Goal: Task Accomplishment & Management: Use online tool/utility

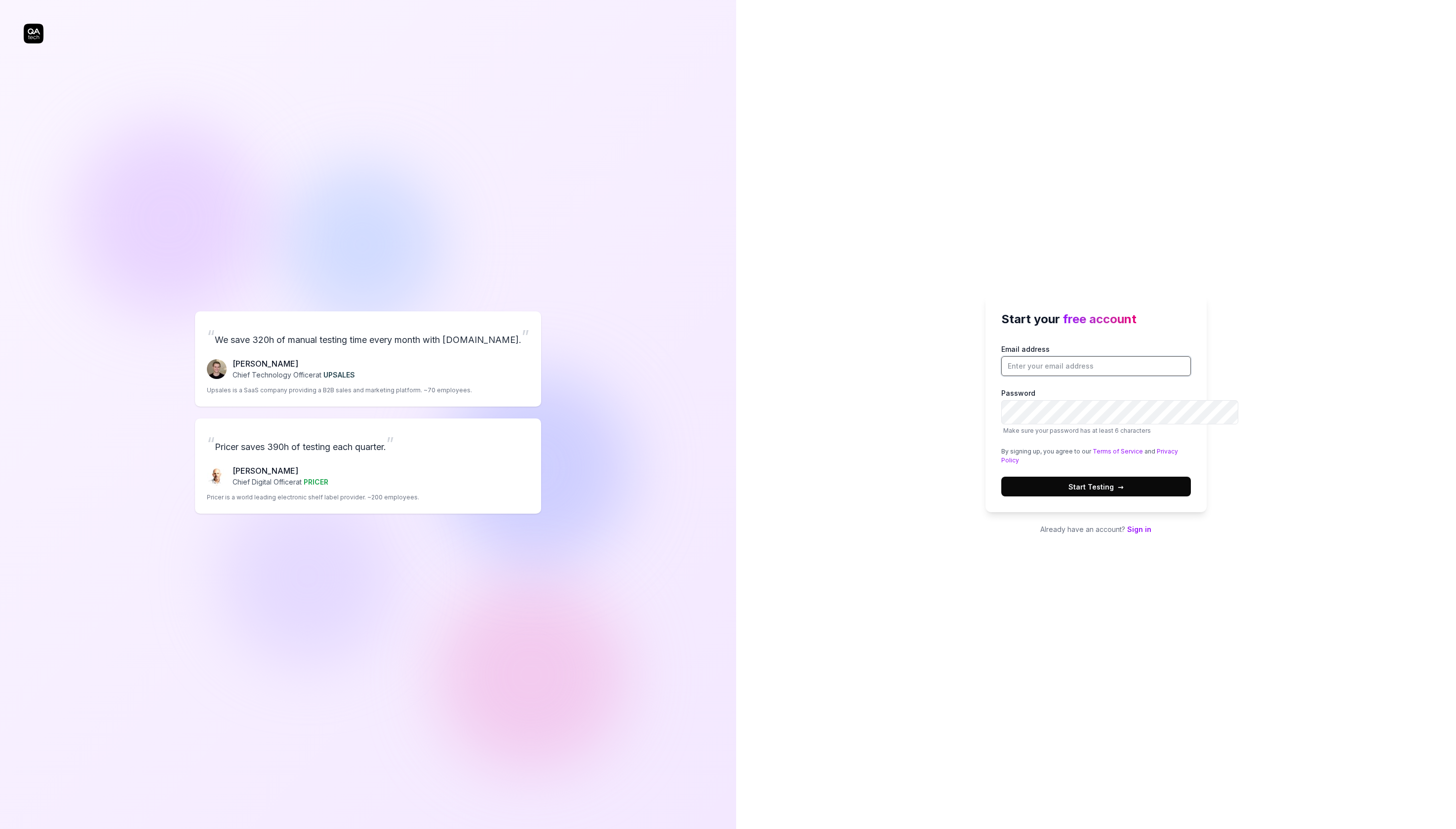
click at [1080, 356] on input "Email address" at bounding box center [1096, 366] width 190 height 19
paste input "hefepag378@fintehs.com"
type input "hefepag378@fintehs.com"
click at [1001, 477] on button "Start Testing →" at bounding box center [1096, 486] width 190 height 19
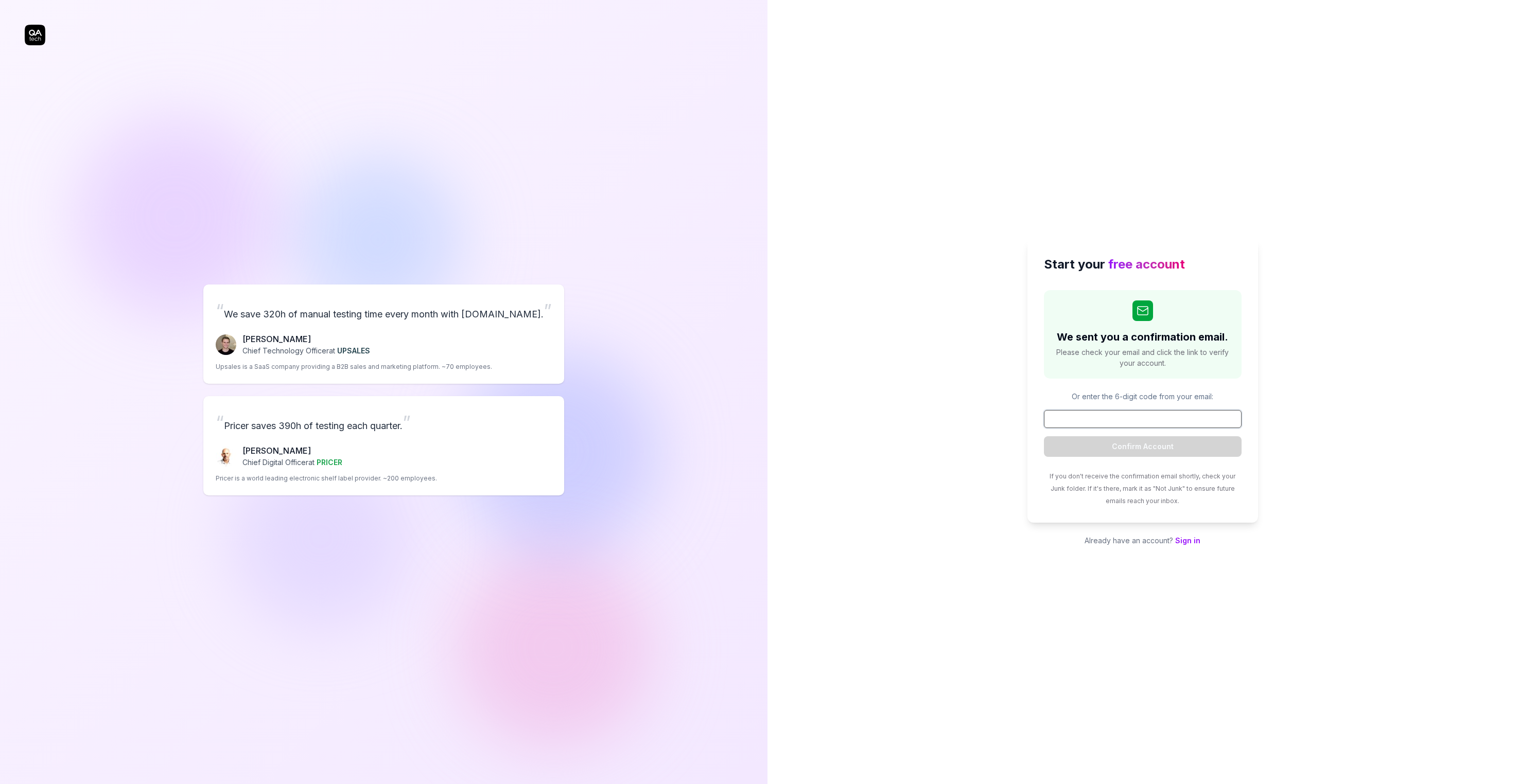
paste input "880901"
type input "880901"
click at [1195, 456] on button "Confirm Account" at bounding box center [1143, 446] width 198 height 20
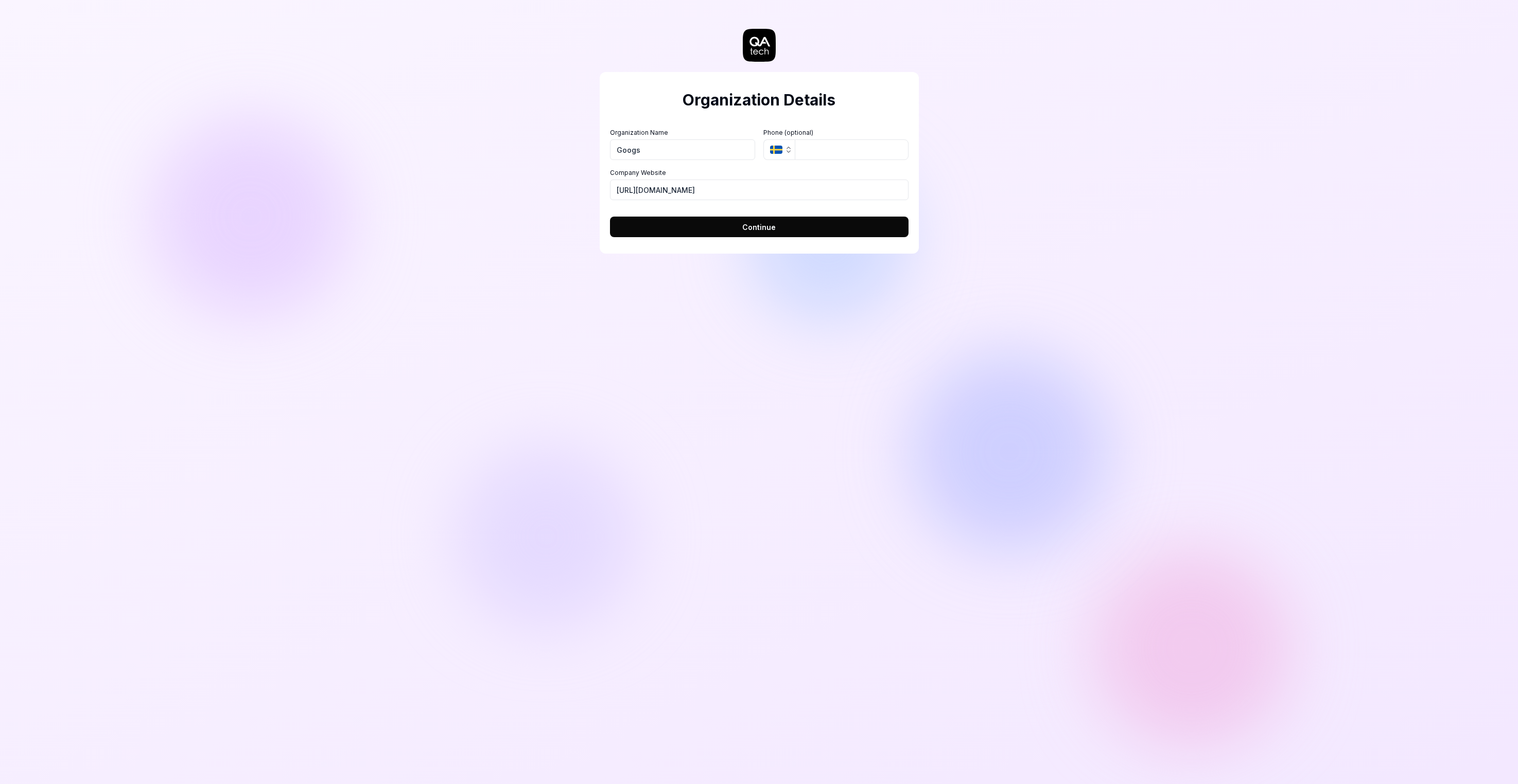
type input "Googs"
drag, startPoint x: 753, startPoint y: 232, endPoint x: 487, endPoint y: 214, distance: 266.6
click at [487, 214] on div "Organization Details Organization Name Googs Organization Logo (Square minimum …" at bounding box center [759, 392] width 1518 height 784
click at [610, 216] on button "Continue" at bounding box center [759, 226] width 298 height 20
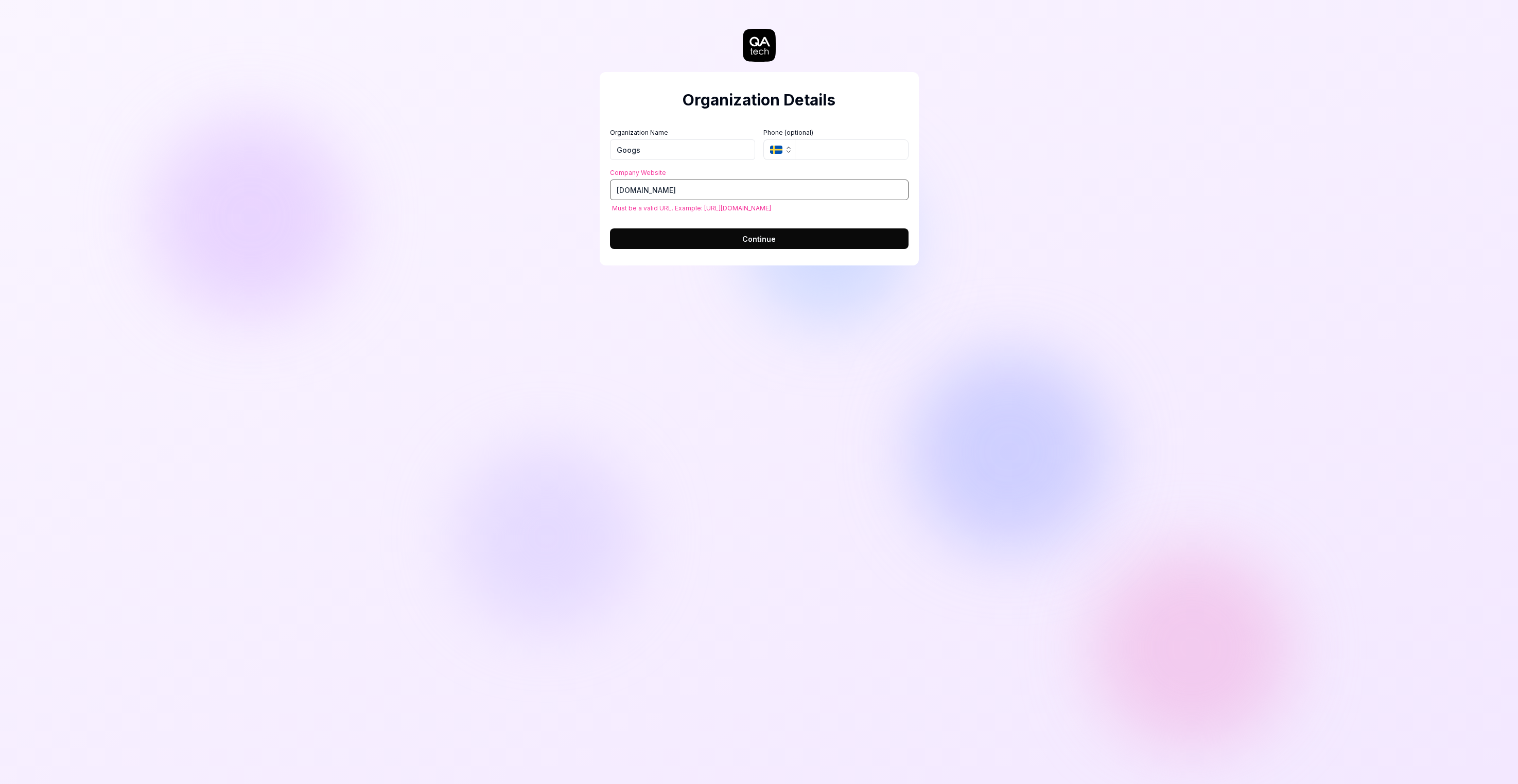
click at [622, 200] on input "maps.google.com" at bounding box center [759, 189] width 298 height 20
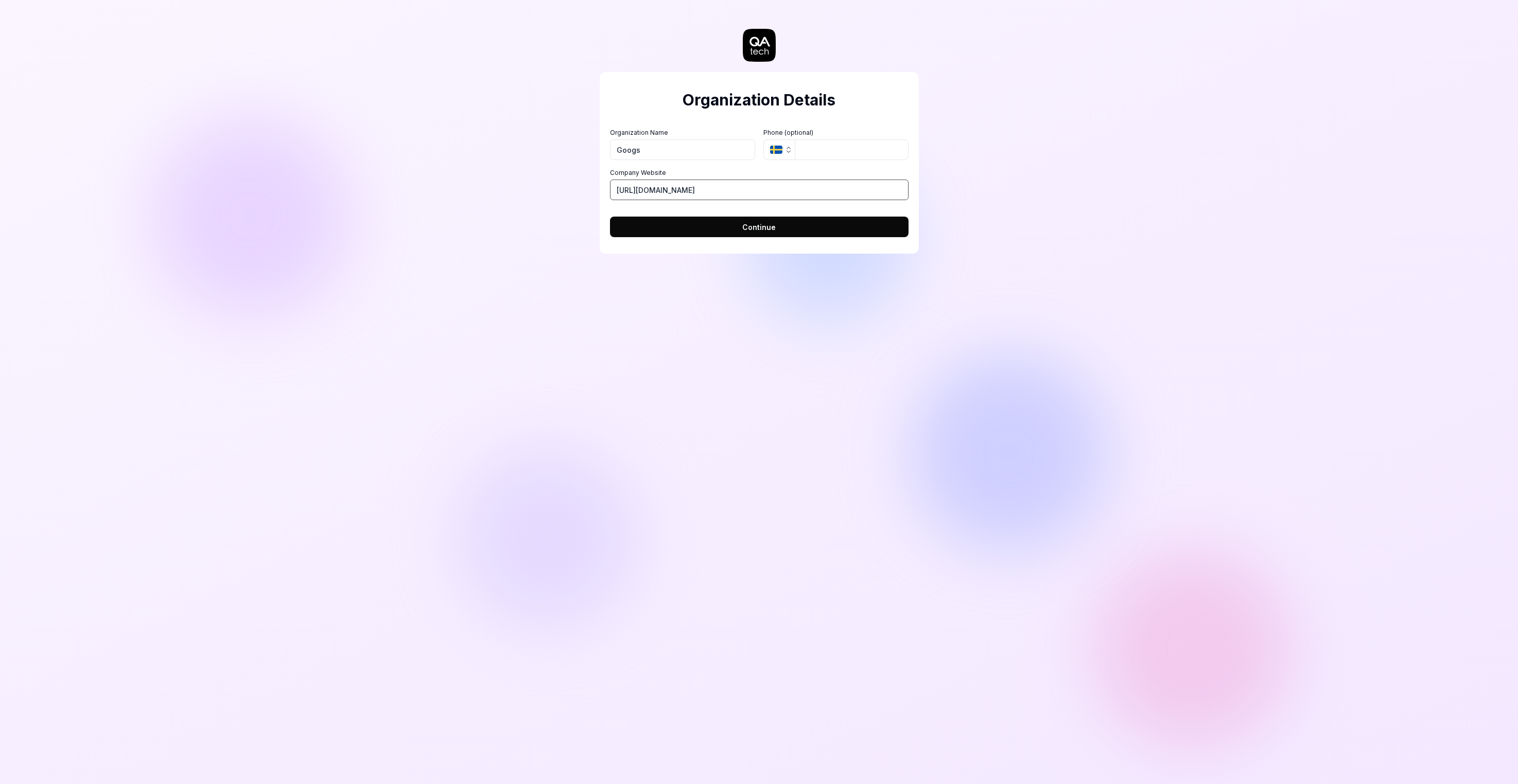
type input "[URL][DOMAIN_NAME]"
click at [610, 216] on button "Continue" at bounding box center [759, 226] width 298 height 20
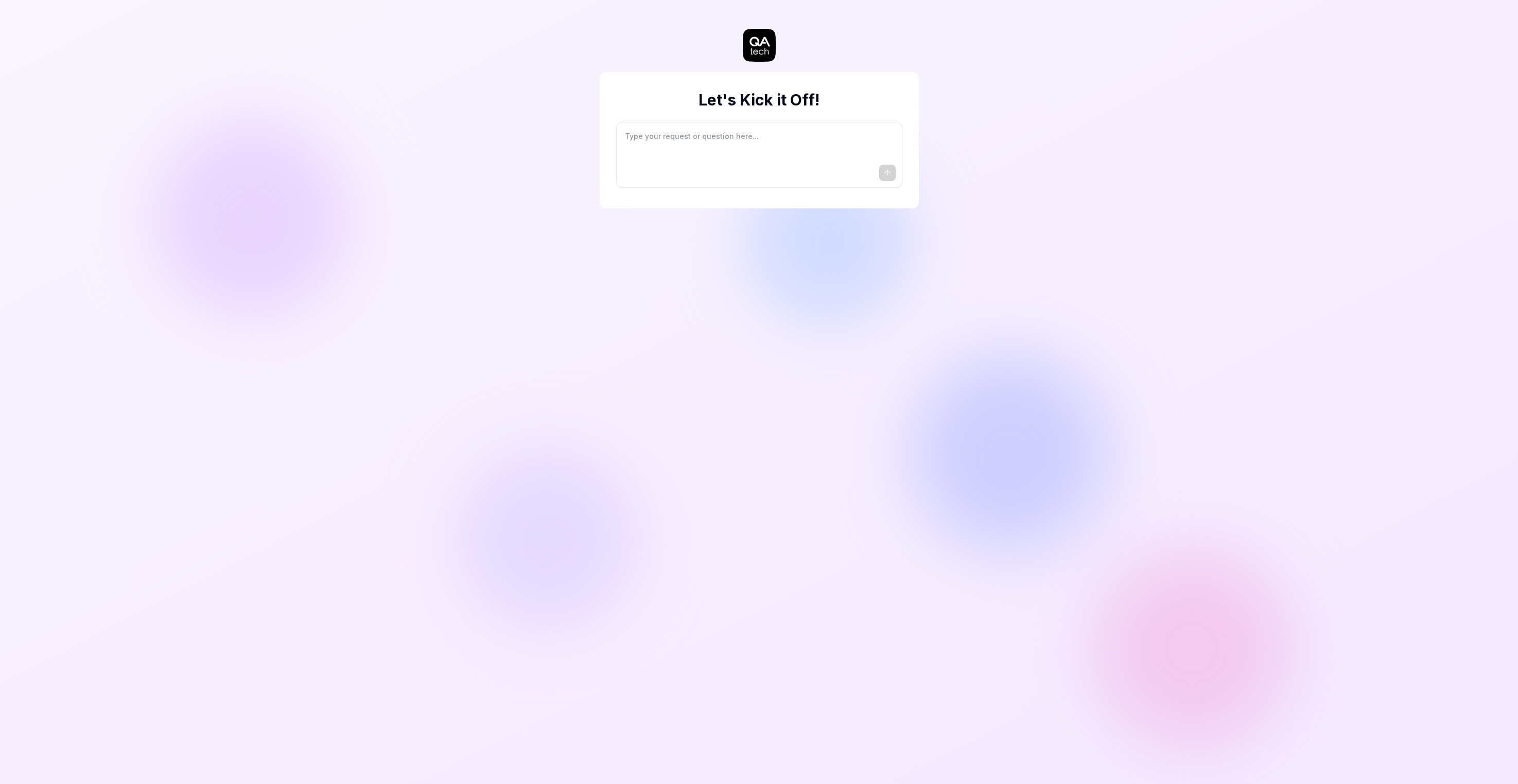
type textarea "*"
type textarea "I"
type textarea "*"
type textarea "I"
type textarea "*"
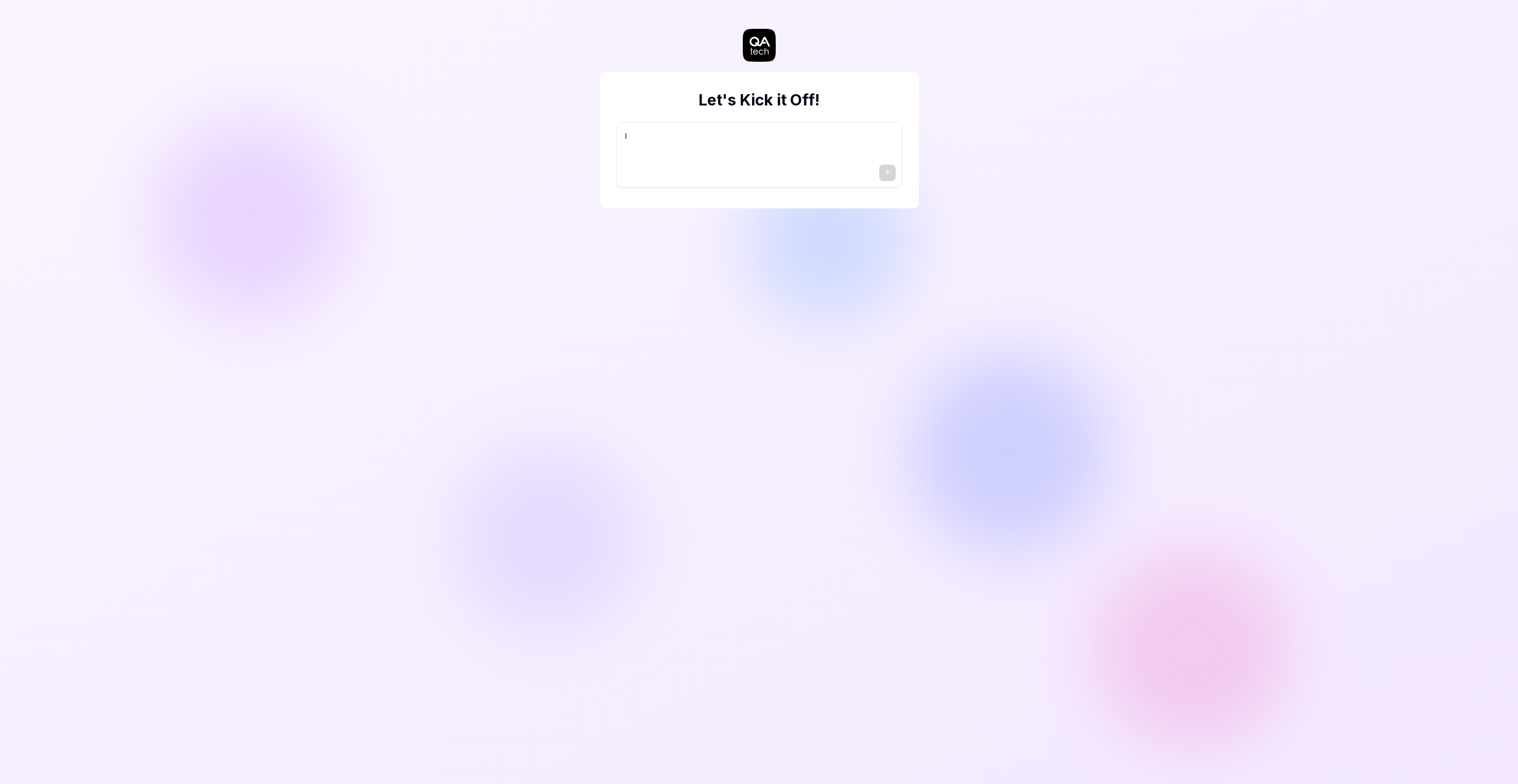
type textarea "I w"
type textarea "*"
type textarea "I wa"
type textarea "*"
type textarea "I wan"
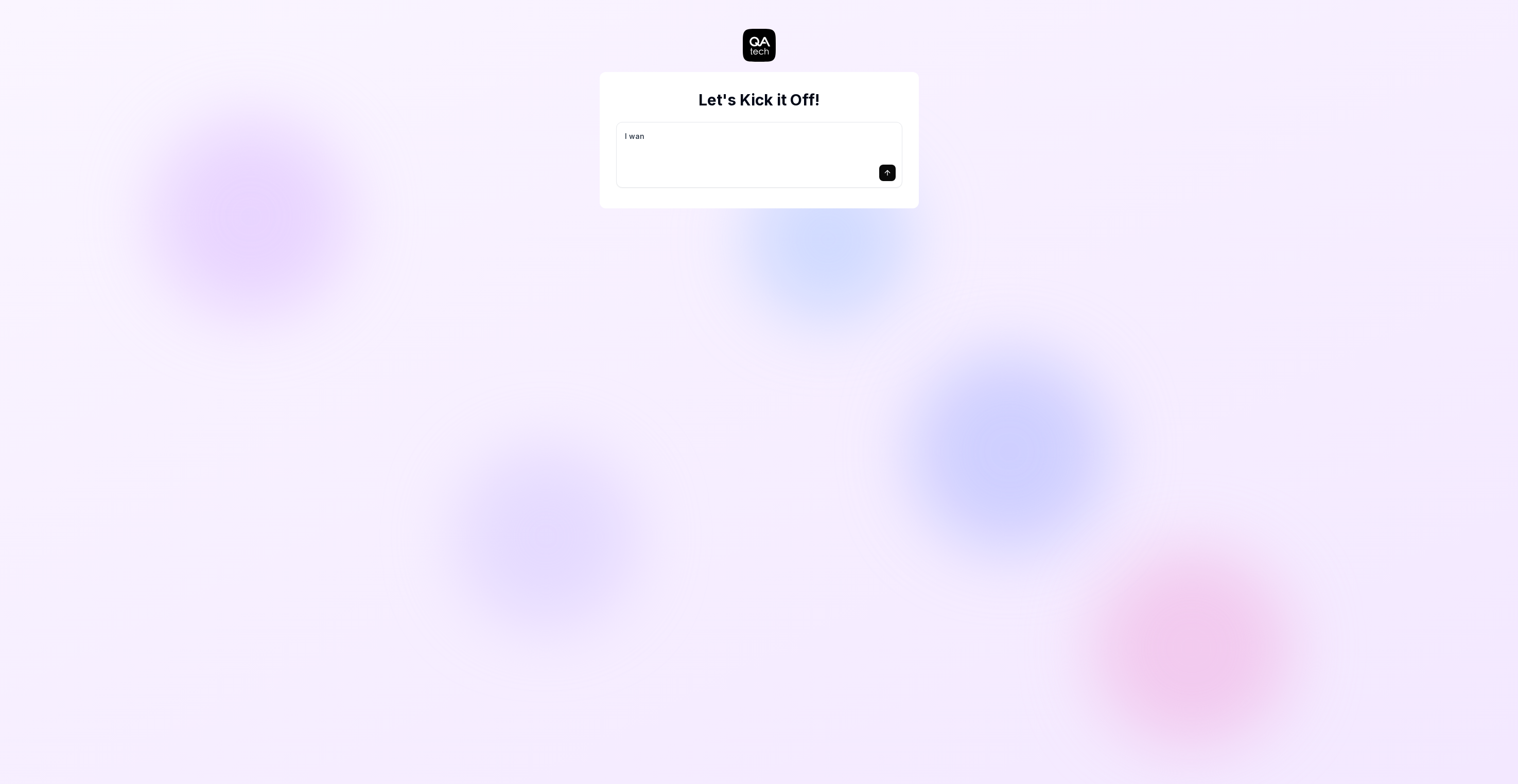
type textarea "*"
type textarea "I want"
type textarea "*"
type textarea "I want"
type textarea "*"
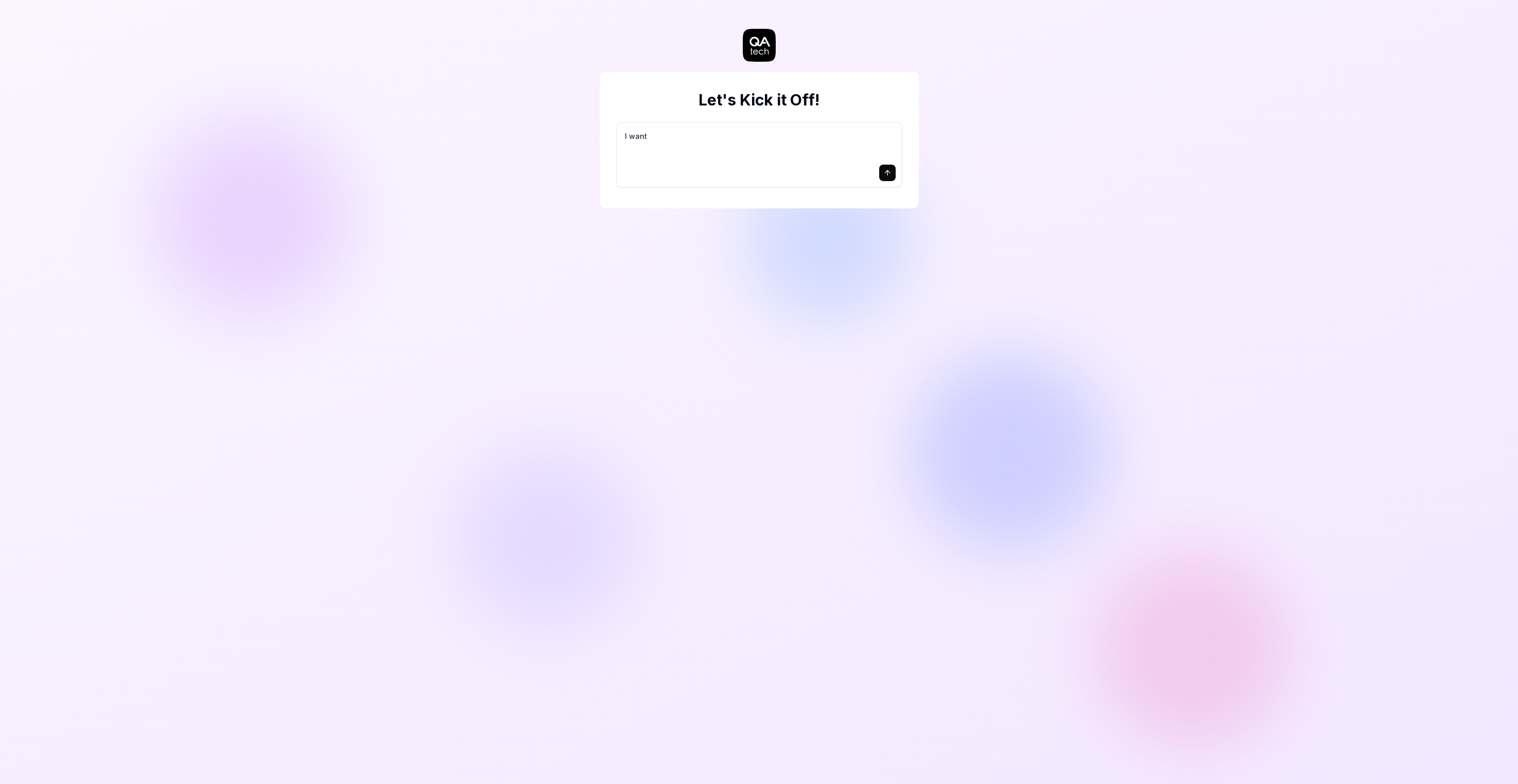
type textarea "I want a"
type textarea "*"
type textarea "I want a"
type textarea "*"
type textarea "I want a g"
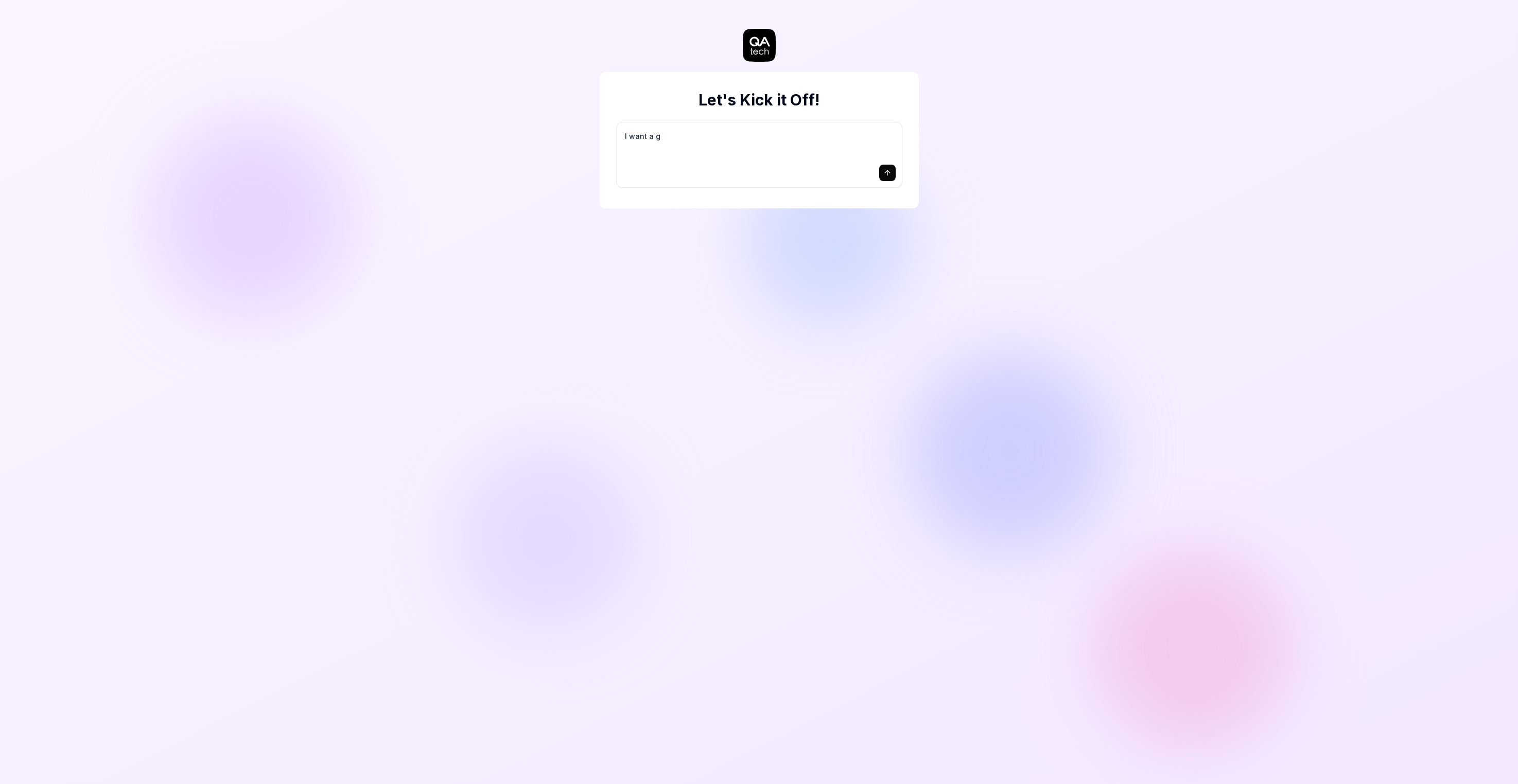
type textarea "*"
type textarea "I want a go"
type textarea "*"
type textarea "I want a goo"
type textarea "*"
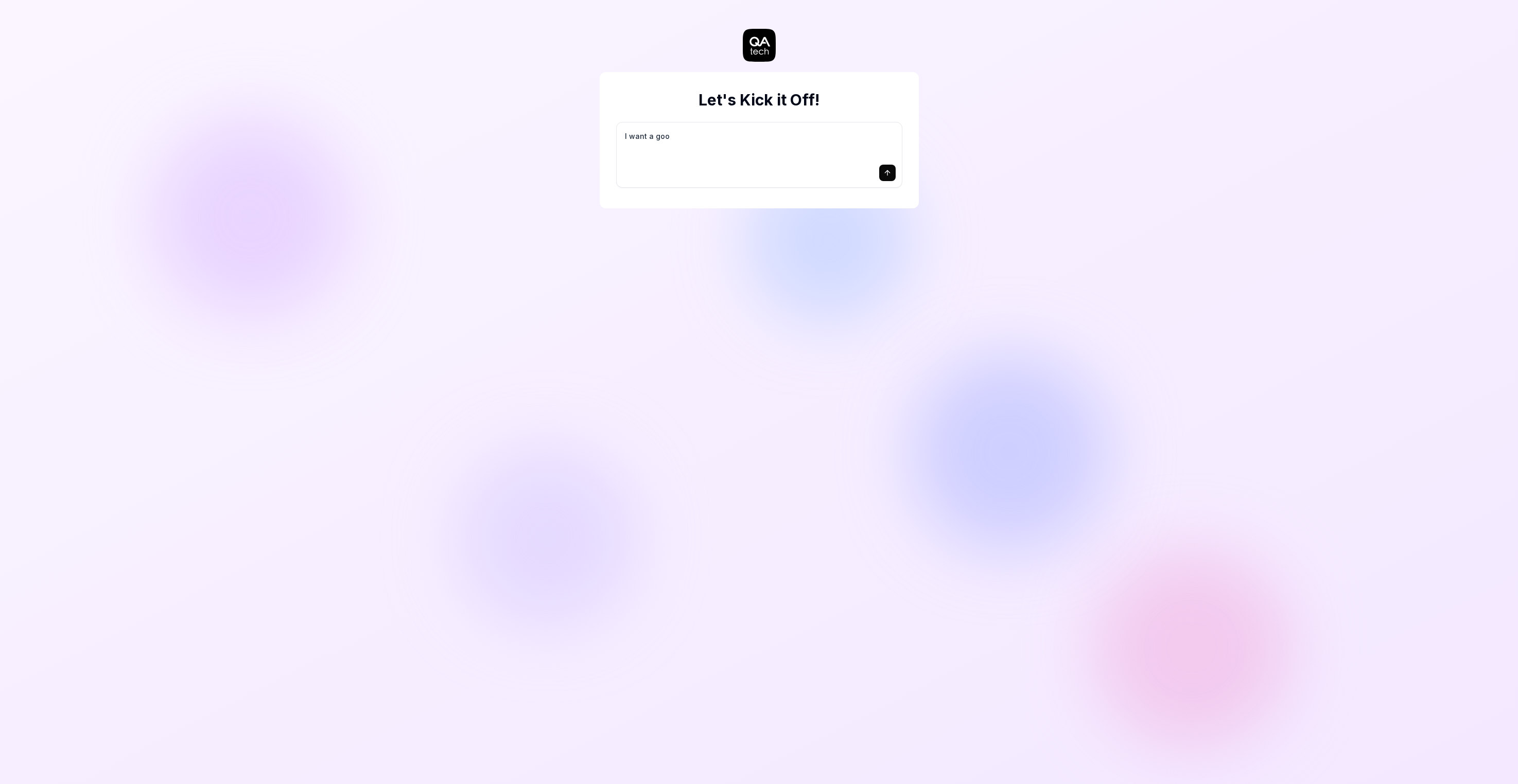
type textarea "I want a good"
type textarea "*"
type textarea "I want a good"
type textarea "*"
type textarea "I want a good t"
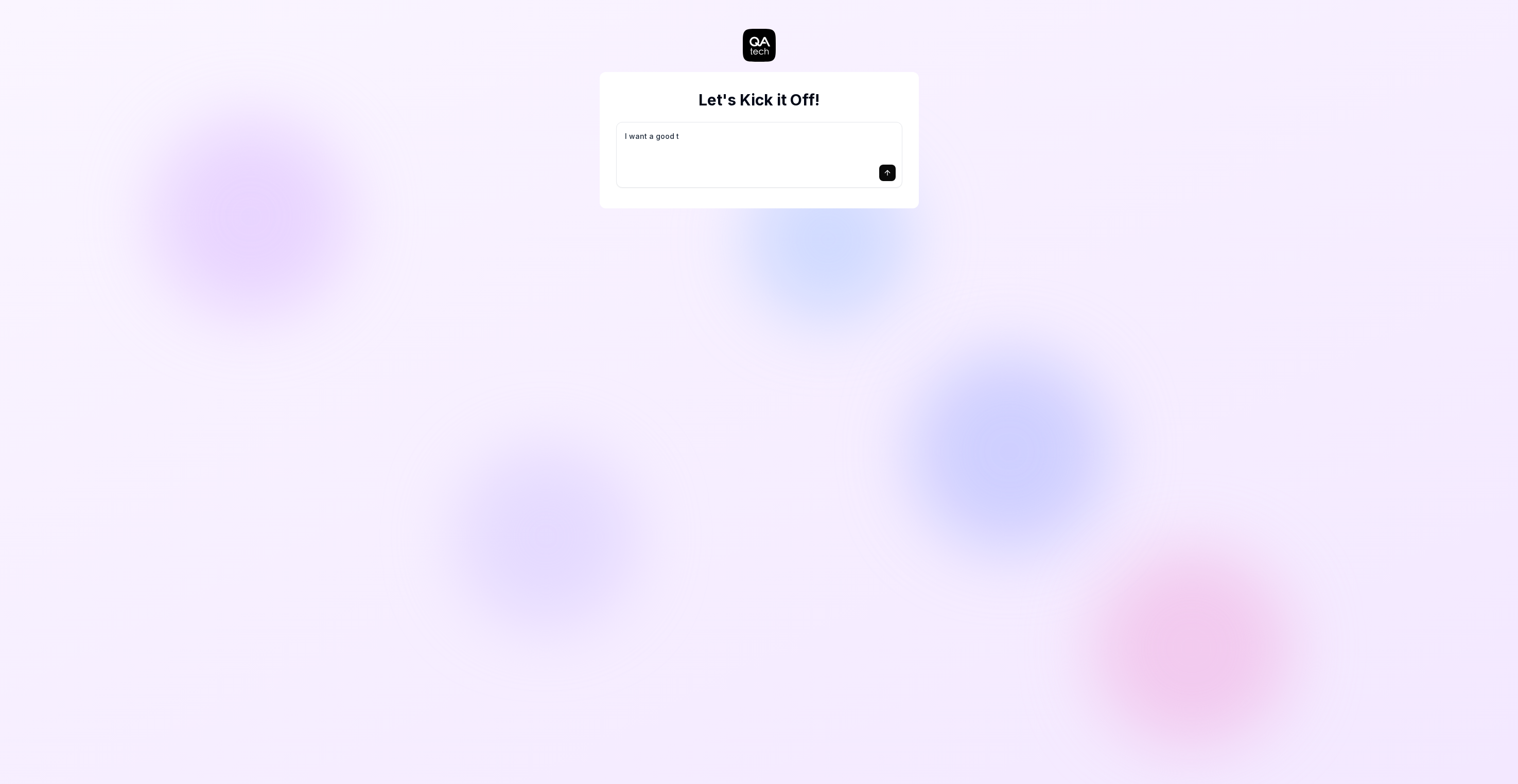
type textarea "*"
type textarea "I want a good te"
type textarea "*"
type textarea "I want a good tes"
type textarea "*"
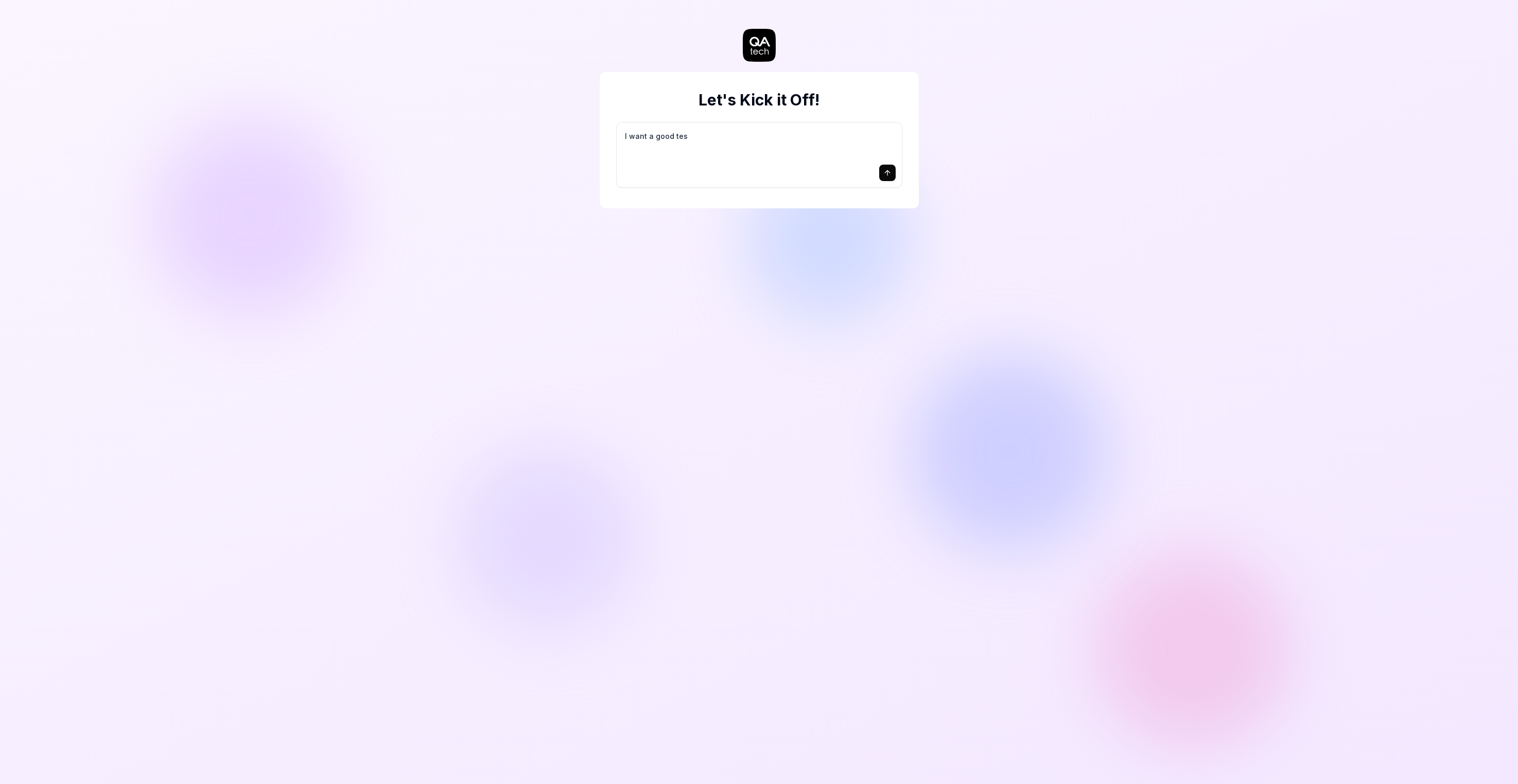
type textarea "I want a good test"
type textarea "*"
type textarea "I want a good test"
type textarea "*"
type textarea "I want a good test s"
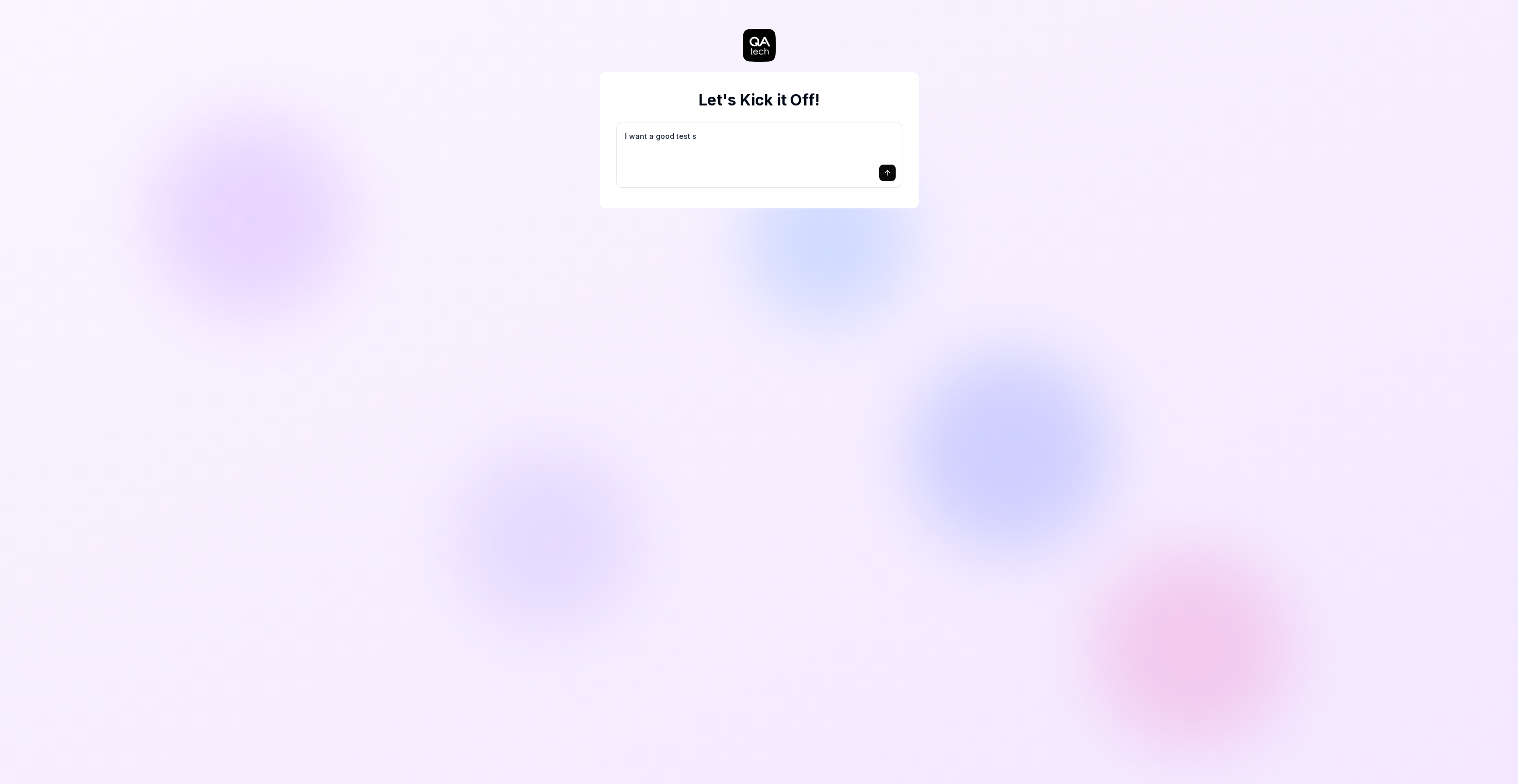
type textarea "*"
type textarea "I want a good test se"
type textarea "*"
type textarea "I want a good test set"
type textarea "*"
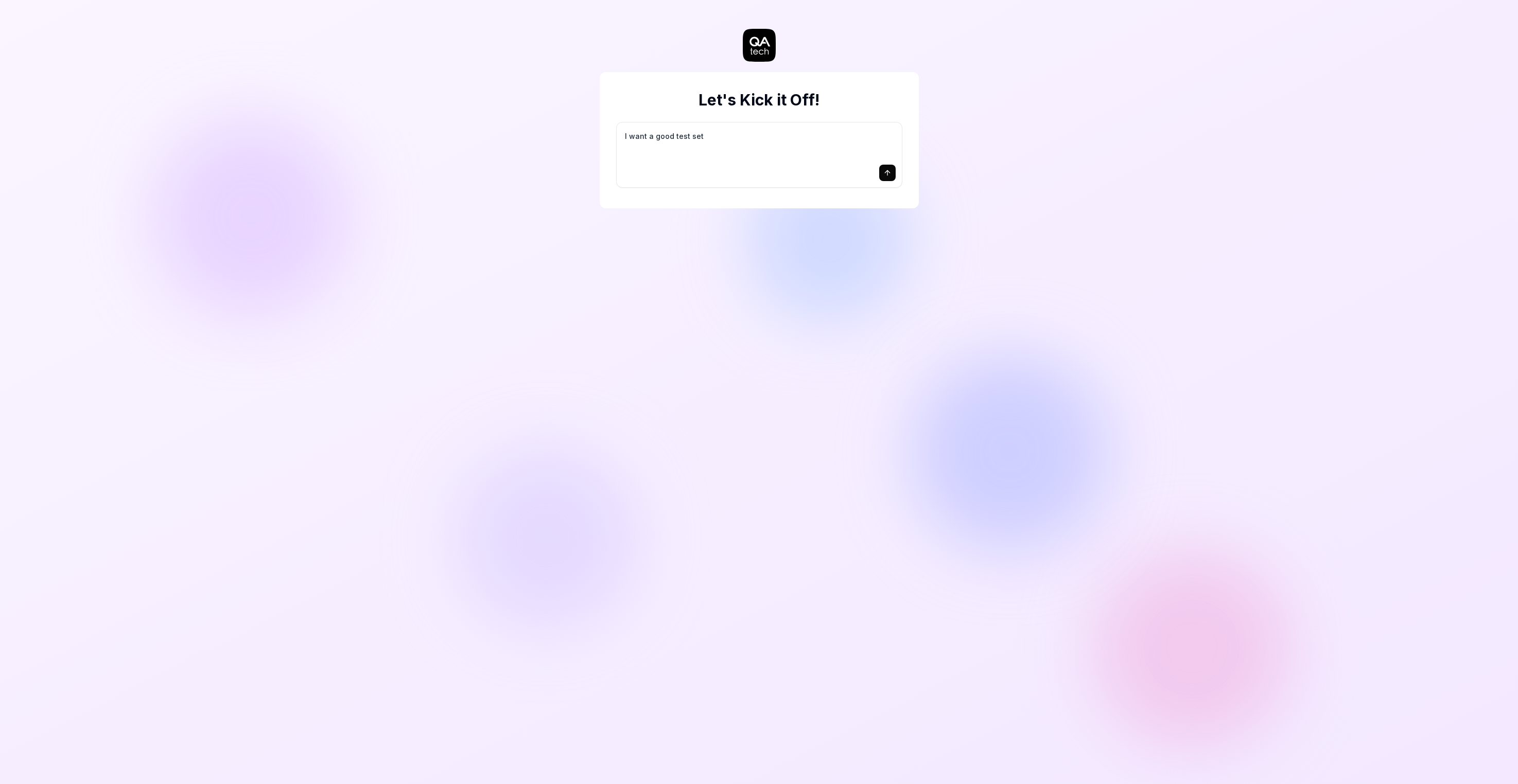
type textarea "I want a good test setu"
type textarea "*"
type textarea "I want a good test setup"
type textarea "*"
type textarea "I want a good test setup"
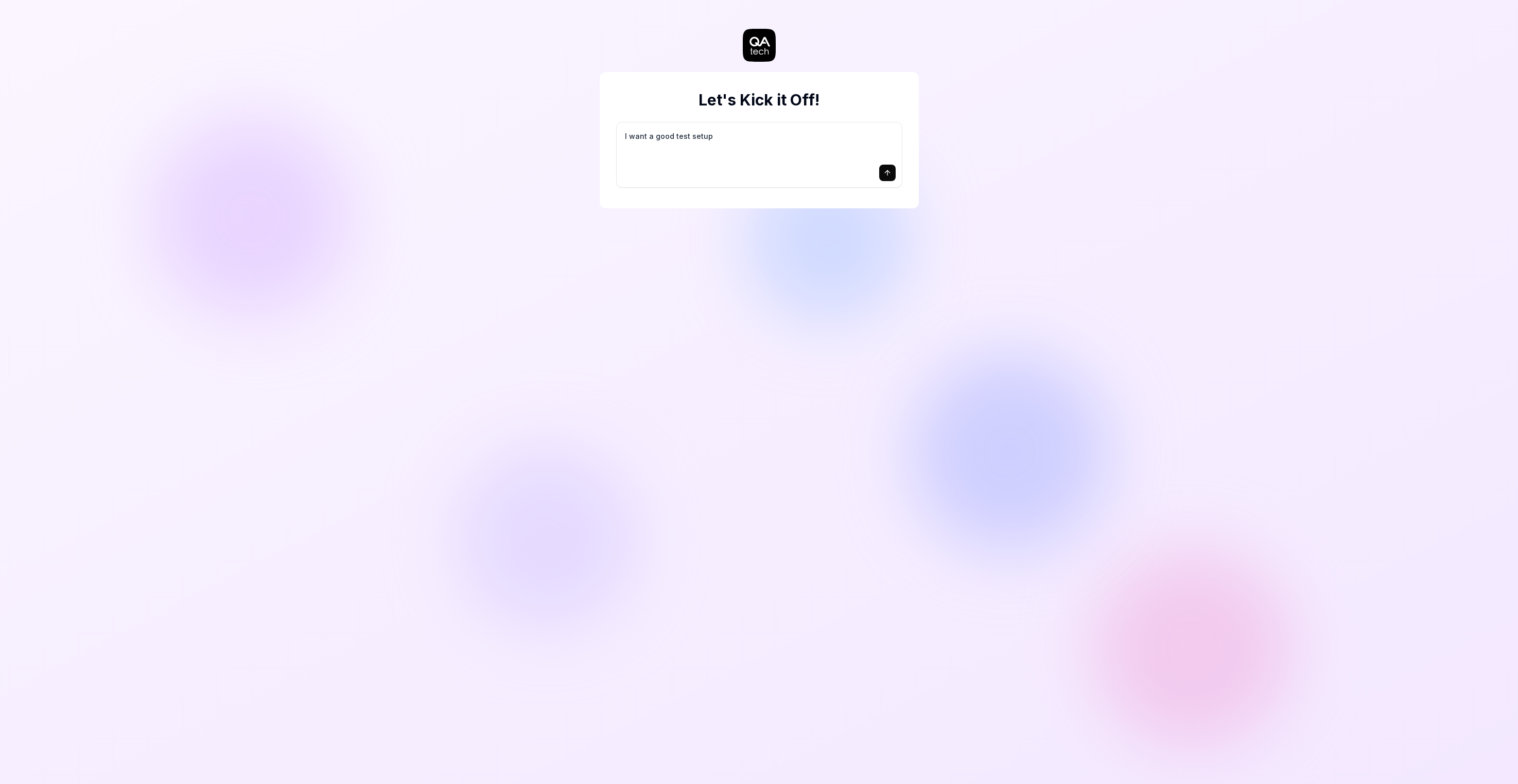
type textarea "*"
type textarea "I want a good test setup f"
type textarea "*"
type textarea "I want a good test setup fo"
type textarea "*"
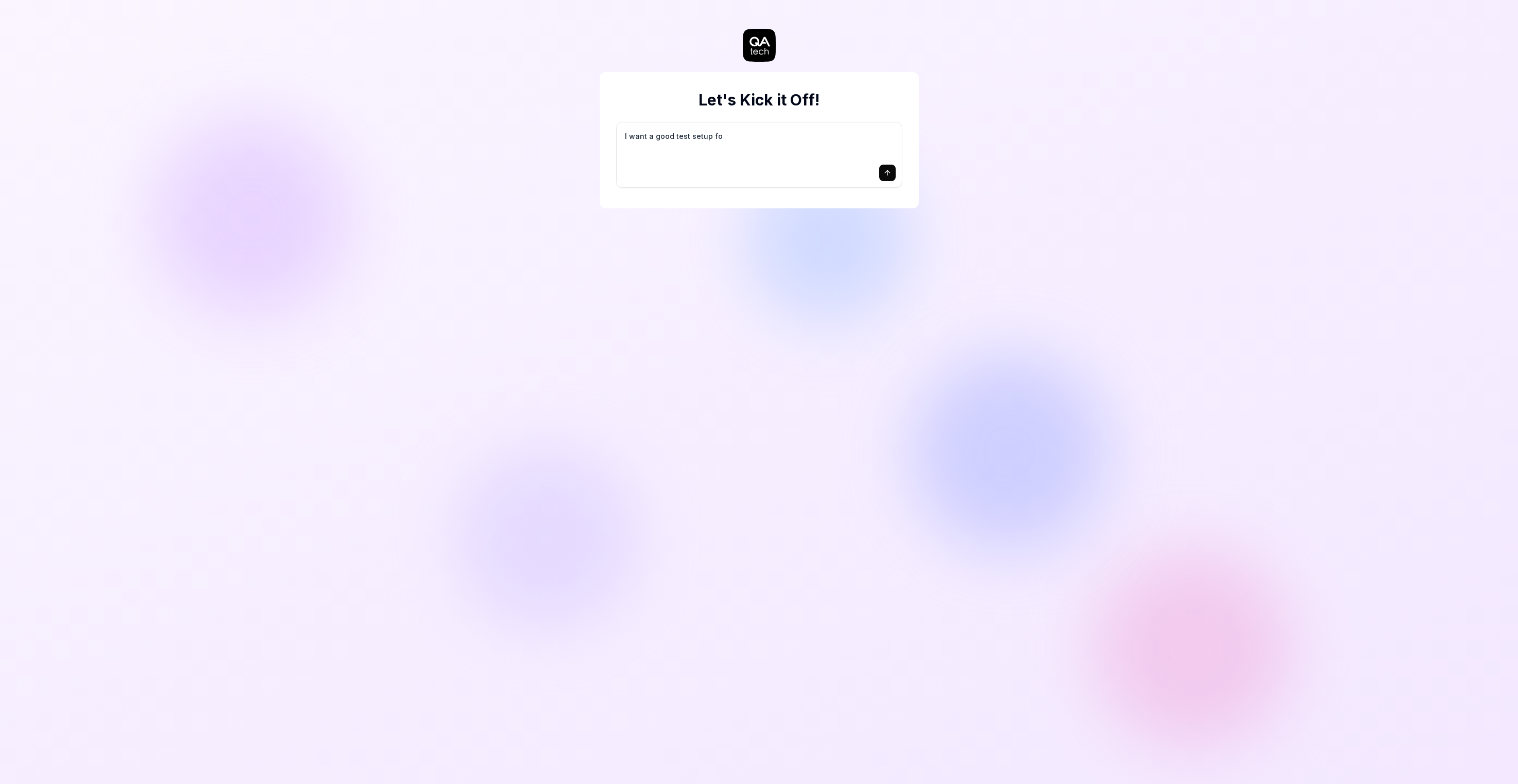
type textarea "I want a good test setup for"
type textarea "*"
type textarea "I want a good test setup for"
type textarea "*"
type textarea "I want a good test setup for m"
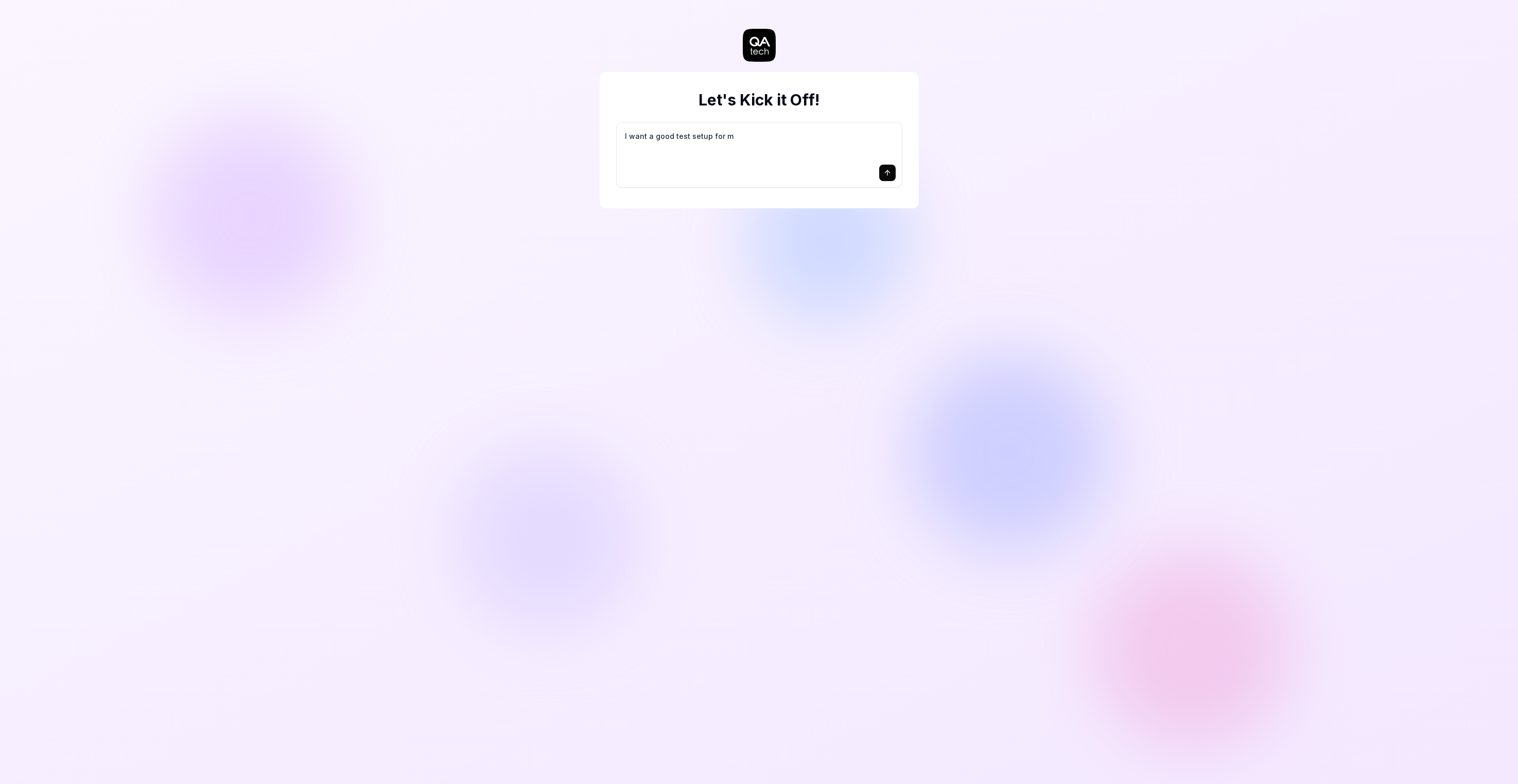
type textarea "*"
type textarea "I want a good test setup for my"
type textarea "*"
type textarea "I want a good test setup for my"
type textarea "*"
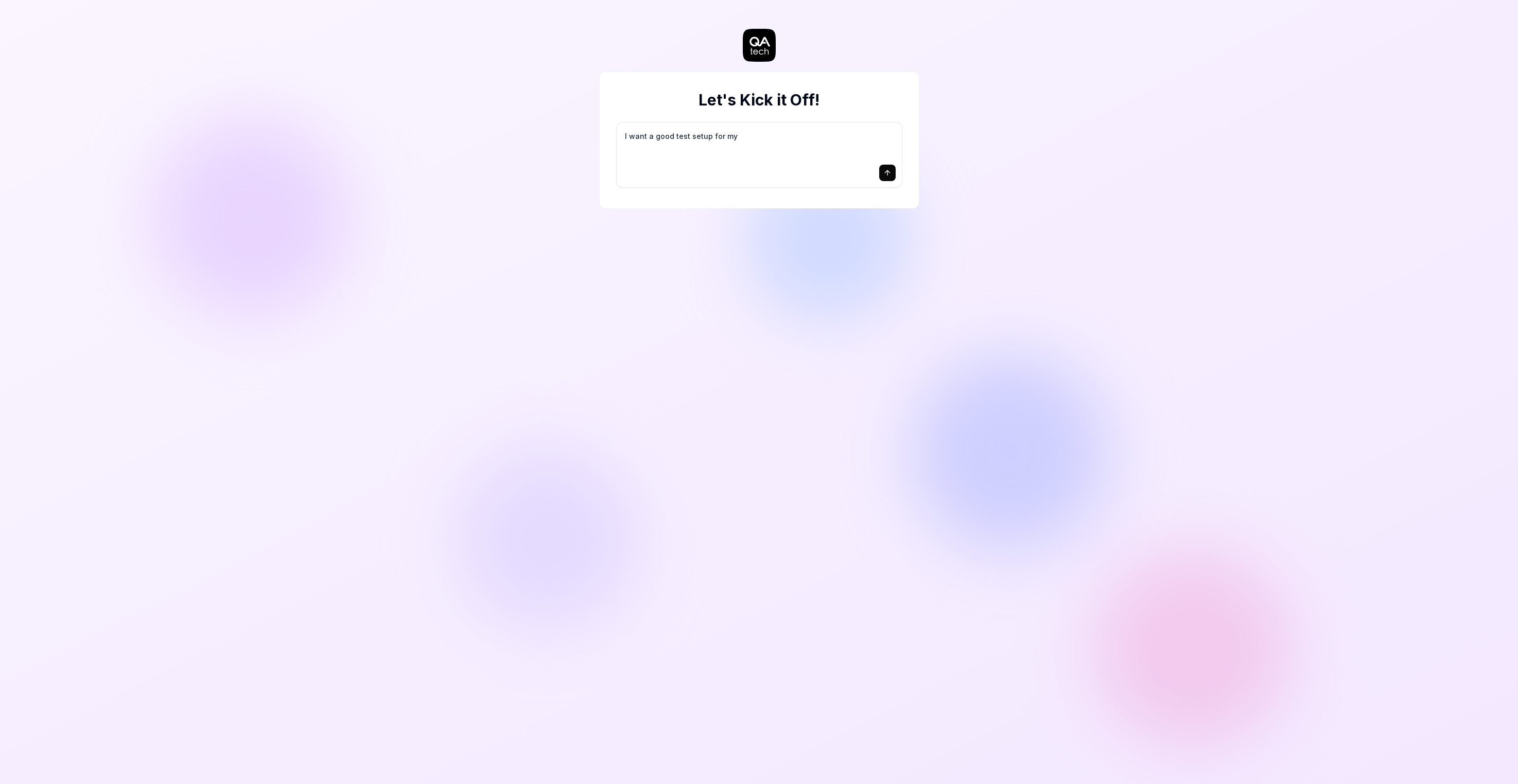
type textarea "I want a good test setup for my s"
type textarea "*"
type textarea "I want a good test setup for my si"
type textarea "*"
type textarea "I want a good test setup for my sit"
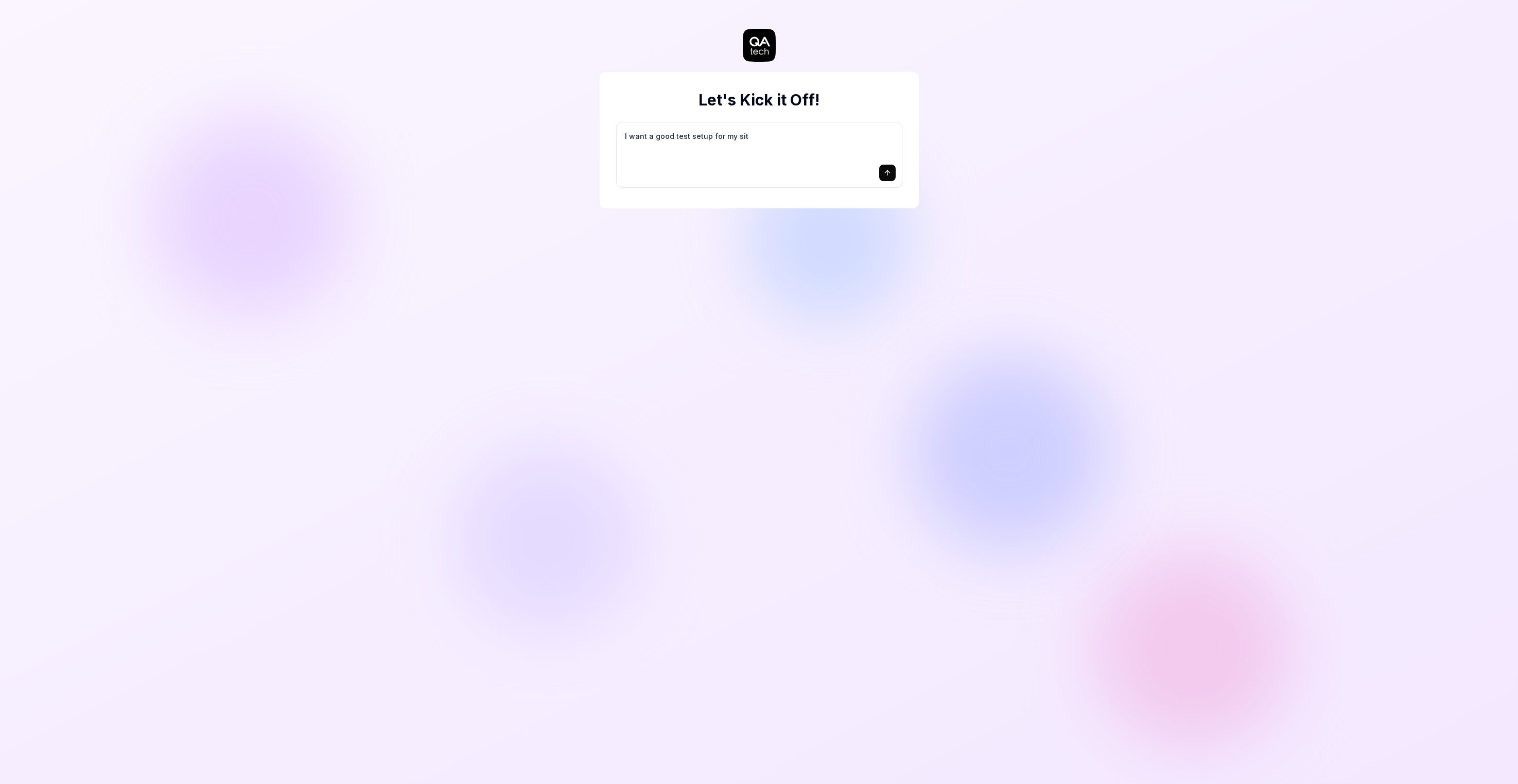
type textarea "*"
type textarea "I want a good test setup for my site"
type textarea "*"
type textarea "I want a good test setup for my site"
type textarea "*"
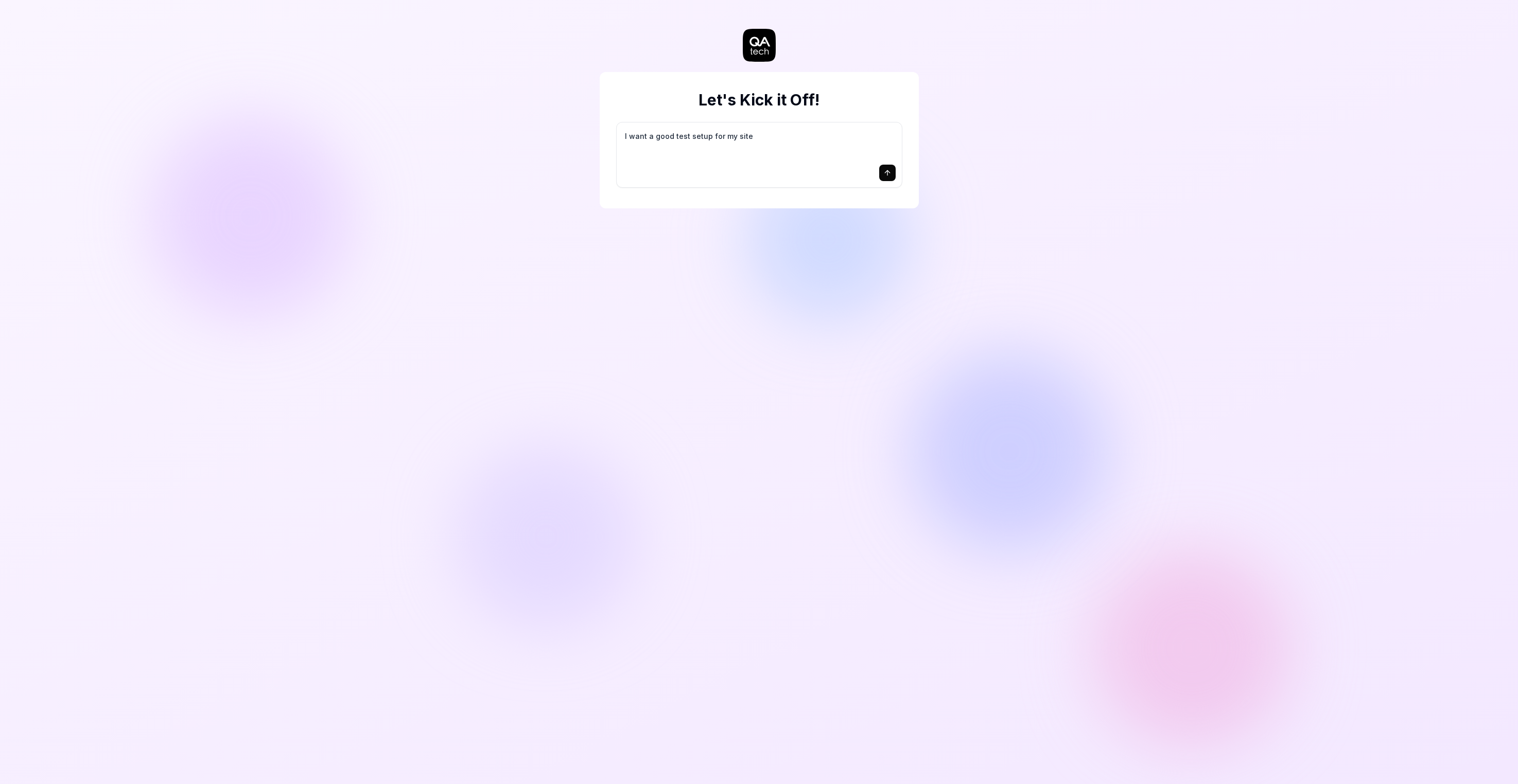
type textarea "I want a good test setup for my site -"
type textarea "*"
type textarea "I want a good test setup for my site -"
type textarea "*"
type textarea "I want a good test setup for my site - h"
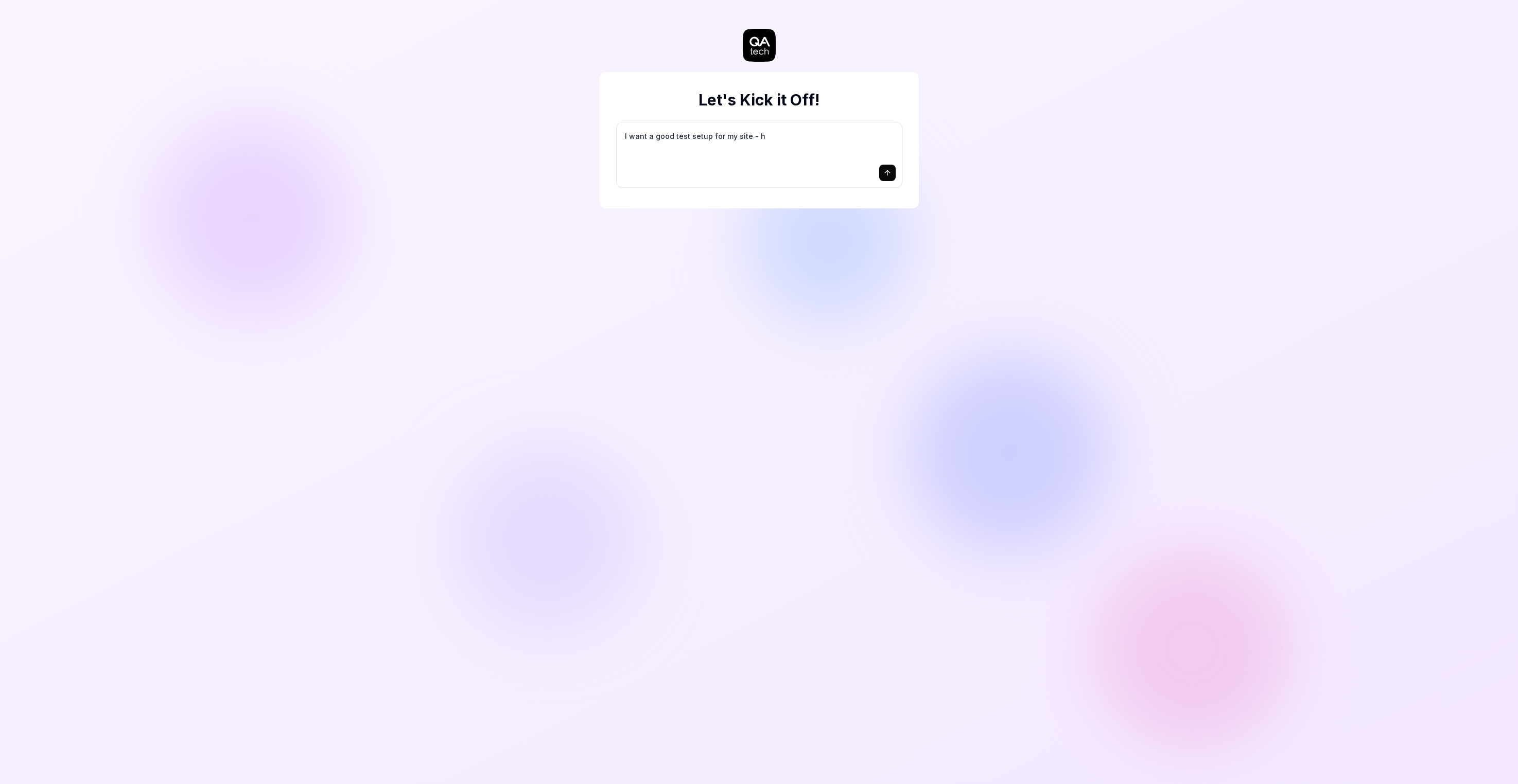
type textarea "*"
type textarea "I want a good test setup for my site - he"
type textarea "*"
type textarea "I want a good test setup for my site - hel"
type textarea "*"
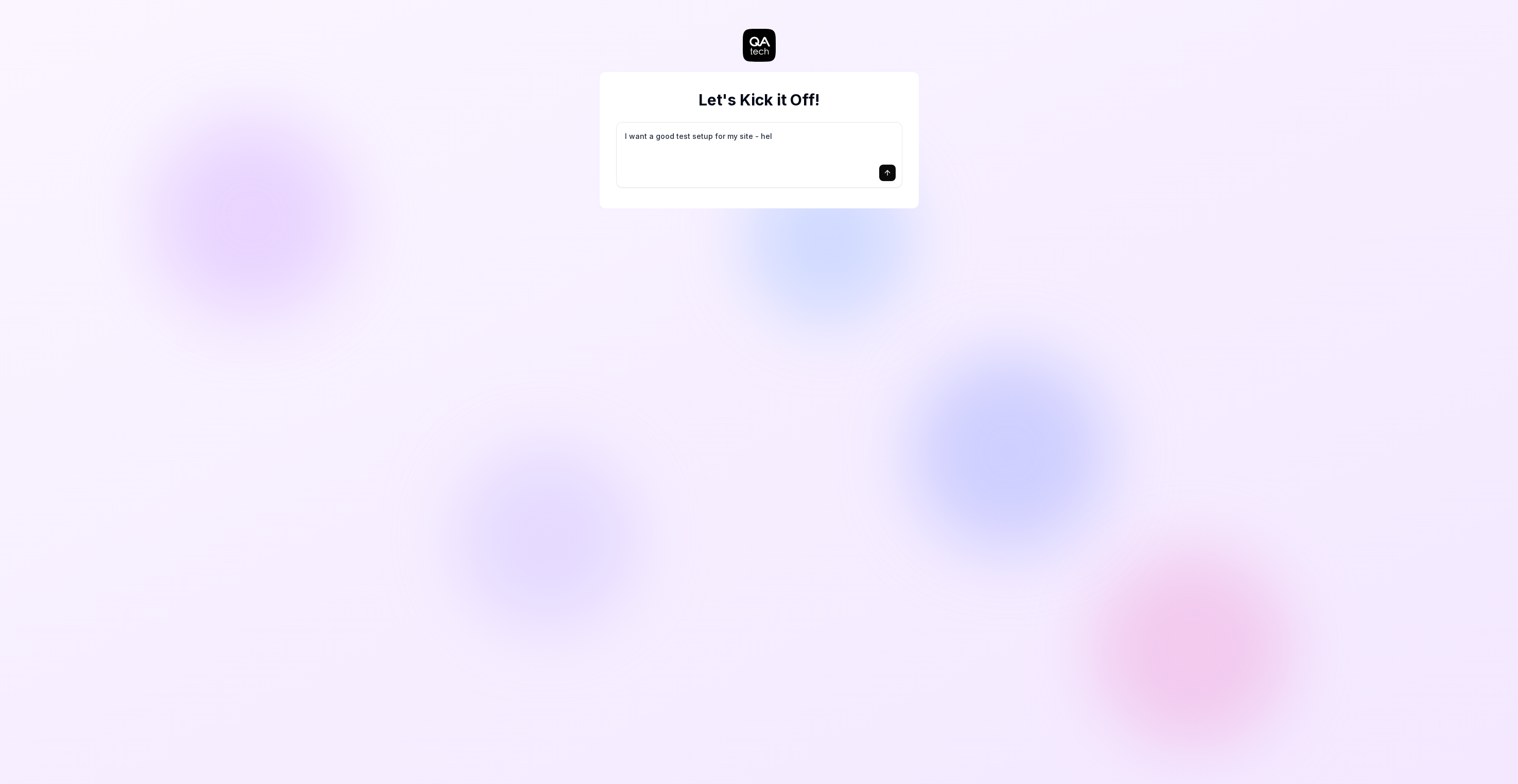
type textarea "I want a good test setup for my site - help"
type textarea "*"
type textarea "I want a good test setup for my site - help"
type textarea "*"
type textarea "I want a good test setup for my site - help m"
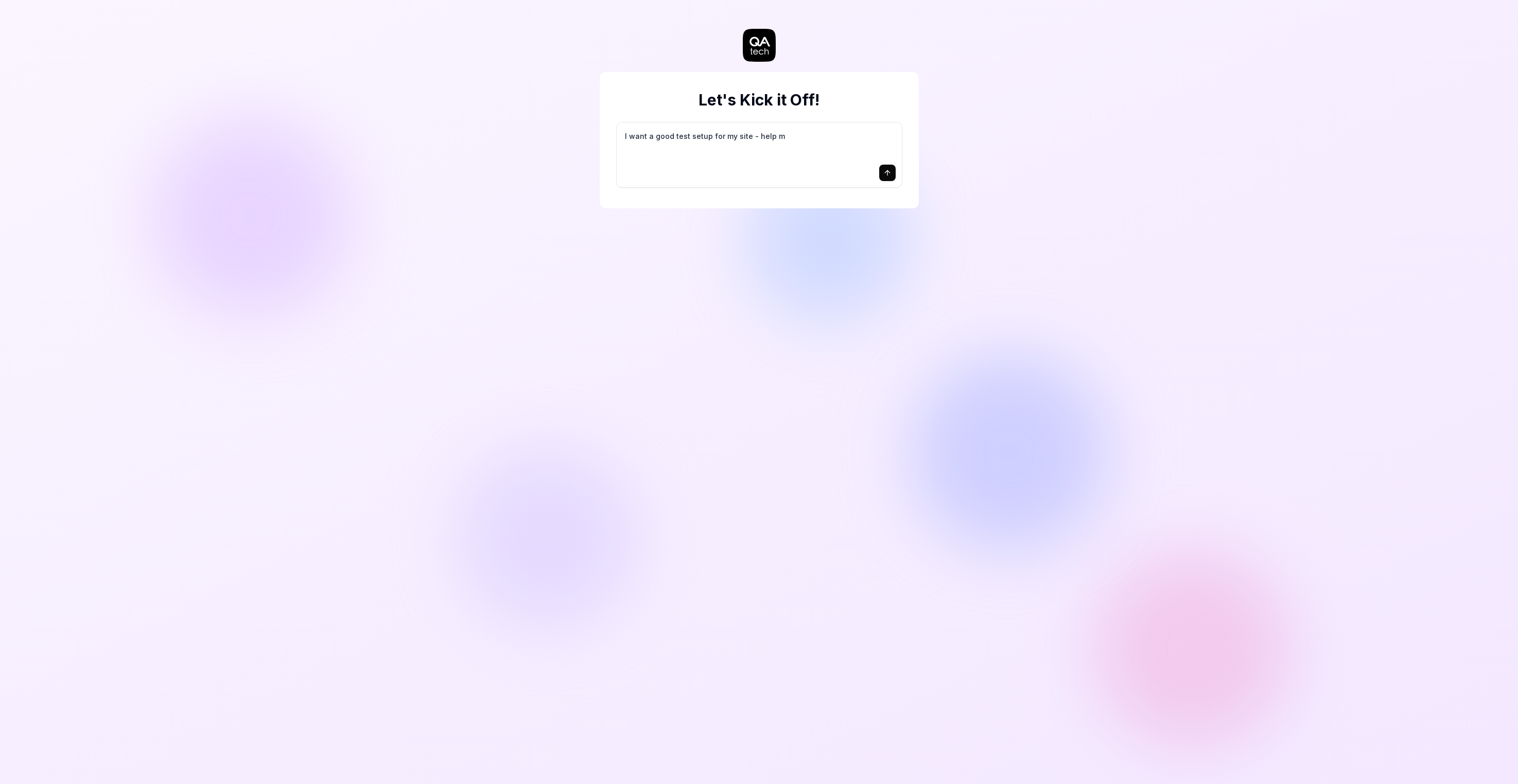
type textarea "*"
type textarea "I want a good test setup for my site - help me"
type textarea "*"
type textarea "I want a good test setup for my site - help me"
type textarea "*"
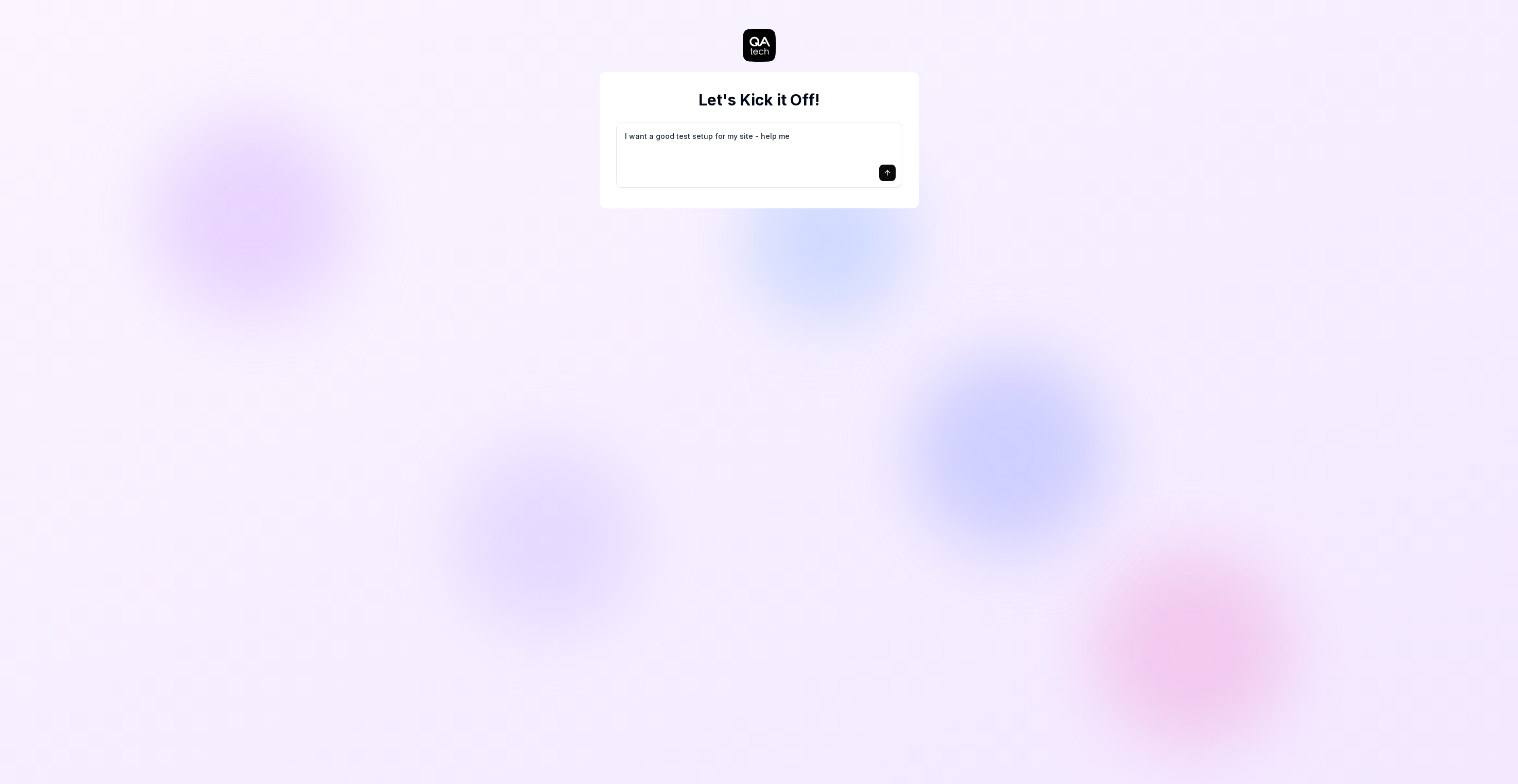
type textarea "I want a good test setup for my site - help me c"
type textarea "*"
type textarea "I want a good test setup for my site - help me cr"
type textarea "*"
type textarea "I want a good test setup for my site - help me cre"
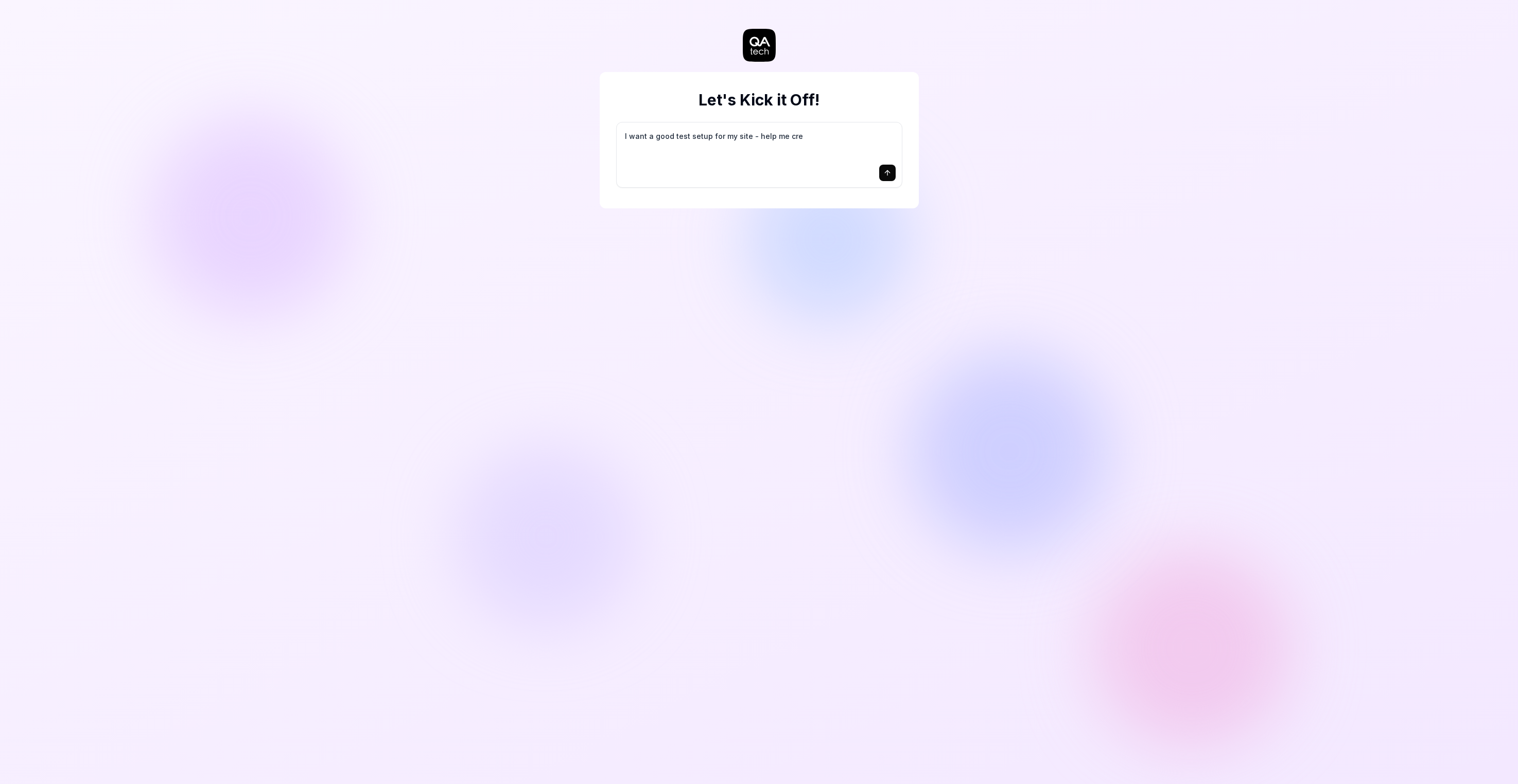
type textarea "*"
type textarea "I want a good test setup for my site - help me crea"
type textarea "*"
type textarea "I want a good test setup for my site - help me creat"
type textarea "*"
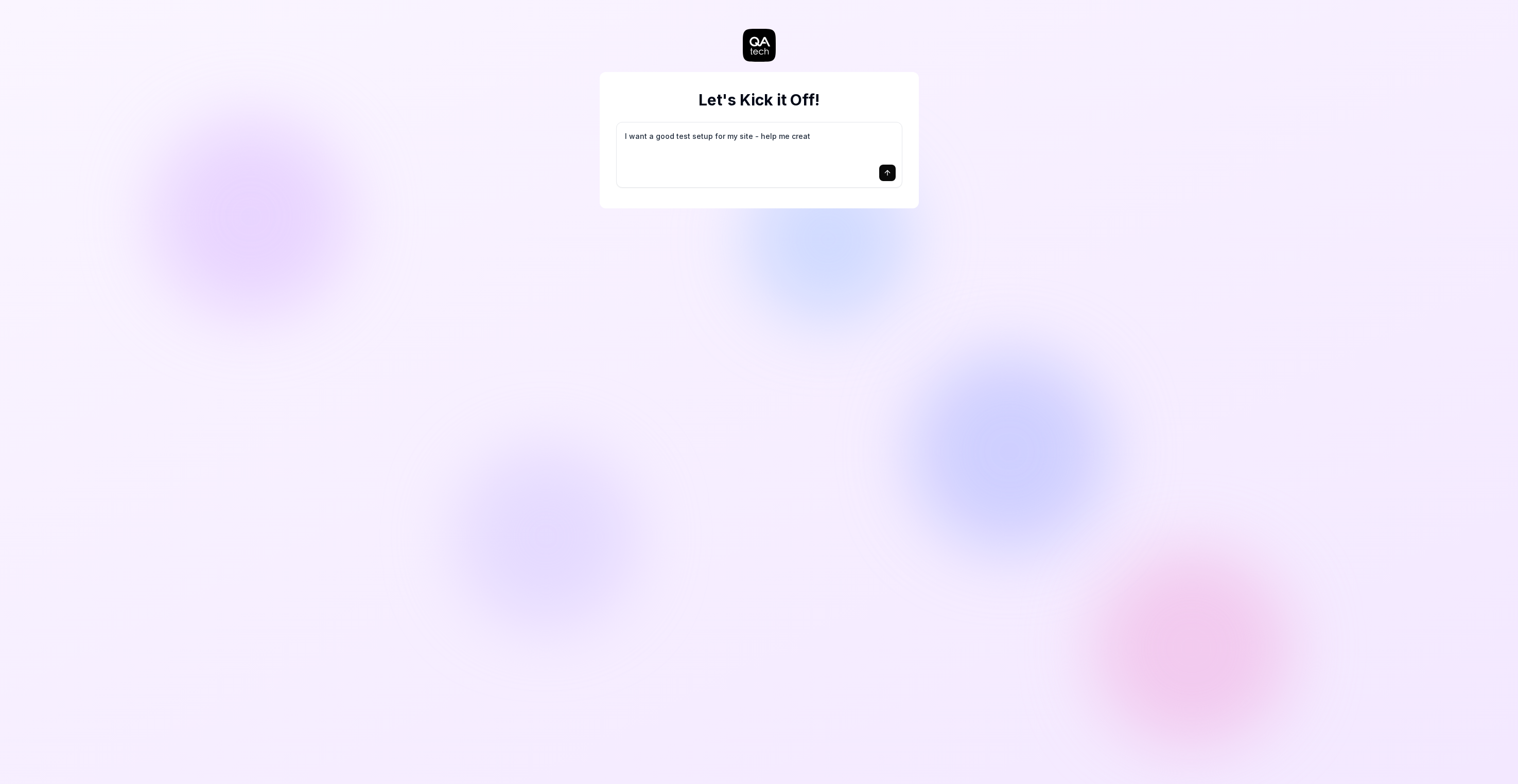
type textarea "I want a good test setup for my site - help me create"
type textarea "*"
type textarea "I want a good test setup for my site - help me create"
type textarea "*"
type textarea "I want a good test setup for my site - help me create t"
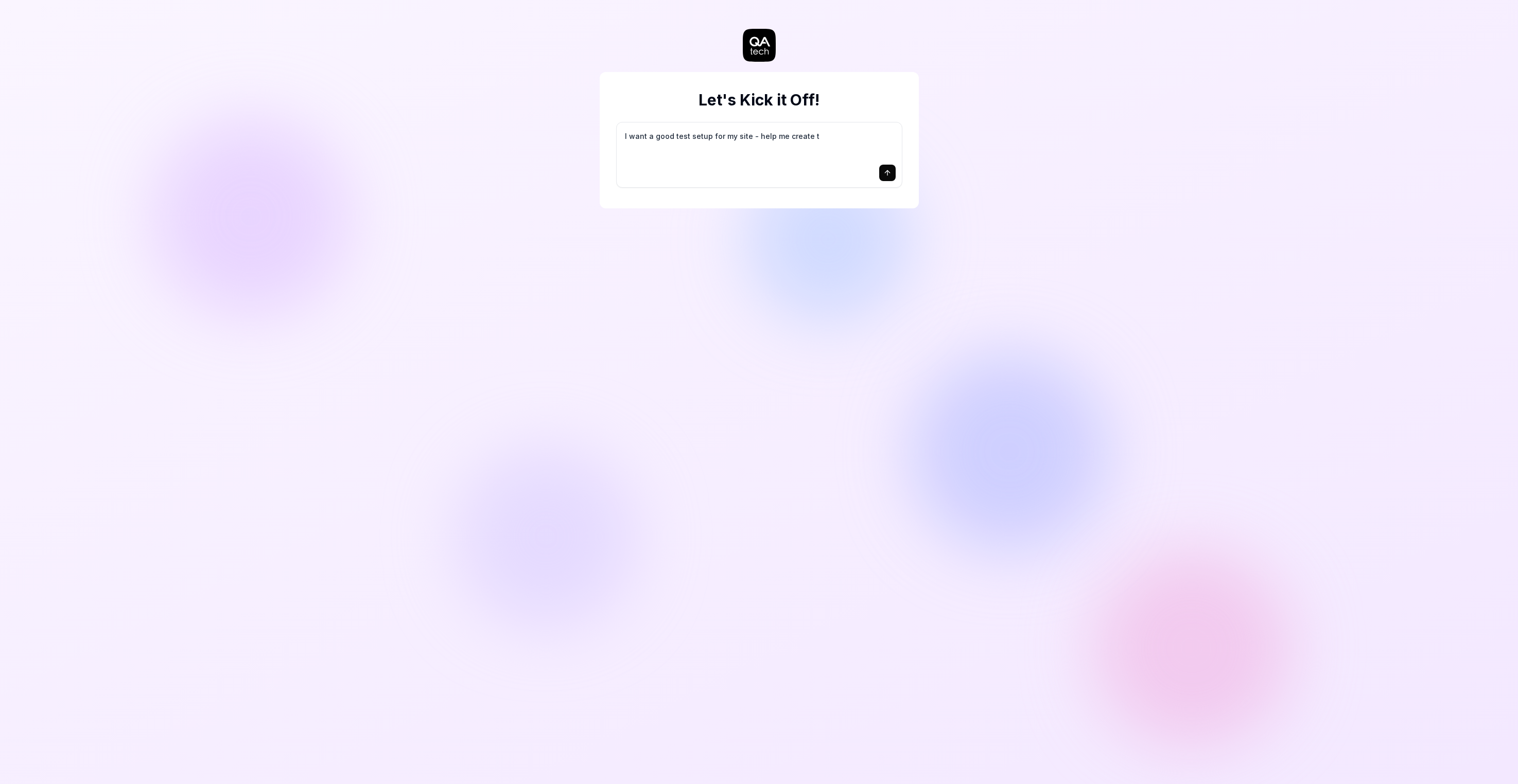
type textarea "*"
type textarea "I want a good test setup for my site - help me create th"
type textarea "*"
type textarea "I want a good test setup for my site - help me create the"
type textarea "*"
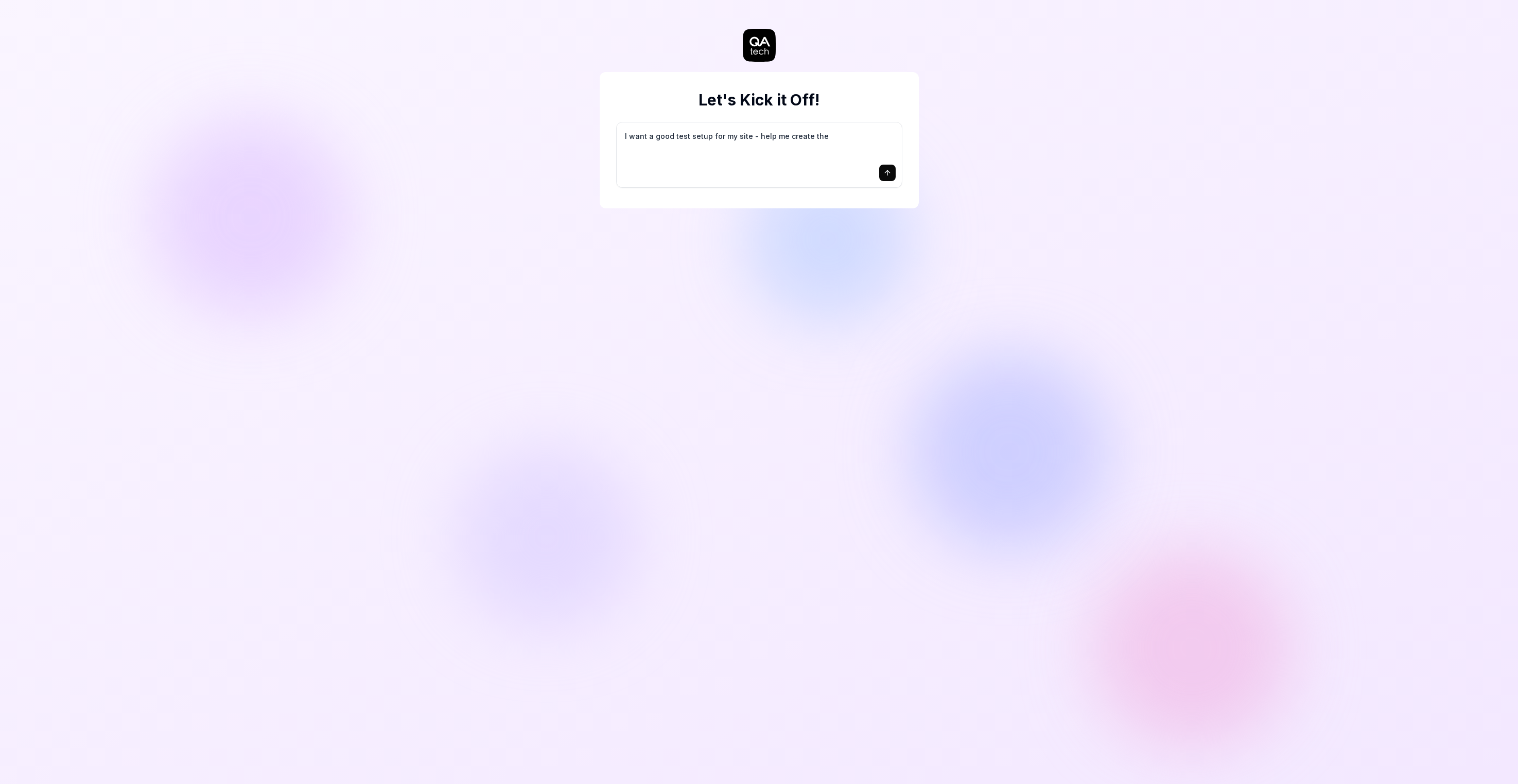
type textarea "I want a good test setup for my site - help me create the"
type textarea "*"
type textarea "I want a good test setup for my site - help me create the f"
type textarea "*"
type textarea "I want a good test setup for my site - help me create the fi"
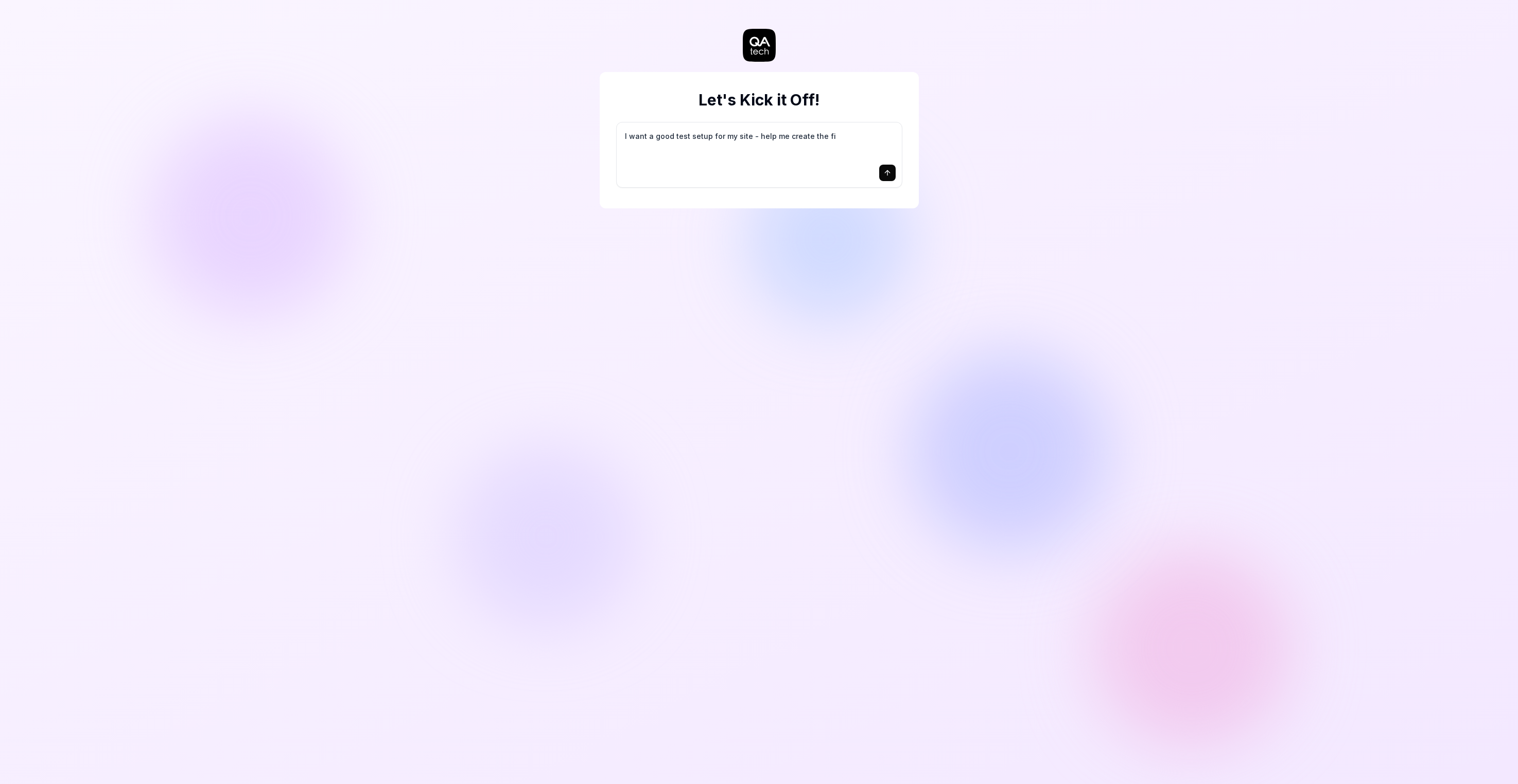
type textarea "*"
type textarea "I want a good test setup for my site - help me create the fir"
type textarea "*"
type textarea "I want a good test setup for my site - help me create the firs"
type textarea "*"
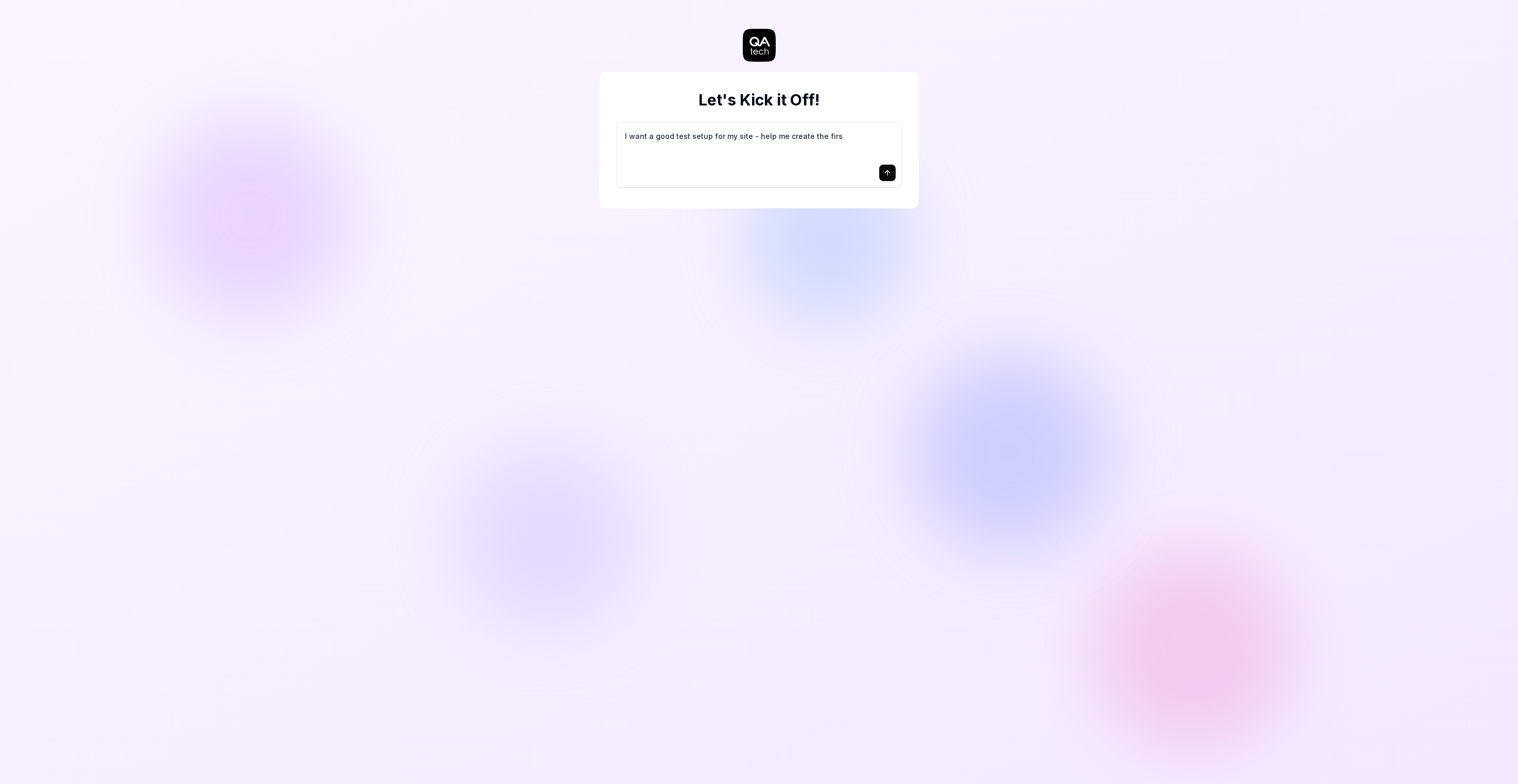
type textarea "I want a good test setup for my site - help me create the first"
type textarea "*"
type textarea "I want a good test setup for my site - help me create the first"
type textarea "*"
type textarea "I want a good test setup for my site - help me create the first 3"
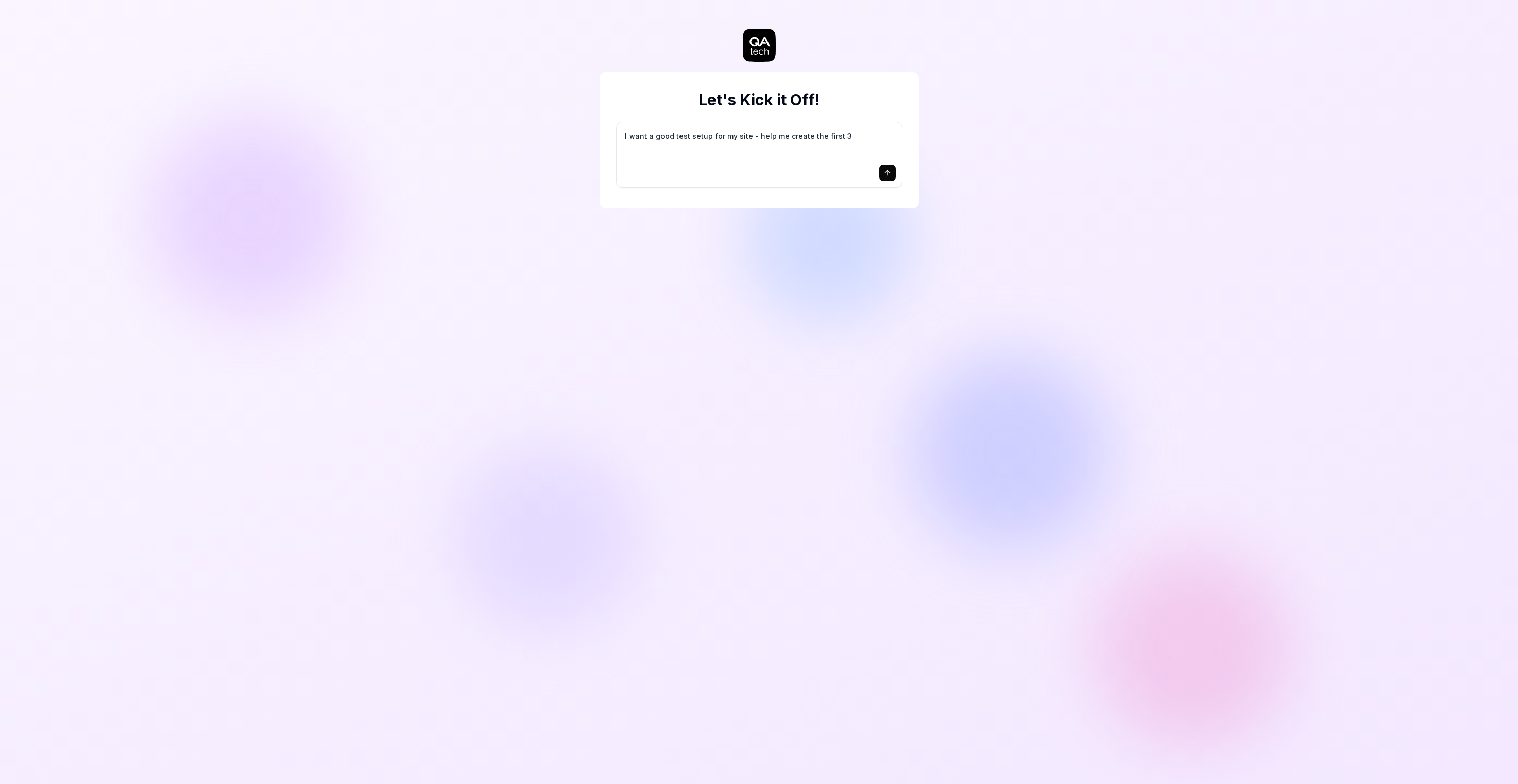
type textarea "*"
type textarea "I want a good test setup for my site - help me create the first 3-"
type textarea "*"
type textarea "I want a good test setup for my site - help me create the first 3-5"
type textarea "*"
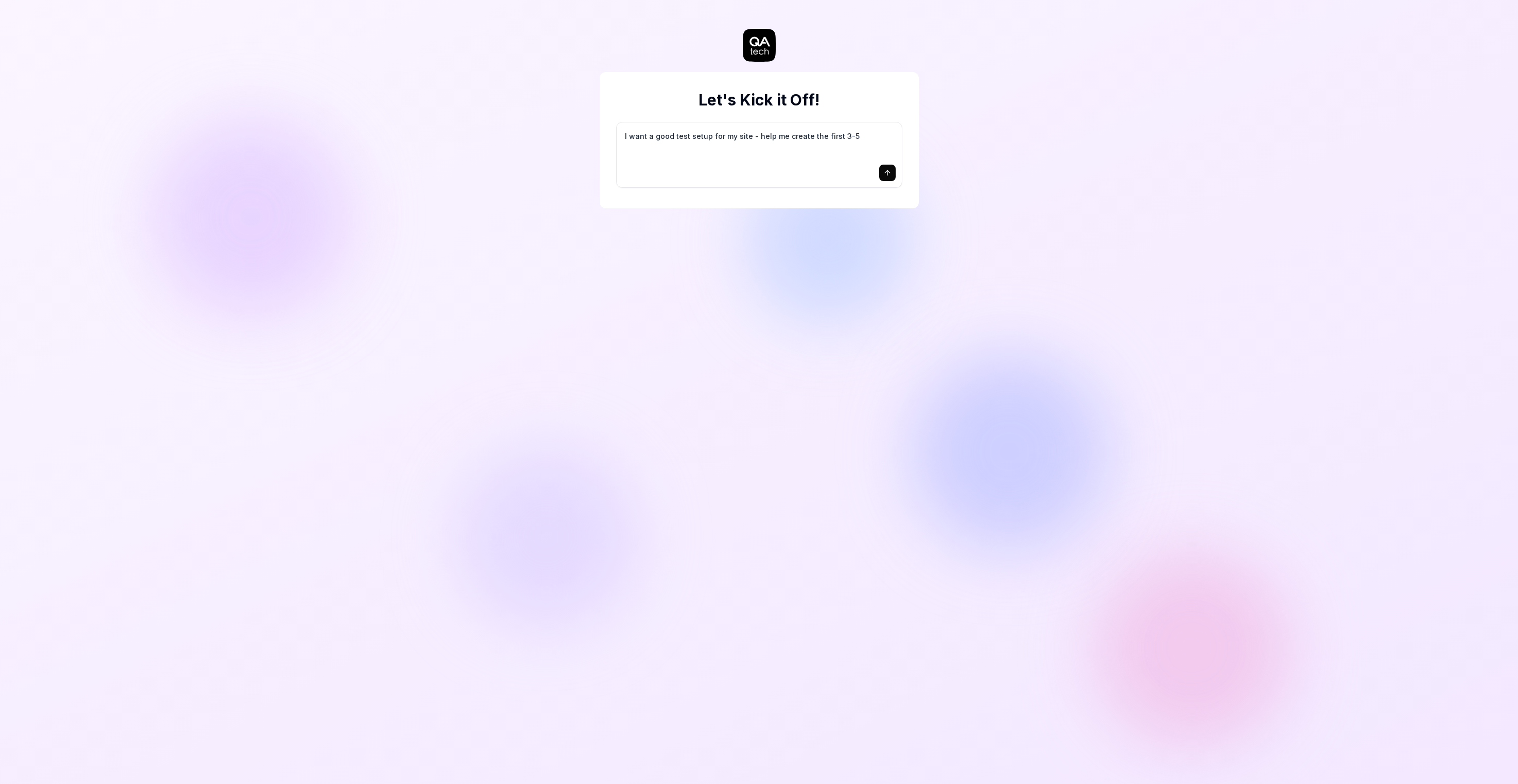
type textarea "I want a good test setup for my site - help me create the first 3-5"
type textarea "*"
type textarea "I want a good test setup for my site - help me create the first 3-5 t"
type textarea "*"
type textarea "I want a good test setup for my site - help me create the first 3-5 te"
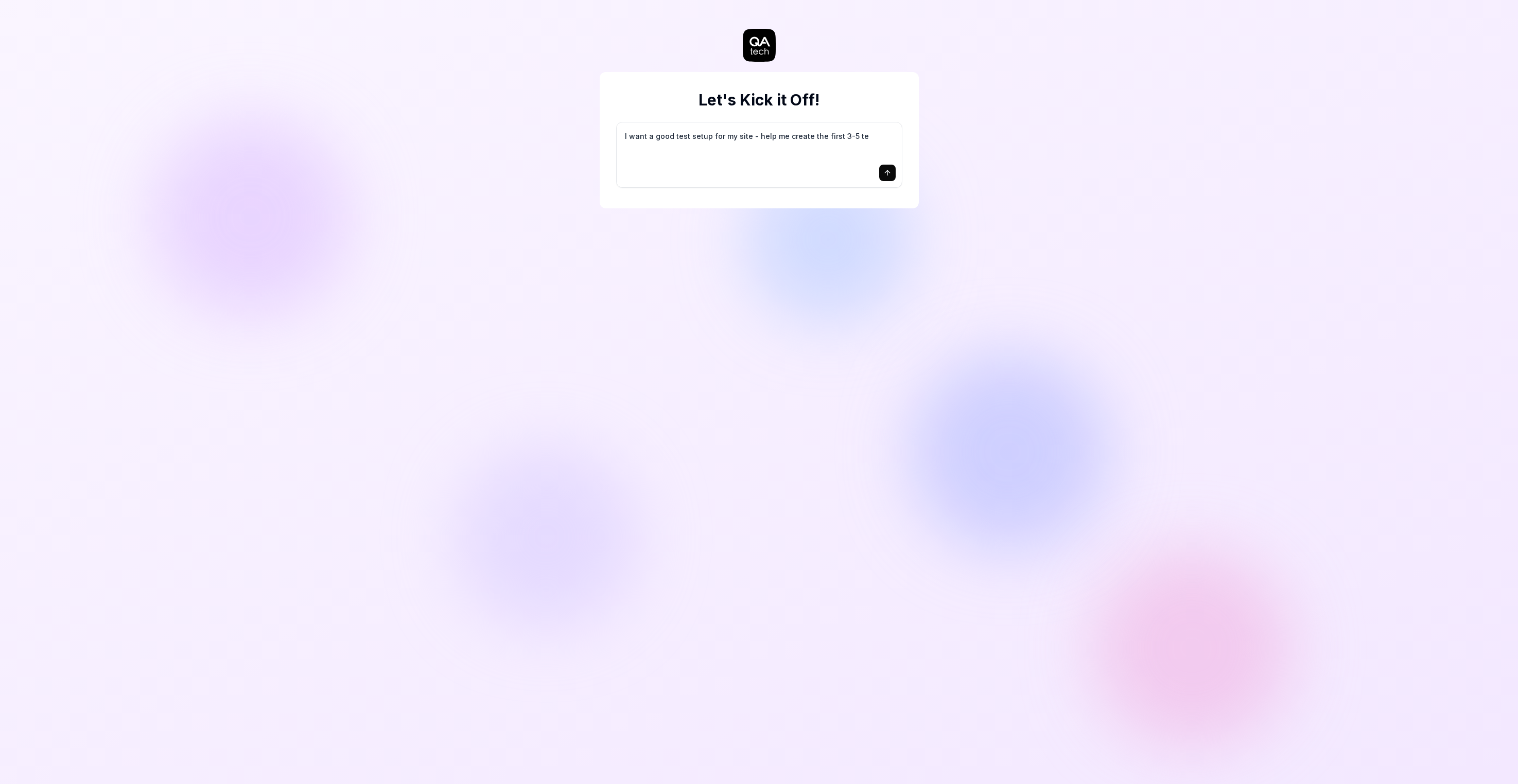
type textarea "*"
type textarea "I want a good test setup for my site - help me create the first 3-5 tes"
type textarea "*"
type textarea "I want a good test setup for my site - help me create the first 3-5 test"
type textarea "*"
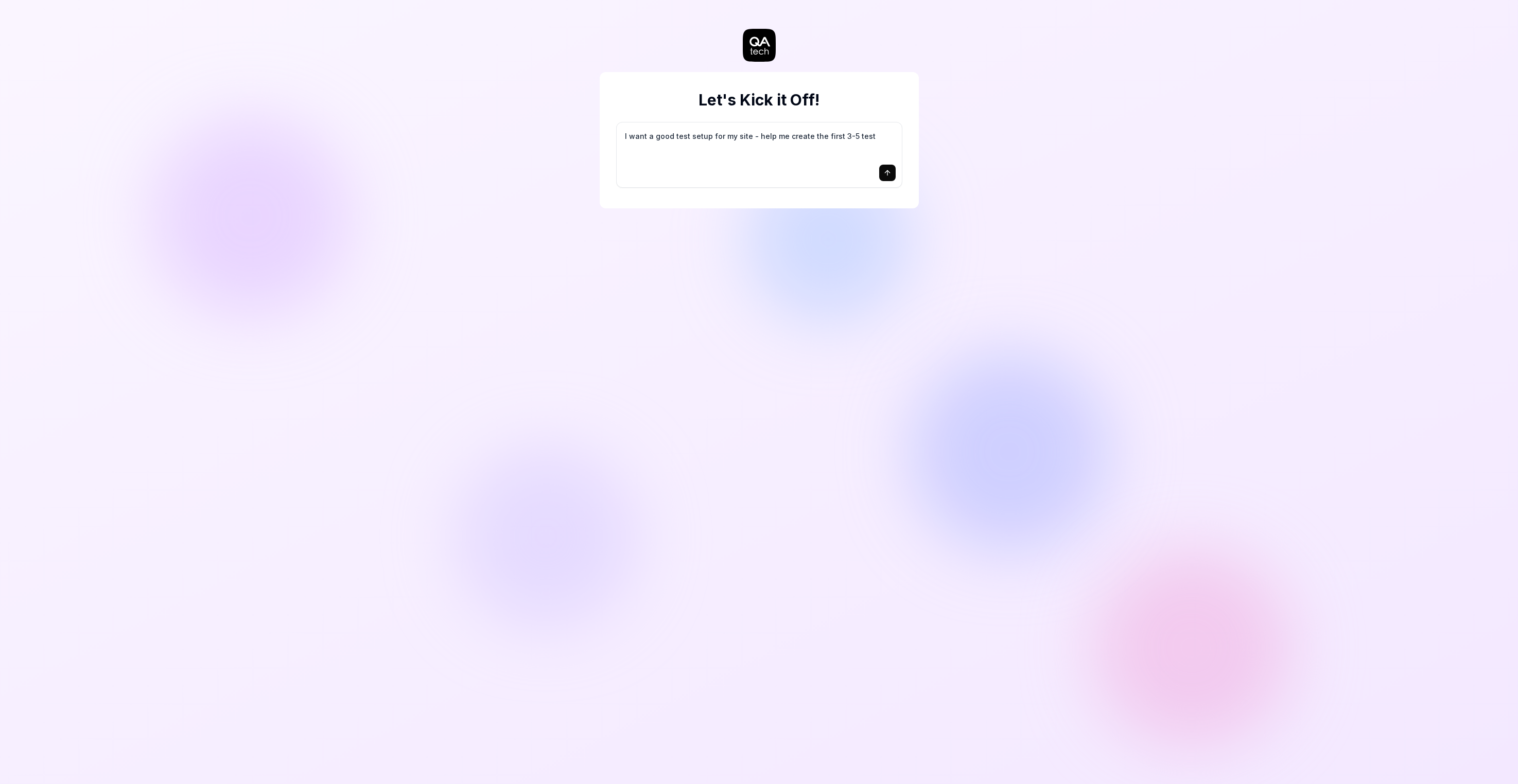
type textarea "I want a good test setup for my site - help me create the first 3-5 test"
type textarea "*"
type textarea "I want a good test setup for my site - help me create the first 3-5 test c"
type textarea "*"
type textarea "I want a good test setup for my site - help me create the first 3-5 test ca"
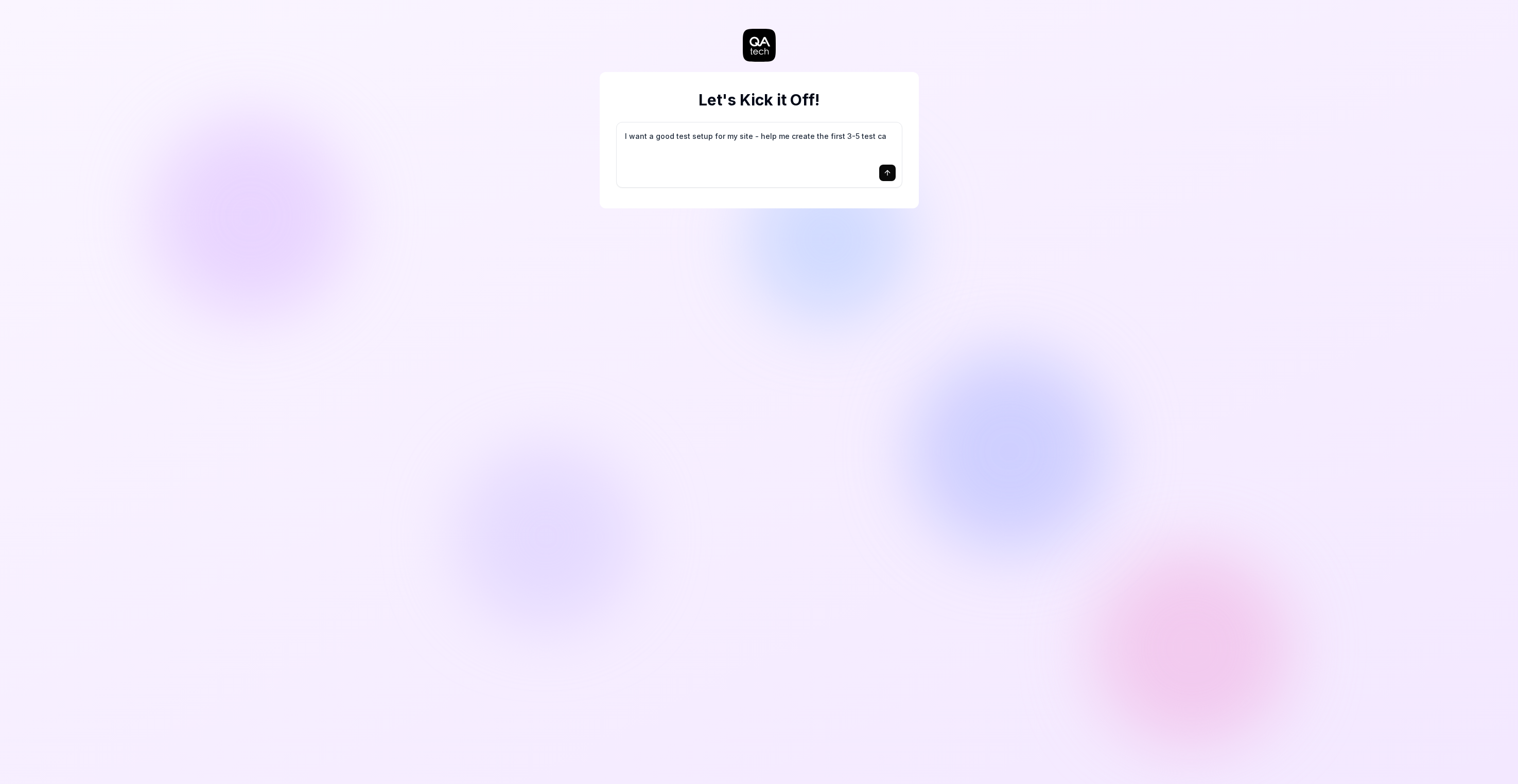
type textarea "*"
type textarea "I want a good test setup for my site - help me create the first 3-5 test cas"
type textarea "*"
type textarea "I want a good test setup for my site - help me create the first 3-5 test case"
type textarea "*"
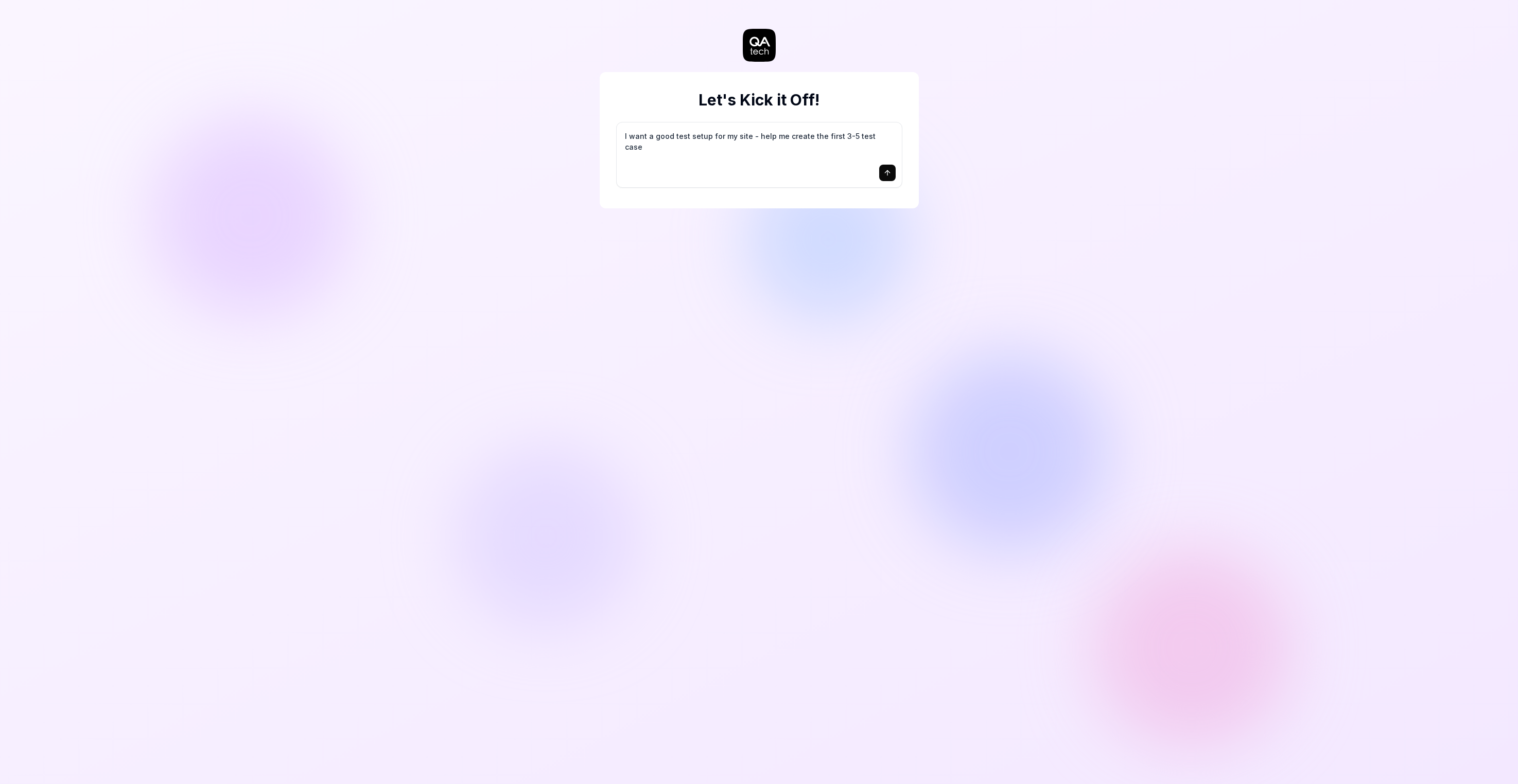
type textarea "I want a good test setup for my site - help me create the first 3-5 test cases"
drag, startPoint x: 731, startPoint y: 186, endPoint x: 641, endPoint y: 144, distance: 99.3
click at [641, 144] on div "I want a good test setup for my site - help me create the first 3-5 test cases" at bounding box center [759, 155] width 285 height 65
drag, startPoint x: 790, startPoint y: 182, endPoint x: 512, endPoint y: 122, distance: 284.4
click at [512, 122] on div "Let's Kick it Off! I want a good test setup for my site - help me create the fi…" at bounding box center [759, 392] width 1518 height 784
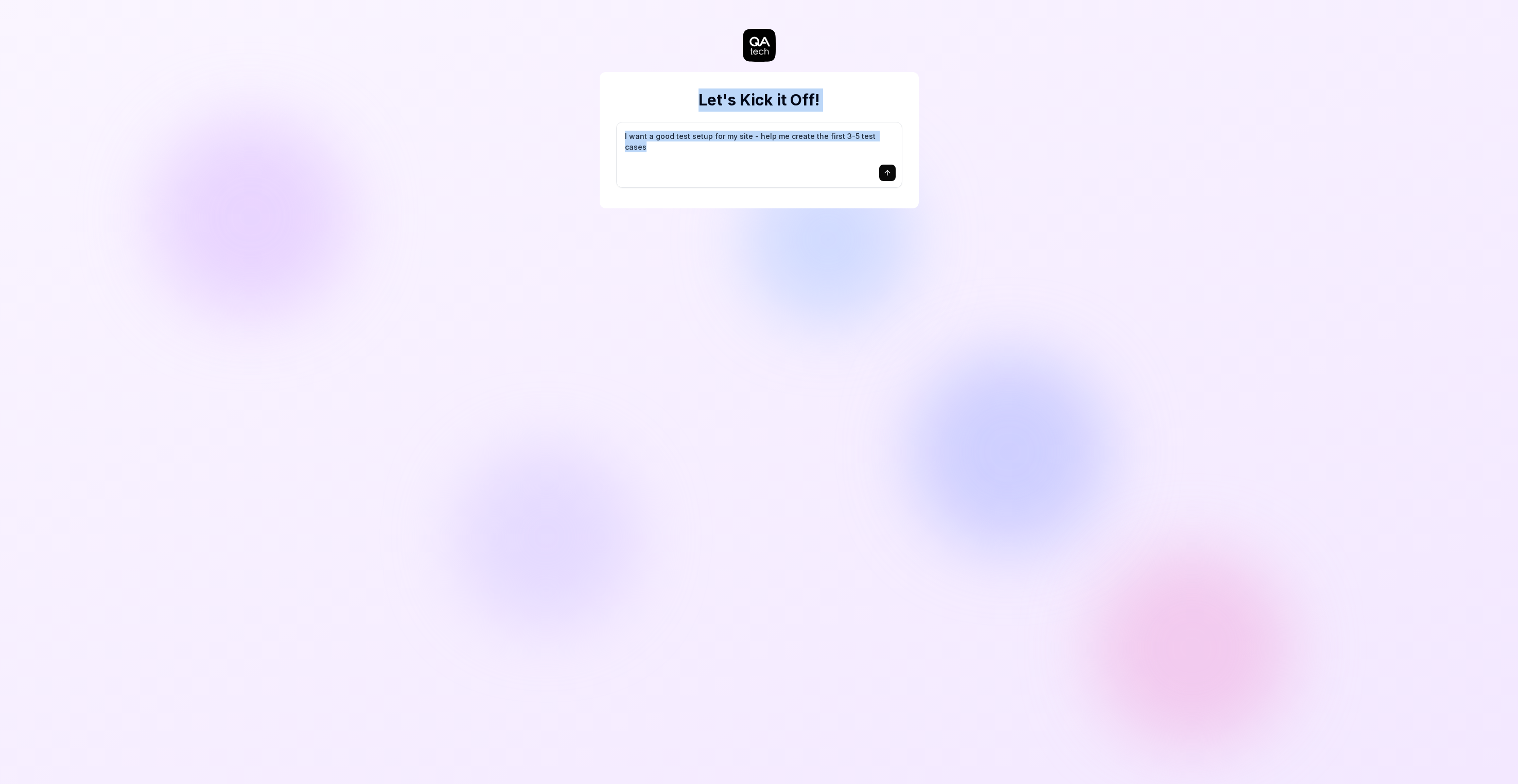
click at [745, 181] on div at bounding box center [759, 173] width 272 height 16
drag, startPoint x: 740, startPoint y: 186, endPoint x: 794, endPoint y: 165, distance: 57.9
click at [798, 165] on div "I want a good test setup for my site - help me create the first 3-5 test cases" at bounding box center [759, 155] width 285 height 65
click at [658, 161] on textarea "I want a good test setup for my site - help me create the first 3-5 test cases" at bounding box center [759, 144] width 272 height 32
type textarea "*"
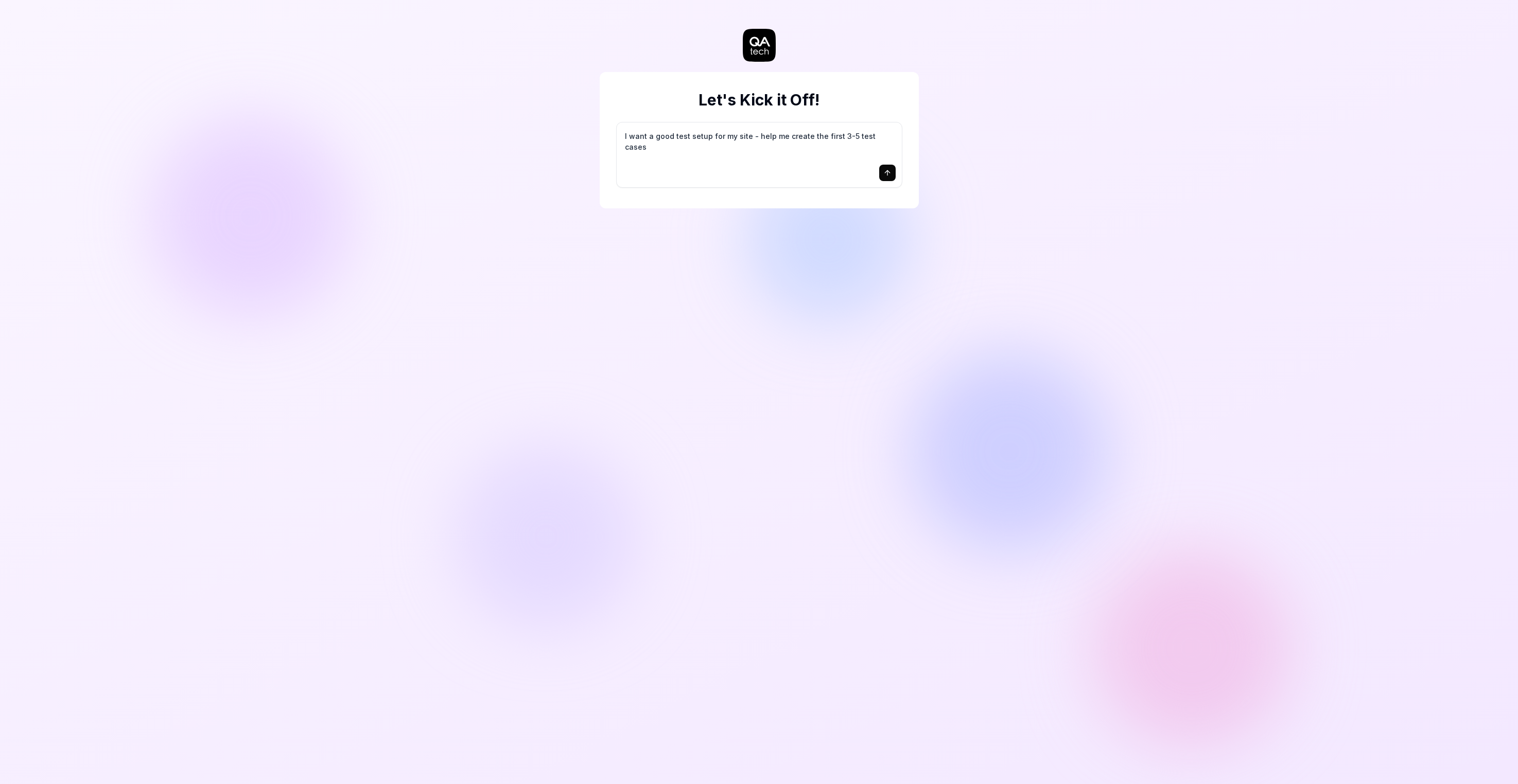
type textarea "I want a good test setup for my site - help me create the first -5 test cases"
type textarea "*"
type textarea "I want a good test setup for my site - help me create the first 1-5 test cases"
type textarea "*"
type textarea "I want a good test setup for my site - help me create the first 10-5 test cases"
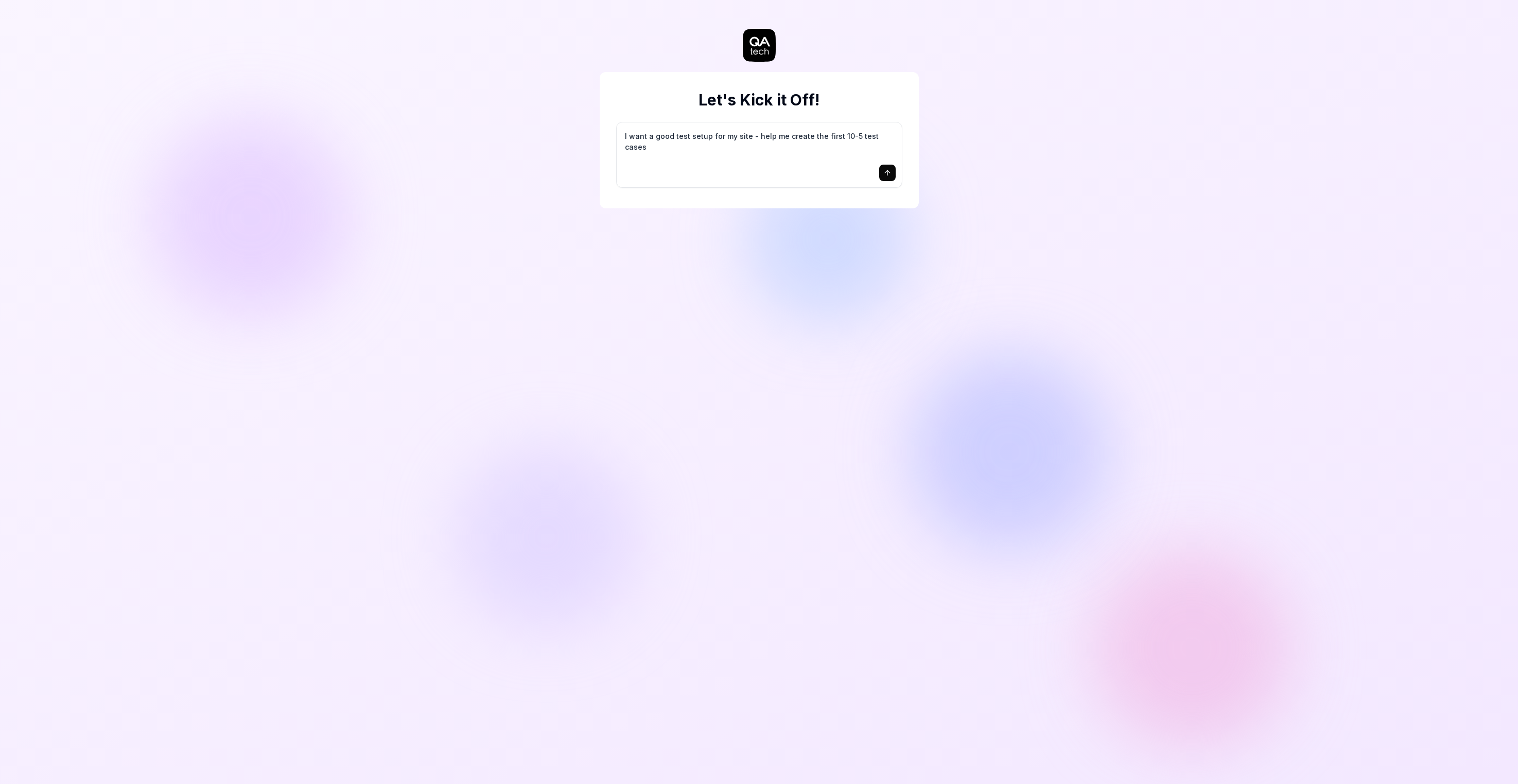
type textarea "*"
type textarea "I want a good test setup for my site - help me create the first 10-15 test cases"
type textarea "*"
type textarea "I want a good test setup for my site - help me create the first 10-15 test cases"
type textarea "*"
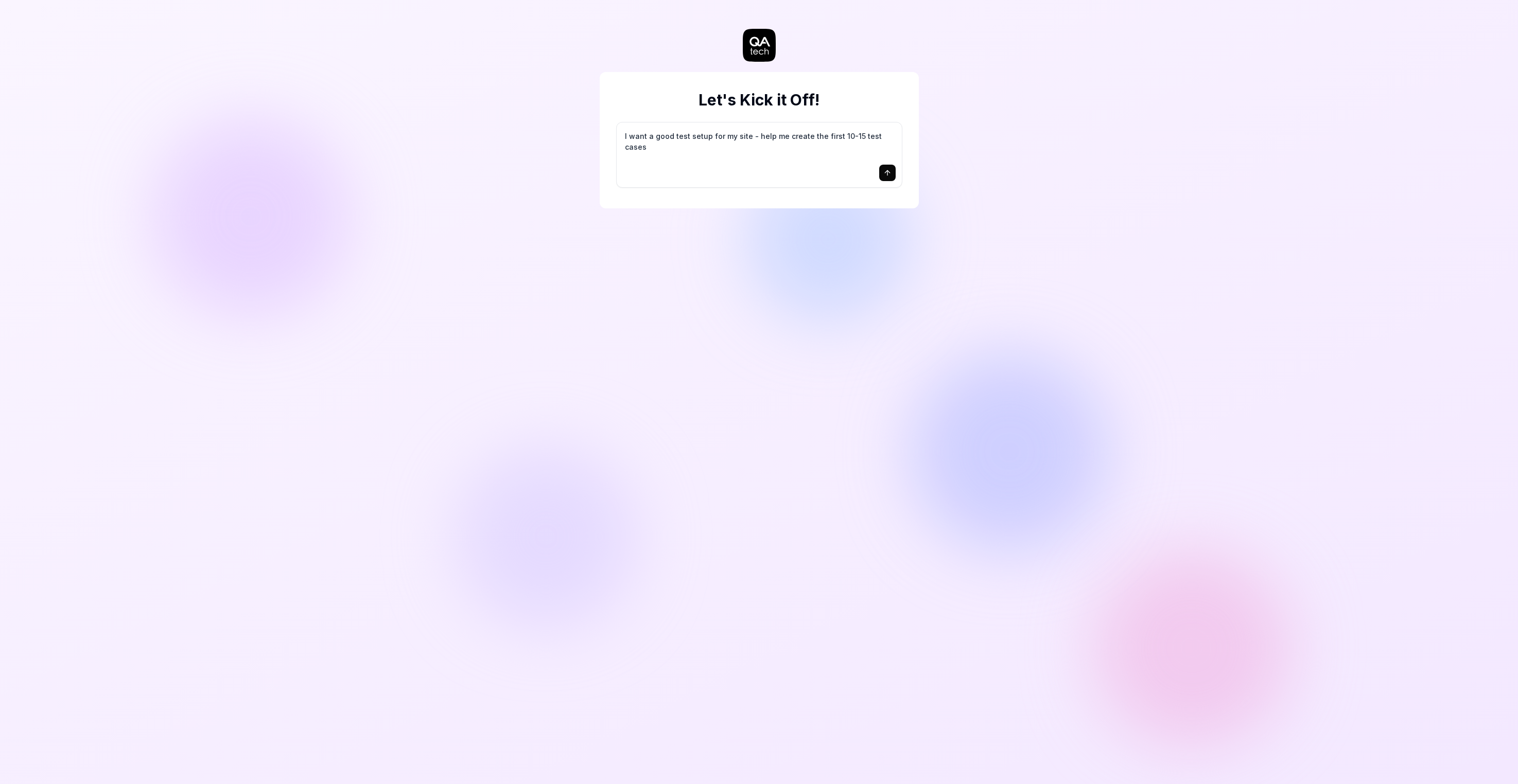
type textarea "I want a good test setup for my site - help me create the first 10-15 test case…"
type textarea "*"
type textarea "I want a good test setup for my site - help me create the first 10-15 test case…"
type textarea "*"
type textarea "I want a good test setup for my site - help me create the first 10-15 test case…"
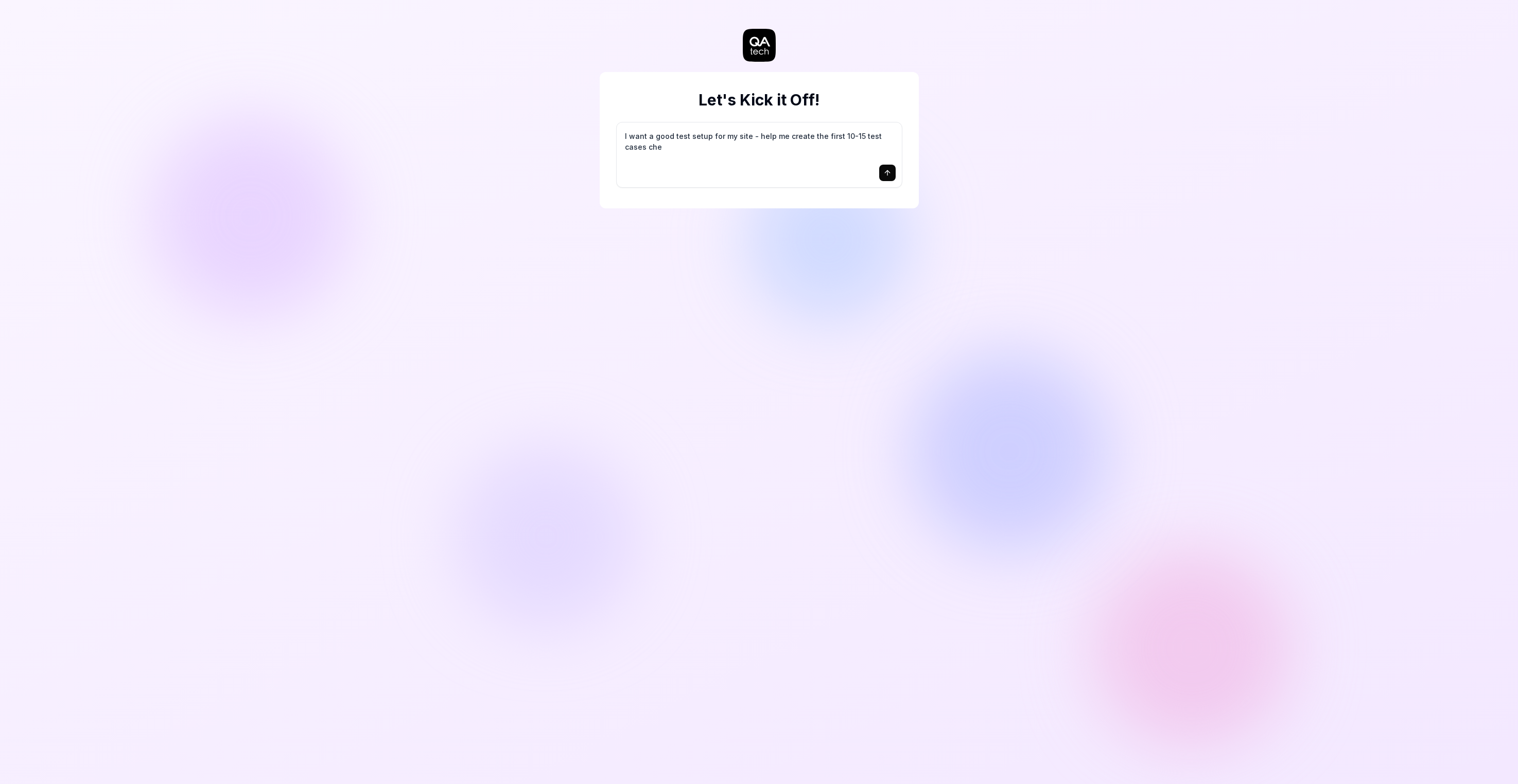
type textarea "*"
type textarea "I want a good test setup for my site - help me create the first 10-15 test case…"
type textarea "*"
type textarea "I want a good test setup for my site - help me create the first 10-15 test case…"
type textarea "*"
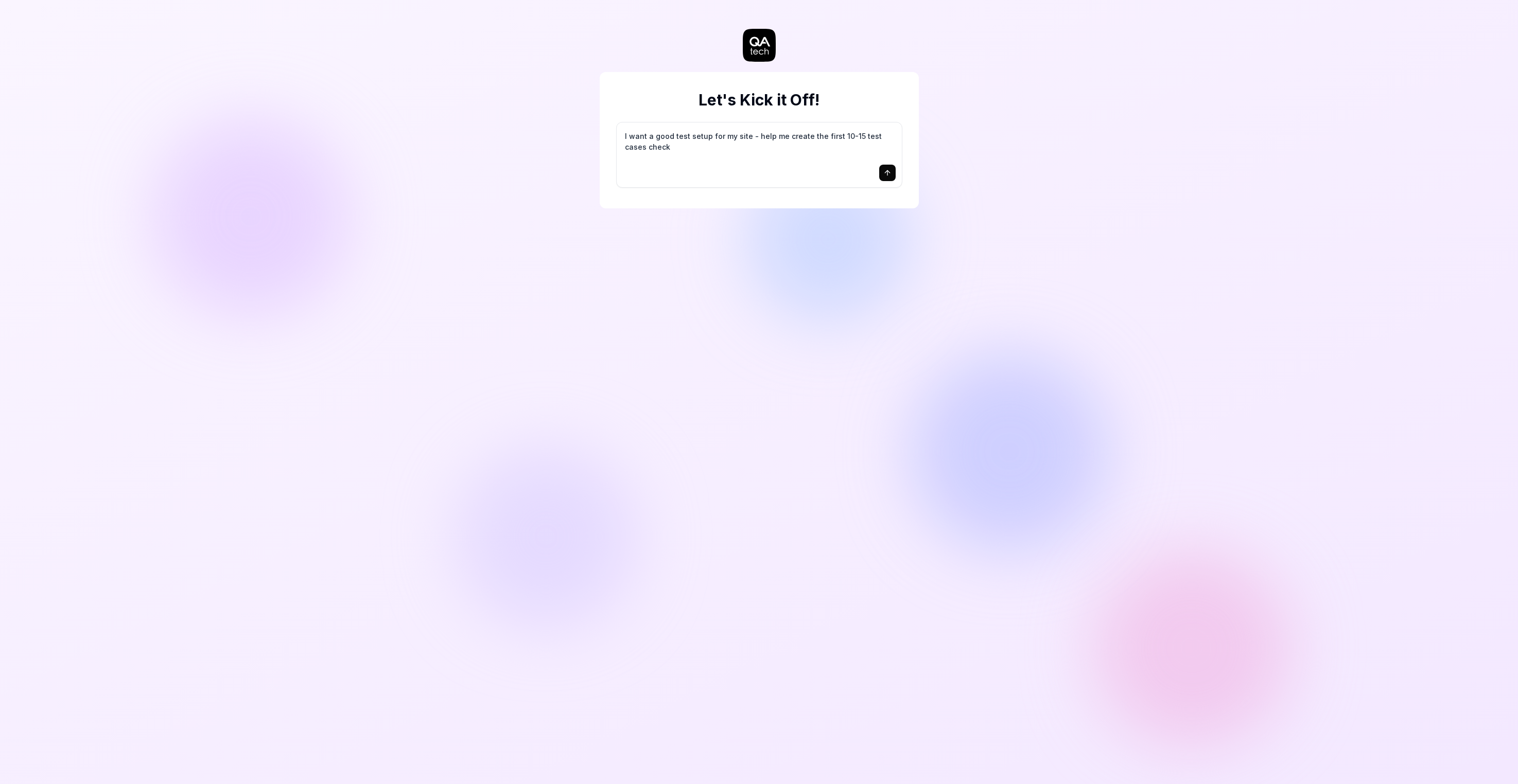
type textarea "I want a good test setup for my site - help me create the first 10-15 test case…"
type textarea "*"
type textarea "I want a good test setup for my site - help me create the first 10-15 test case…"
type textarea "*"
type textarea "I want a good test setup for my site - help me create the first 10-15 test case…"
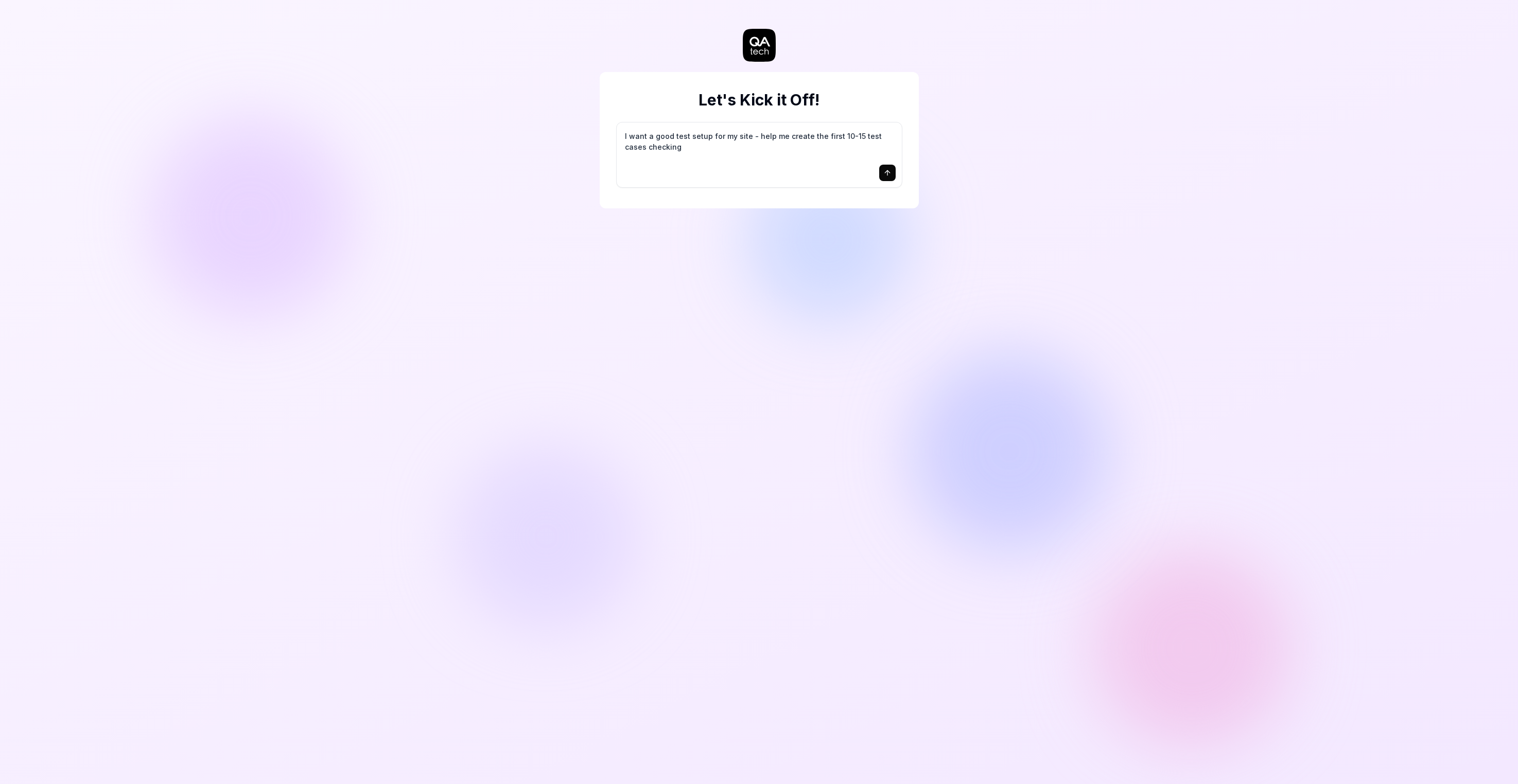
type textarea "*"
type textarea "I want a good test setup for my site - help me create the first 10-15 test case…"
type textarea "*"
type textarea "I want a good test setup for my site - help me create the first 10-15 test case…"
type textarea "*"
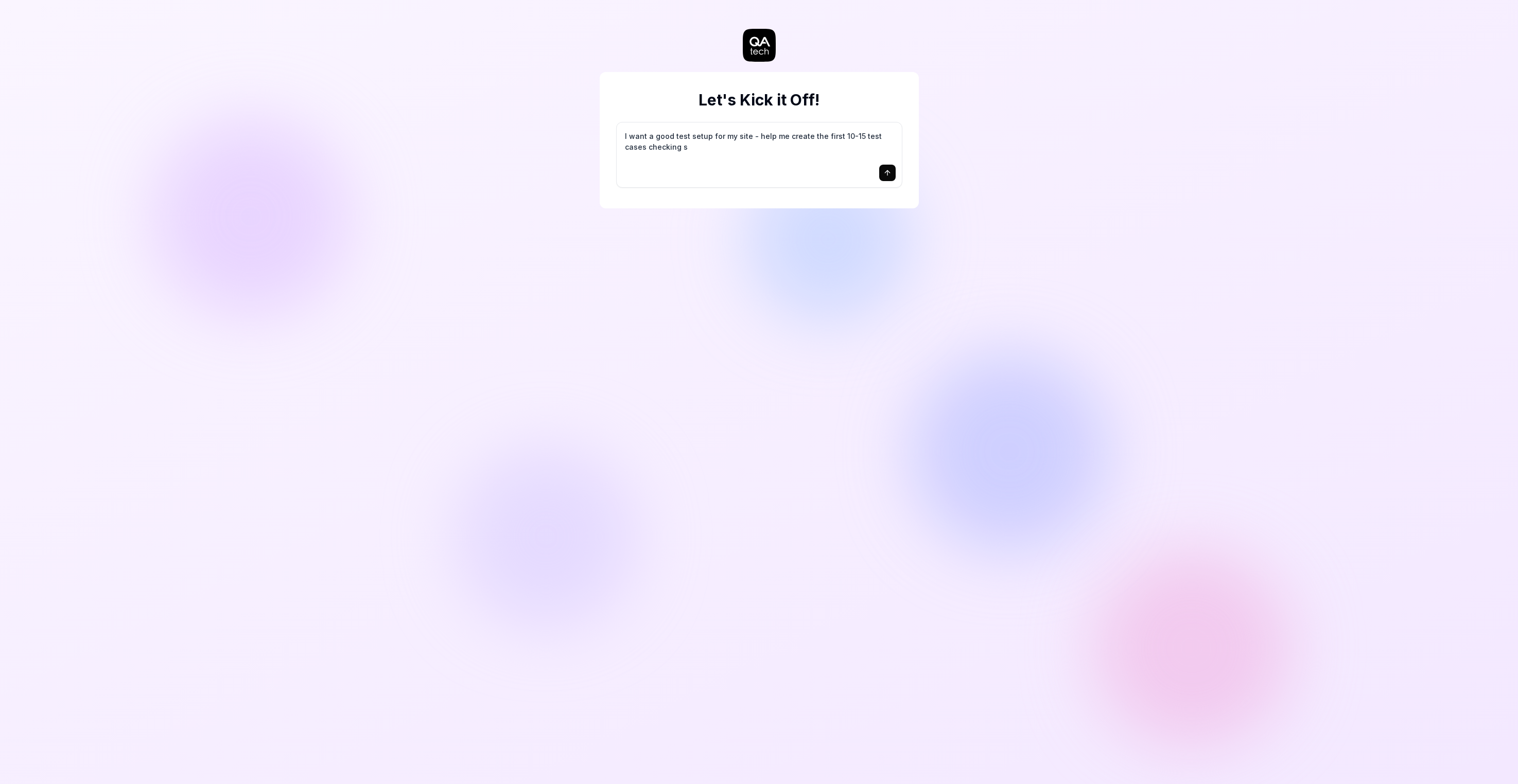
type textarea "I want a good test setup for my site - help me create the first 10-15 test case…"
type textarea "*"
type textarea "I want a good test setup for my site - help me create the first 10-15 test case…"
type textarea "*"
type textarea "I want a good test setup for my site - help me create the first 10-15 test case…"
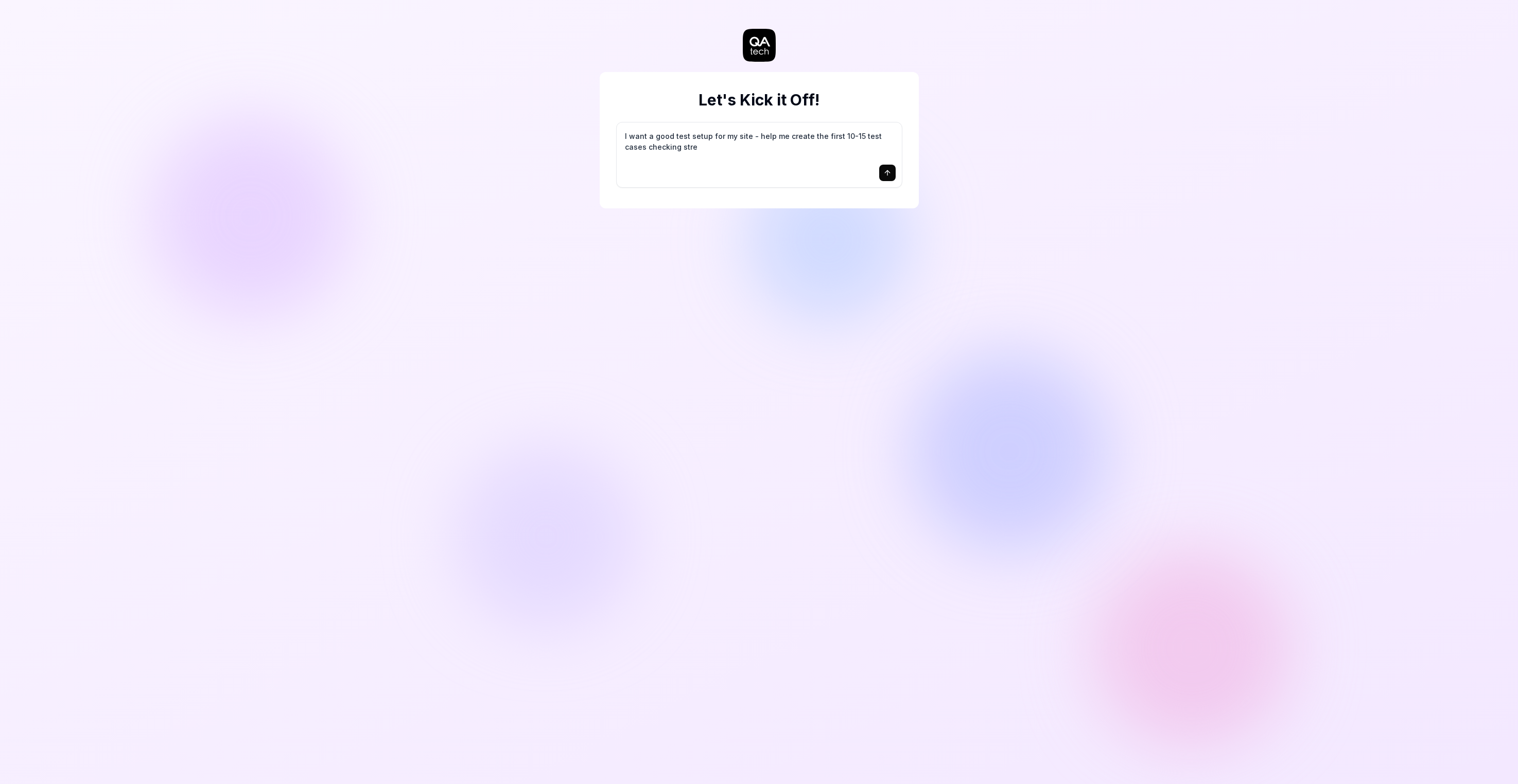
type textarea "*"
type textarea "I want a good test setup for my site - help me create the first 10-15 test case…"
type textarea "*"
type textarea "I want a good test setup for my site - help me create the first 10-15 test case…"
click at [850, 186] on textarea "I want a good test setup for my site - help me create the first 10-15 test case…" at bounding box center [759, 158] width 272 height 59
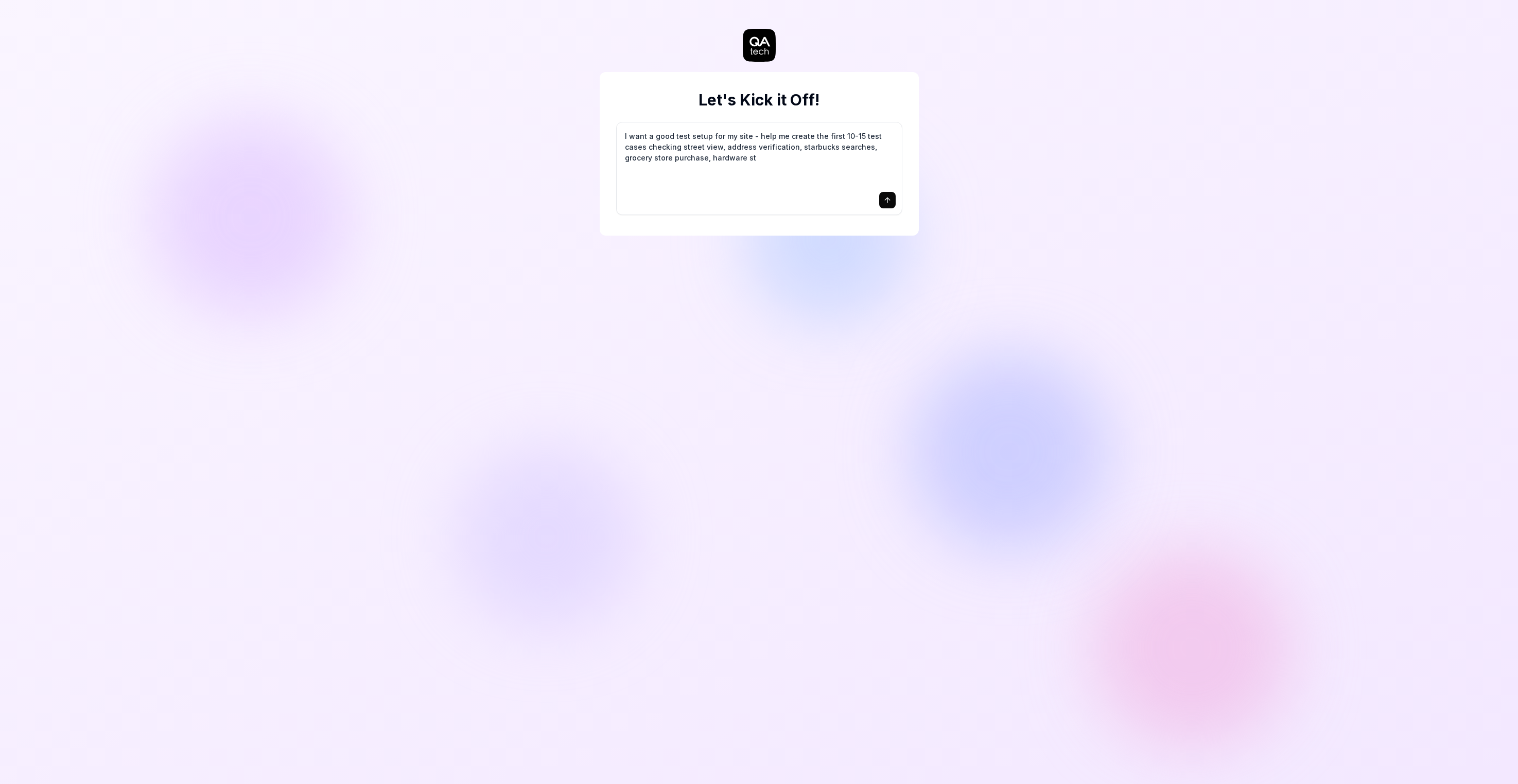
click at [850, 186] on textarea "I want a good test setup for my site - help me create the first 10-15 test case…" at bounding box center [759, 158] width 272 height 59
click at [742, 188] on textarea "I want a good test setup for my site - help me create the first 10-15 test case…" at bounding box center [759, 158] width 272 height 59
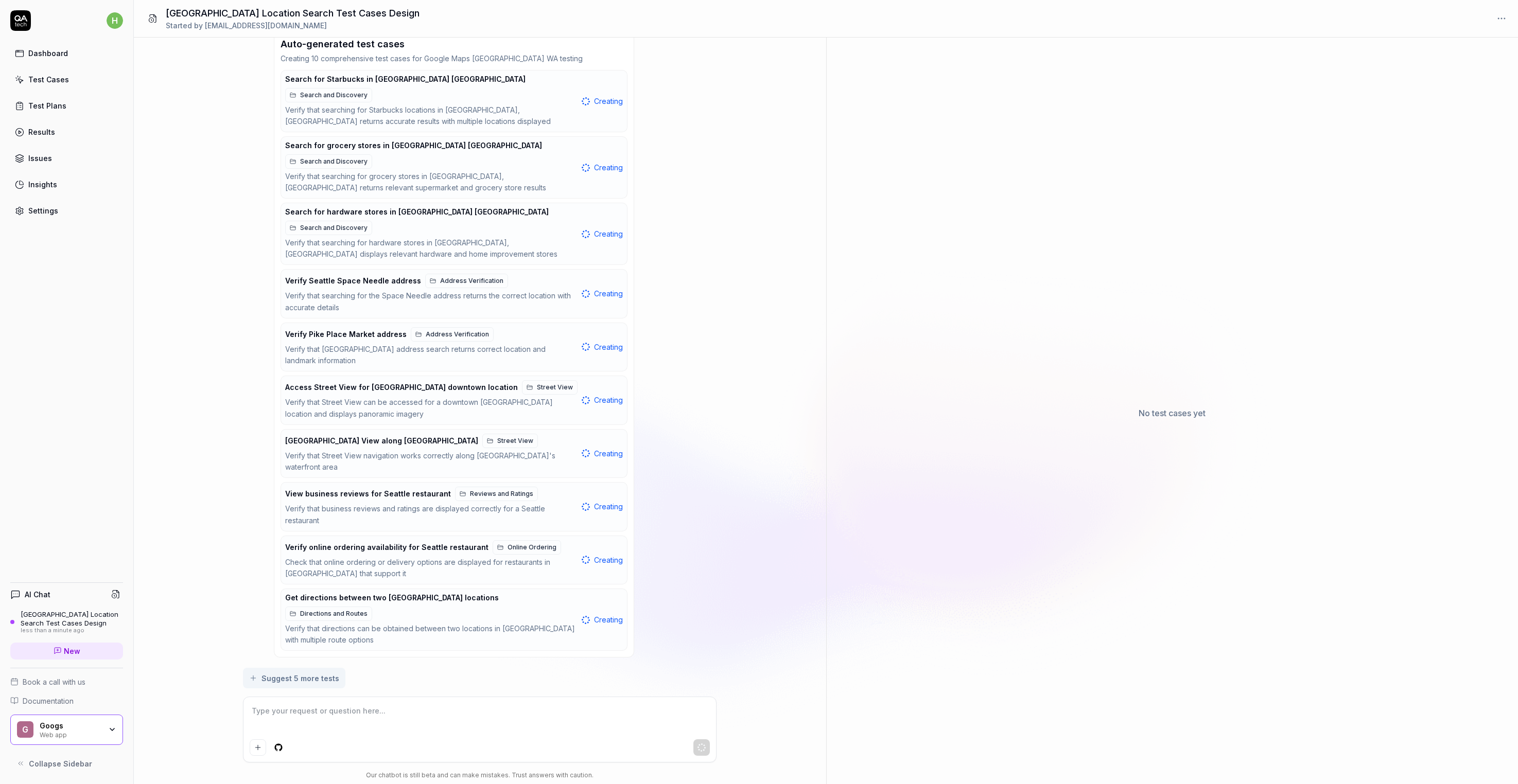
scroll to position [766, 0]
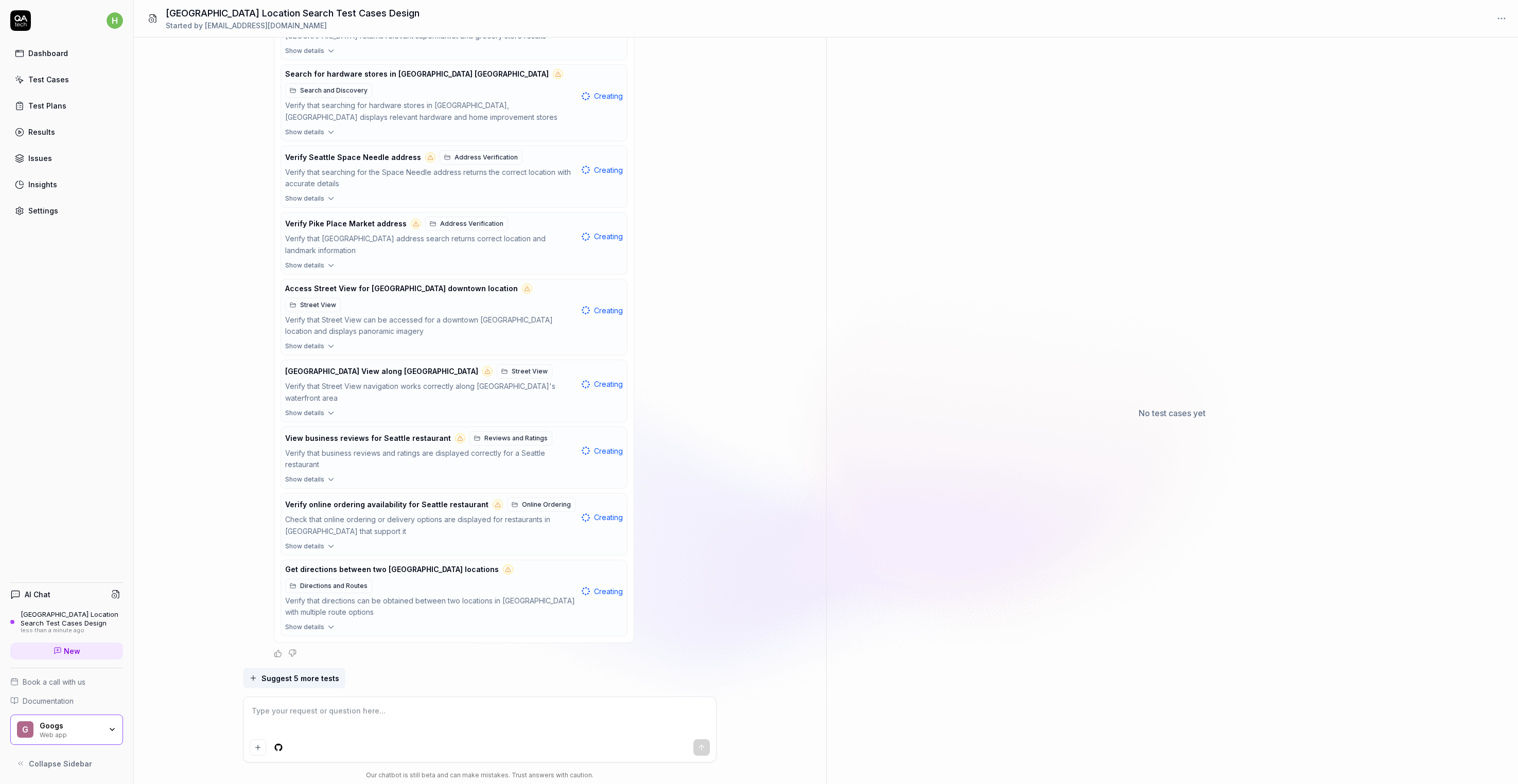
click at [338, 673] on span "Suggest 5 more tests" at bounding box center [300, 678] width 78 height 11
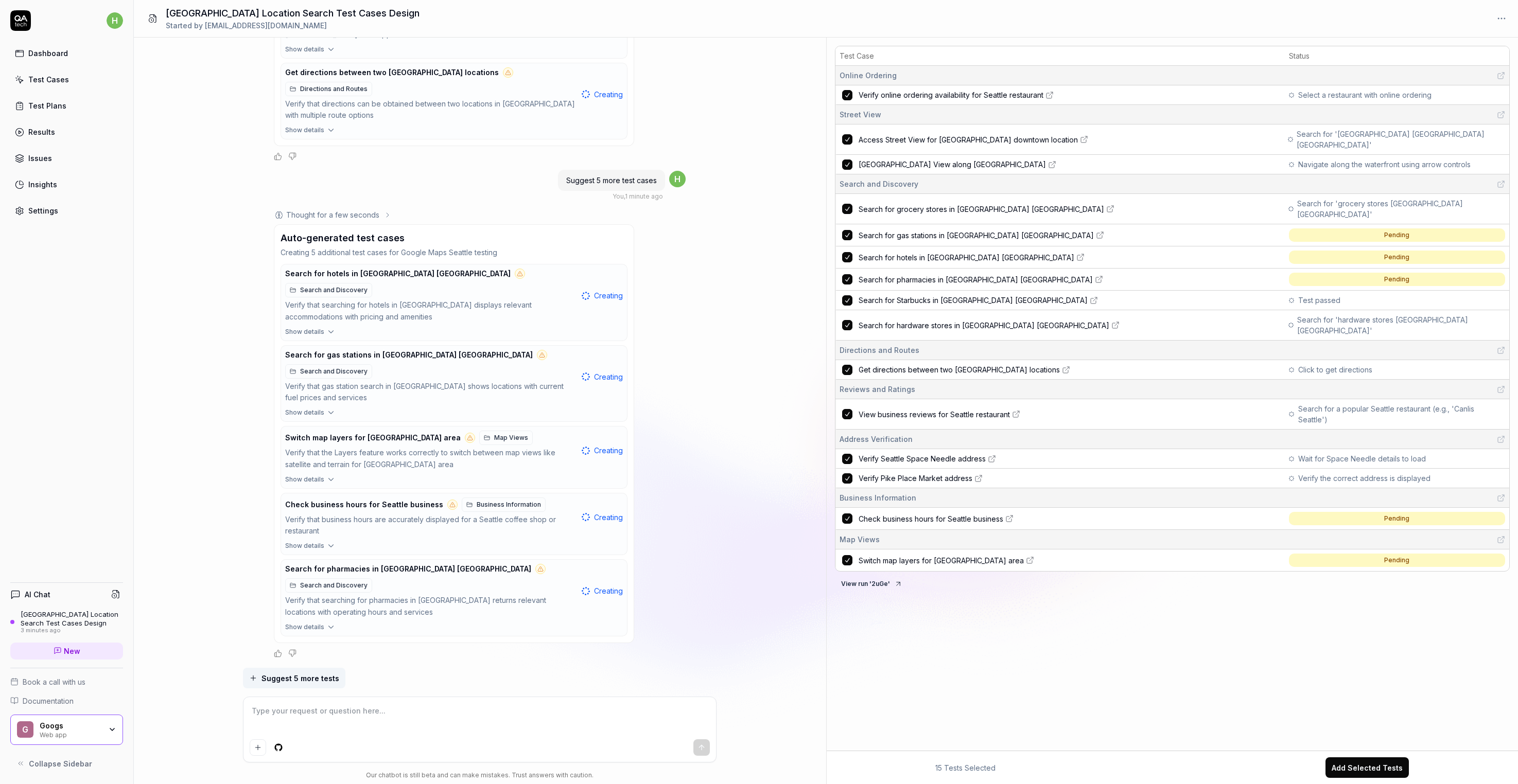
scroll to position [1382, 0]
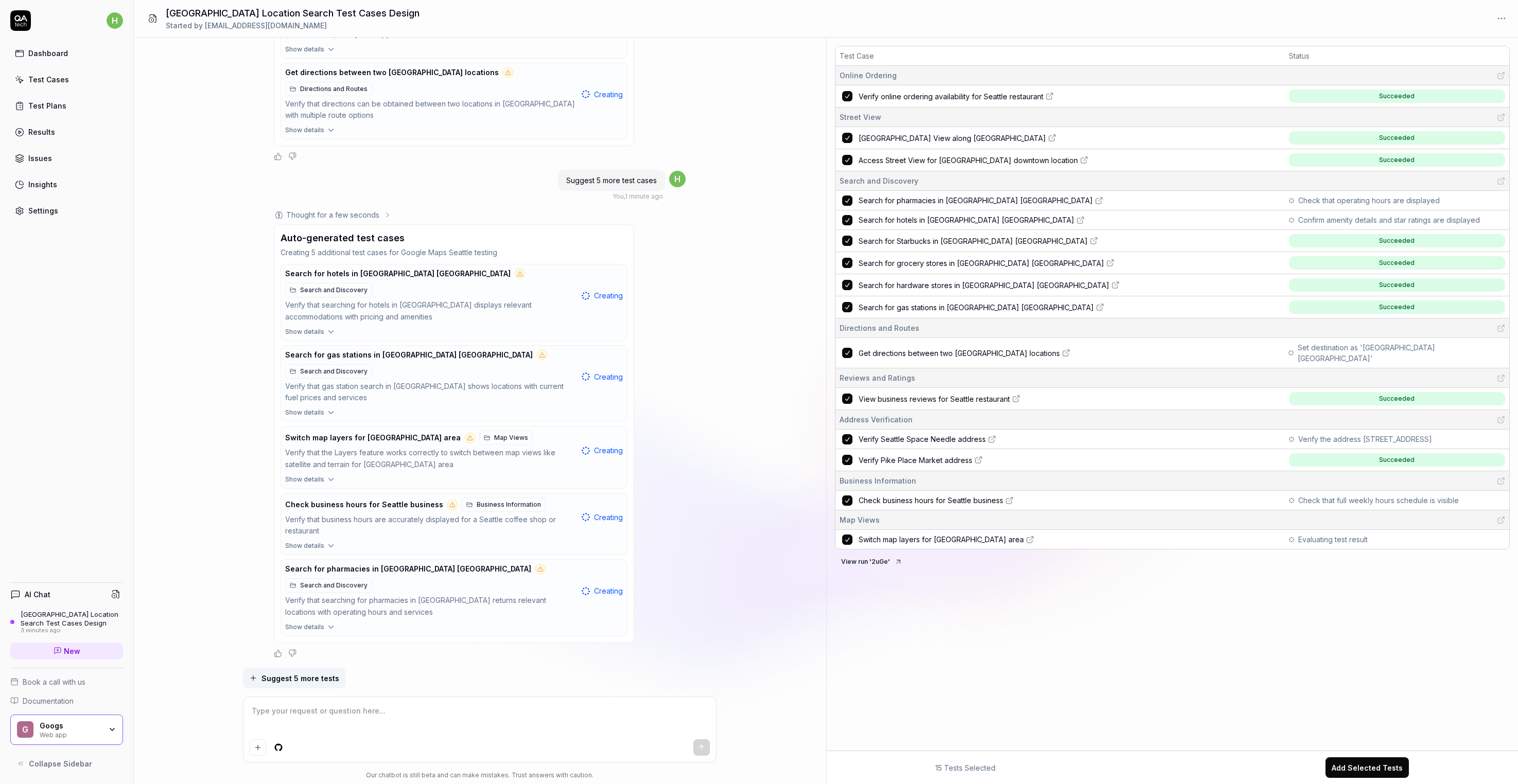
click at [1056, 142] on icon at bounding box center [1052, 138] width 8 height 8
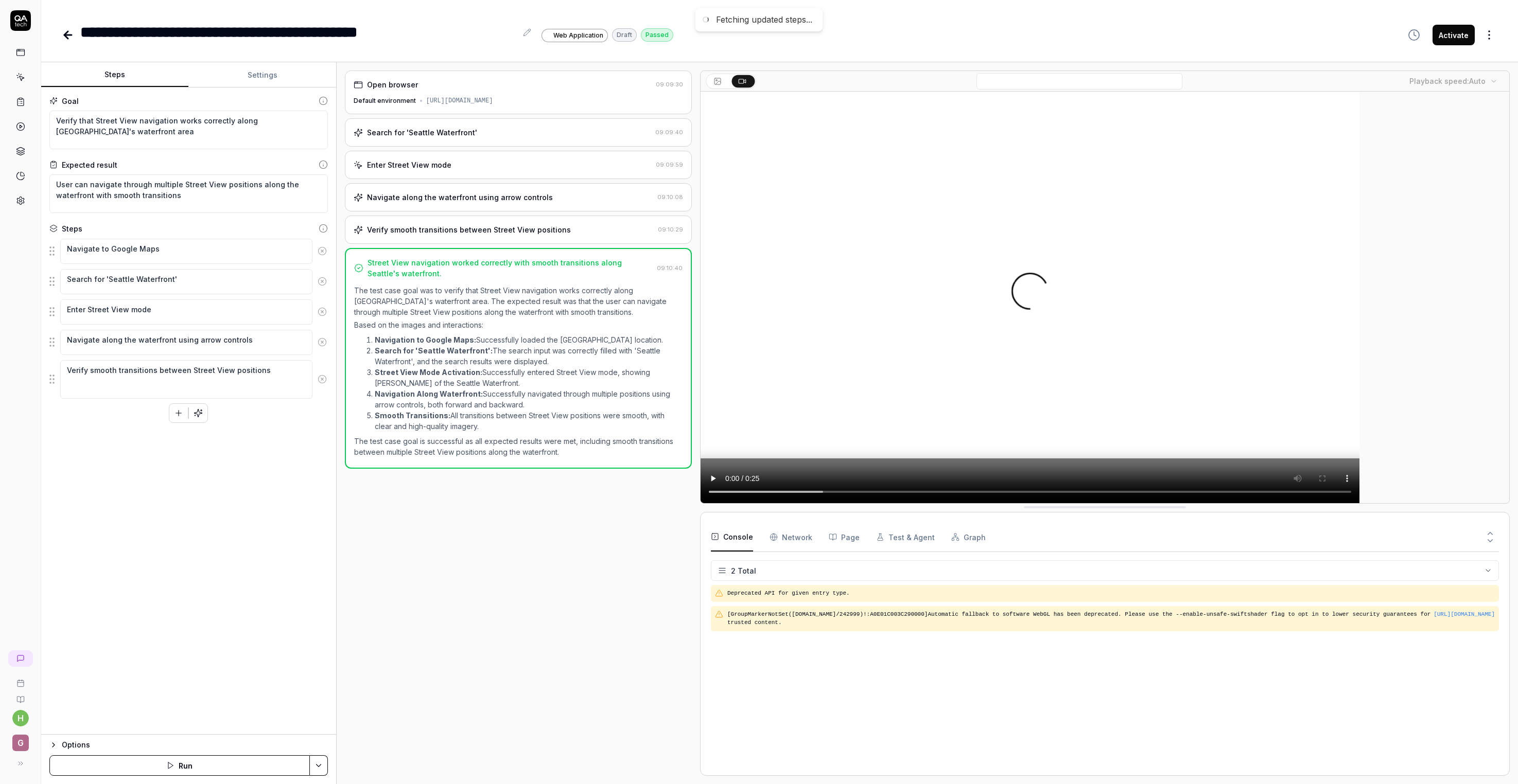
type textarea "*"
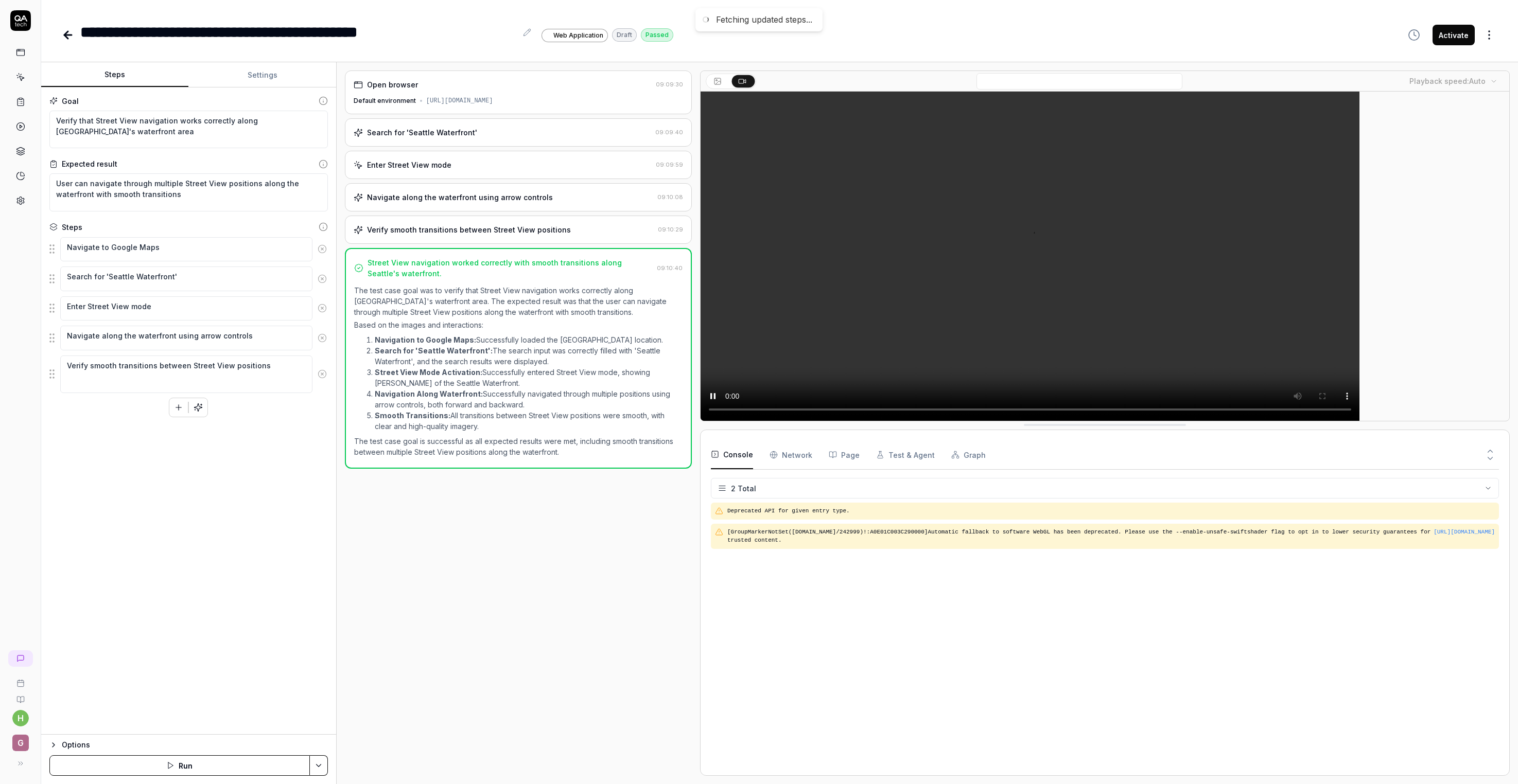
type textarea "*"
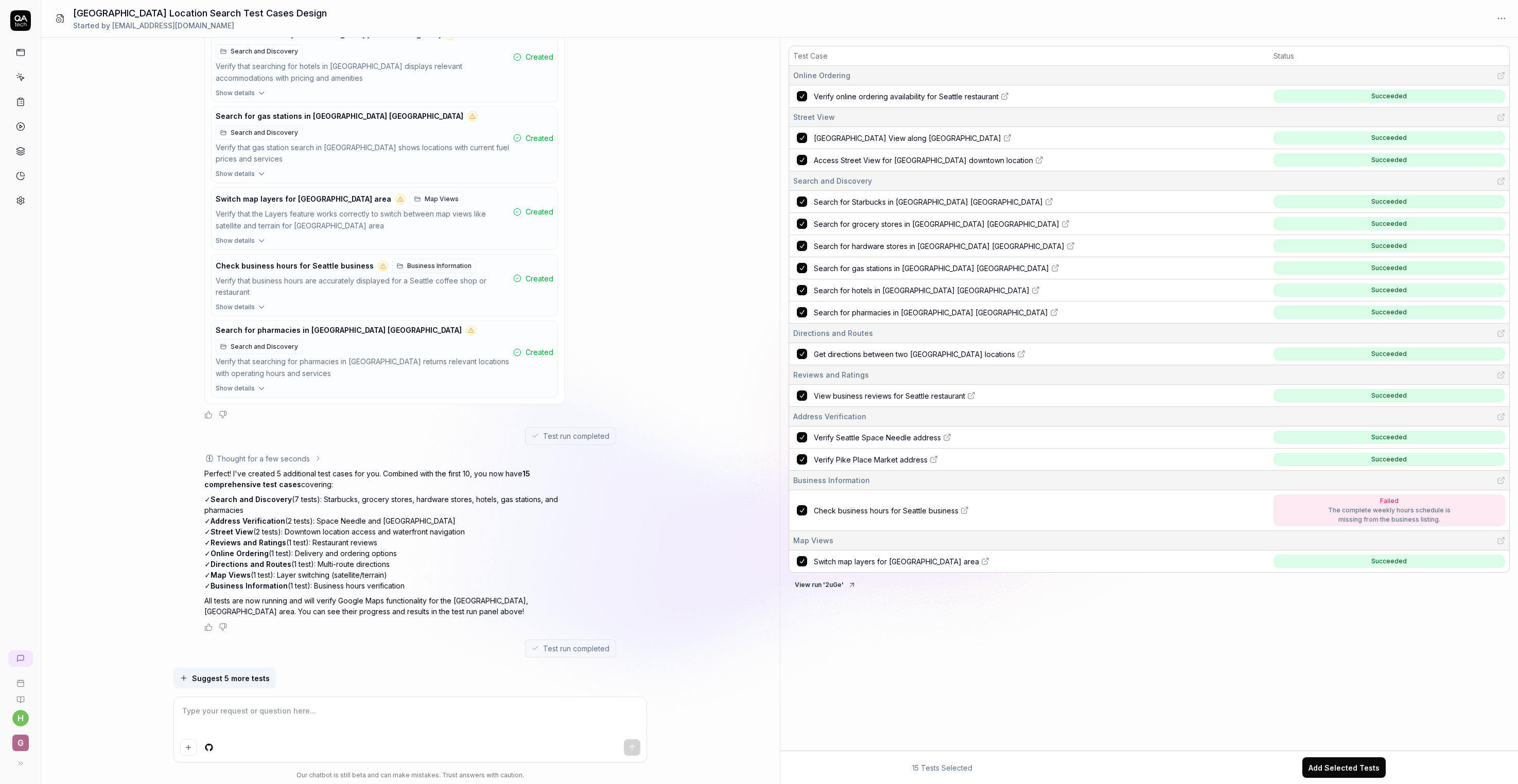
scroll to position [1699, 0]
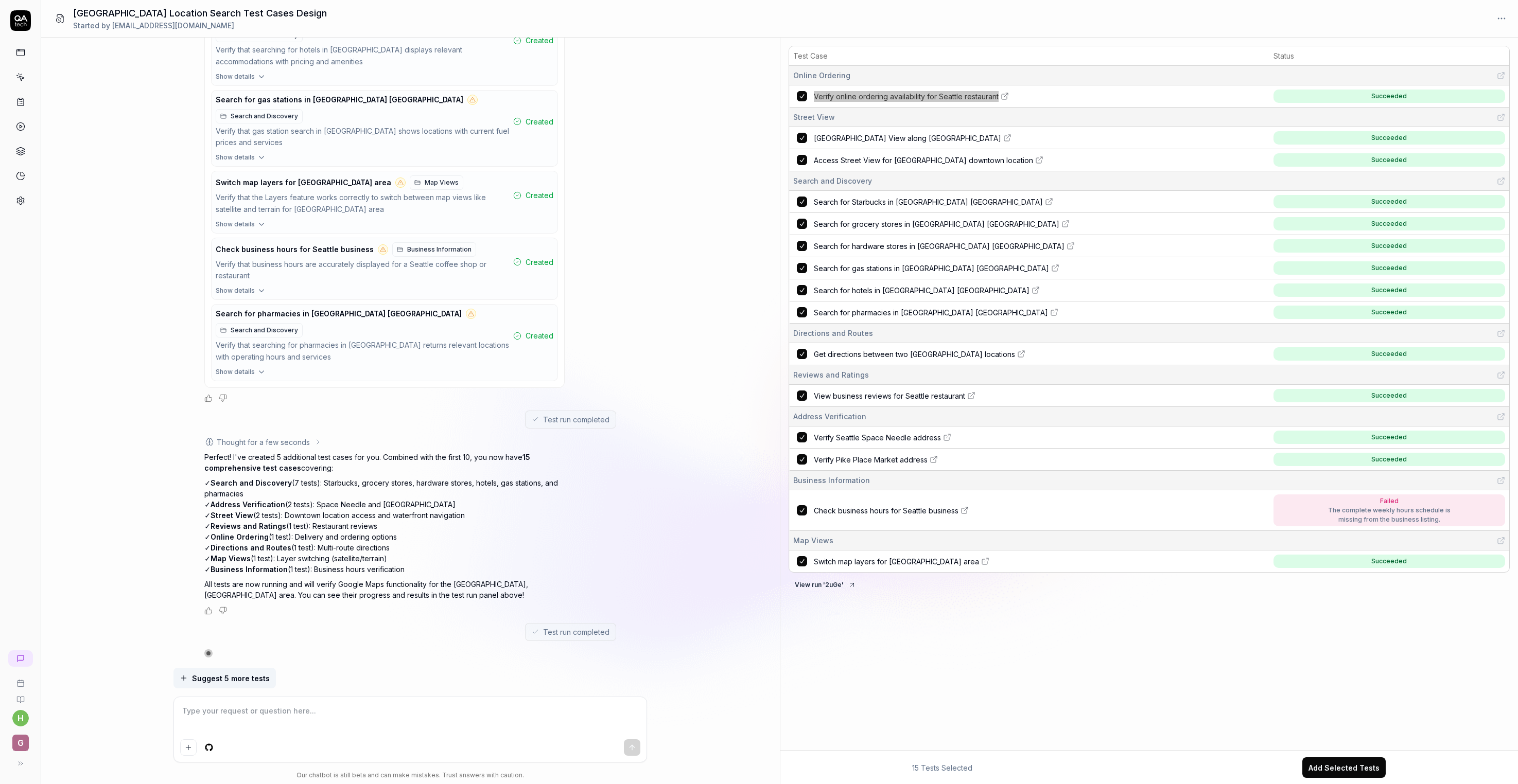
type textarea "*"
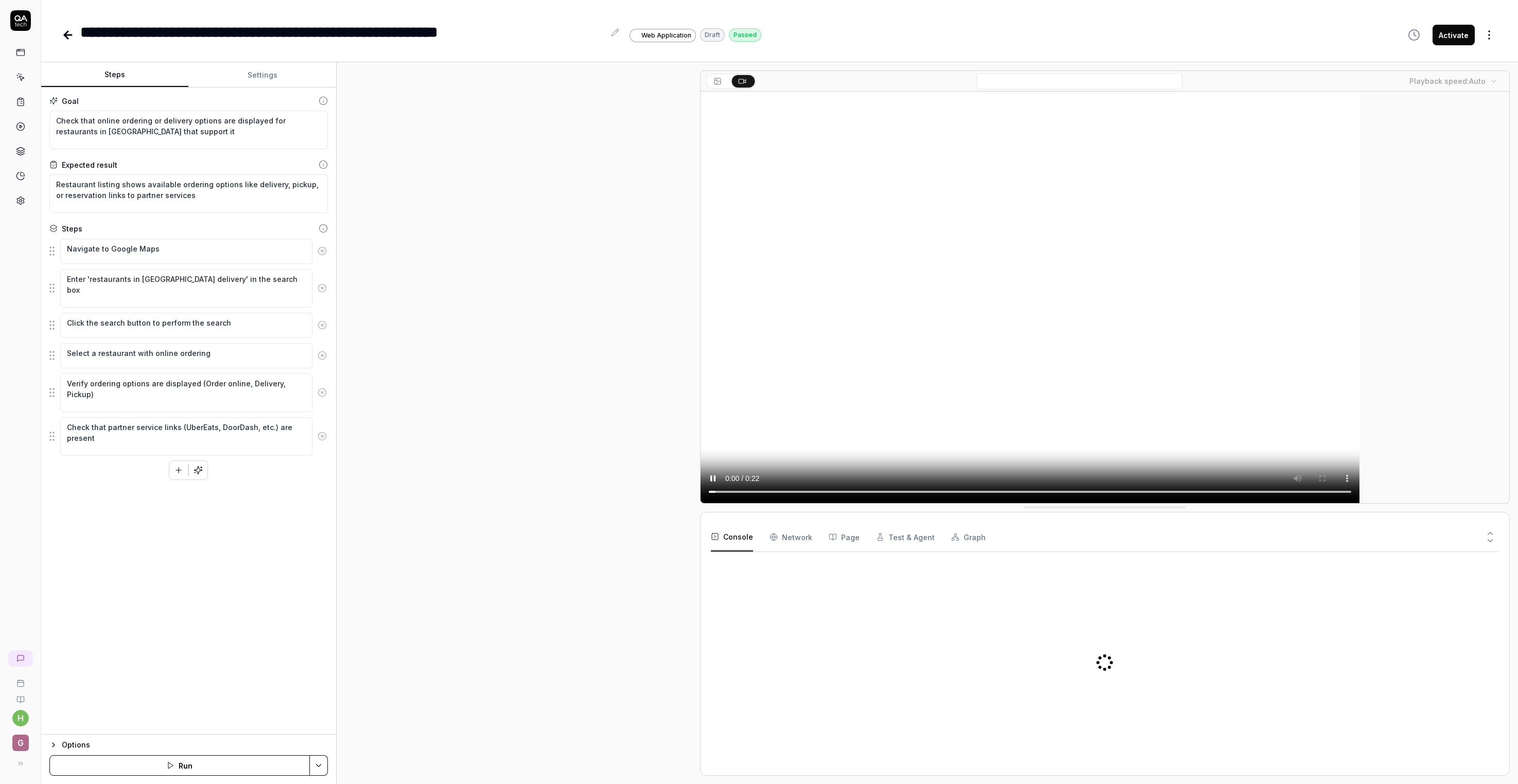
type textarea "*"
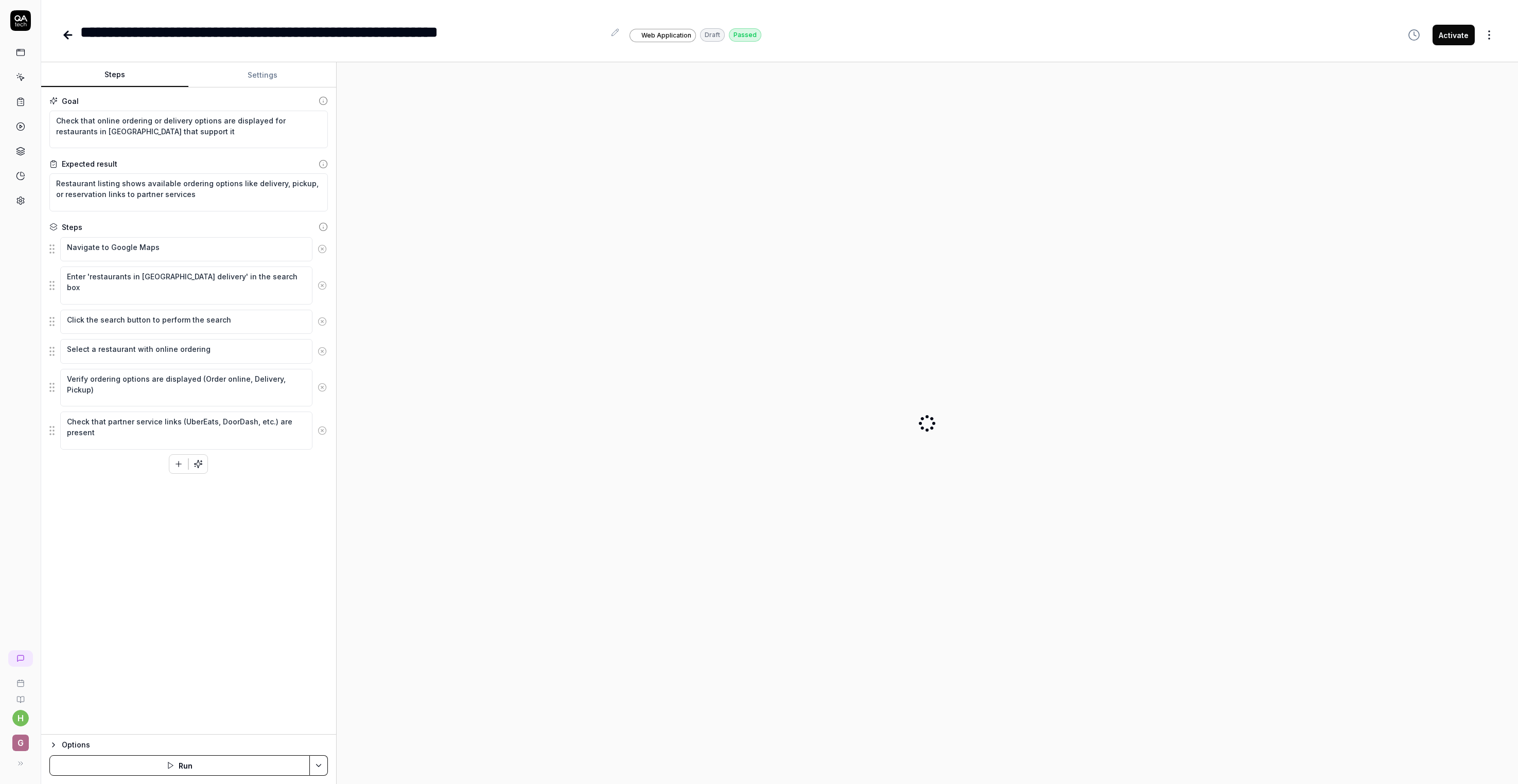
type textarea "*"
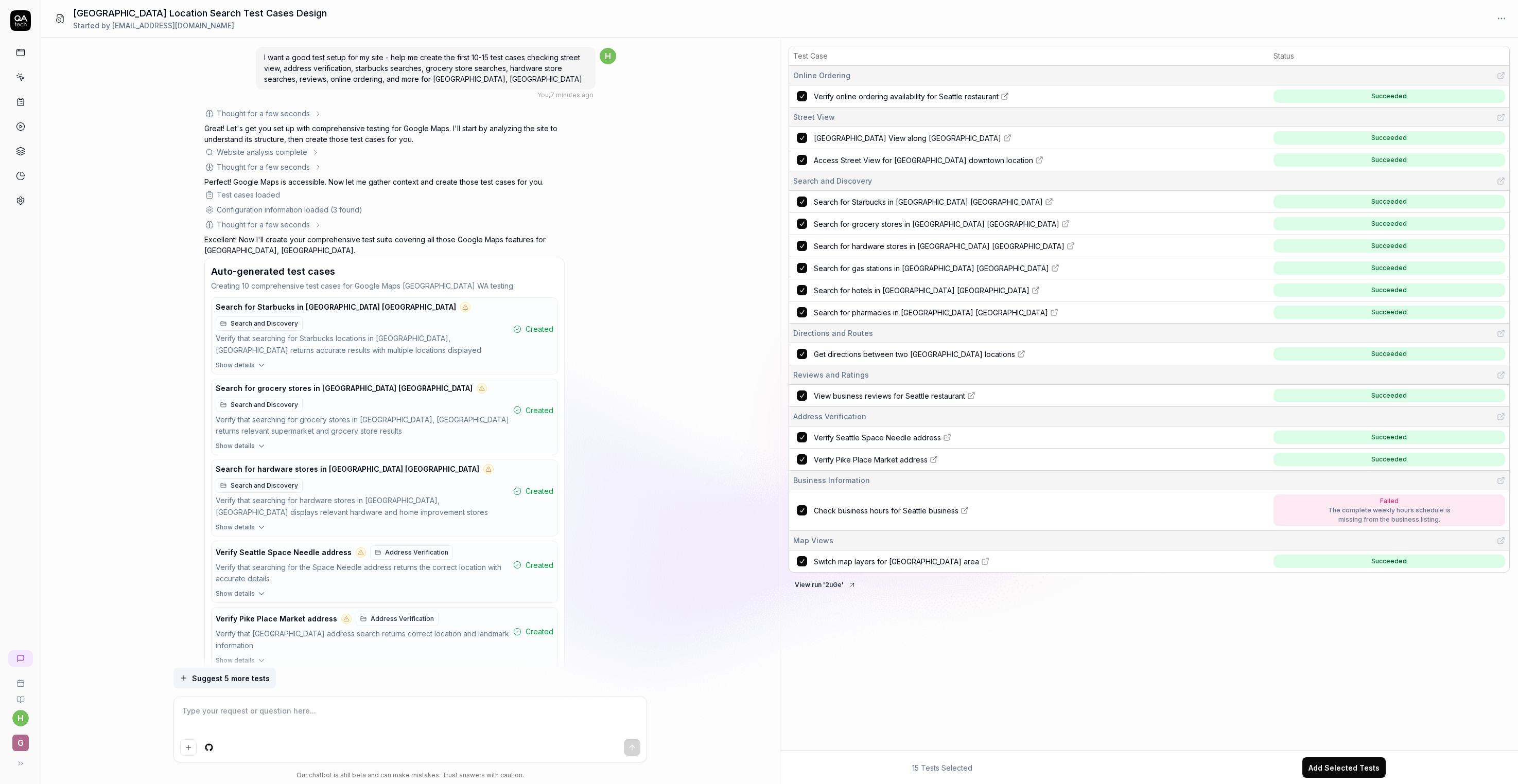
scroll to position [150, 0]
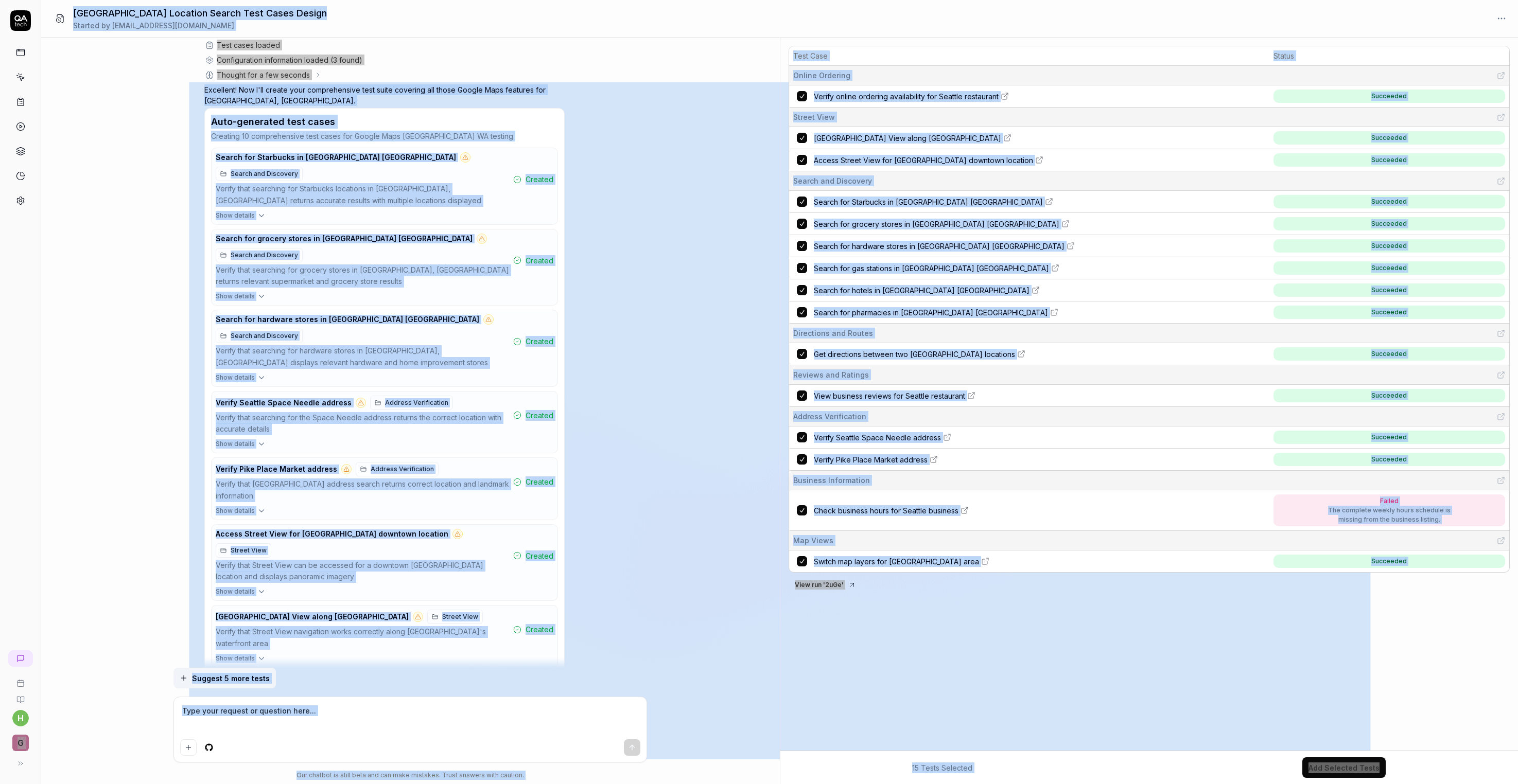
type textarea "*"
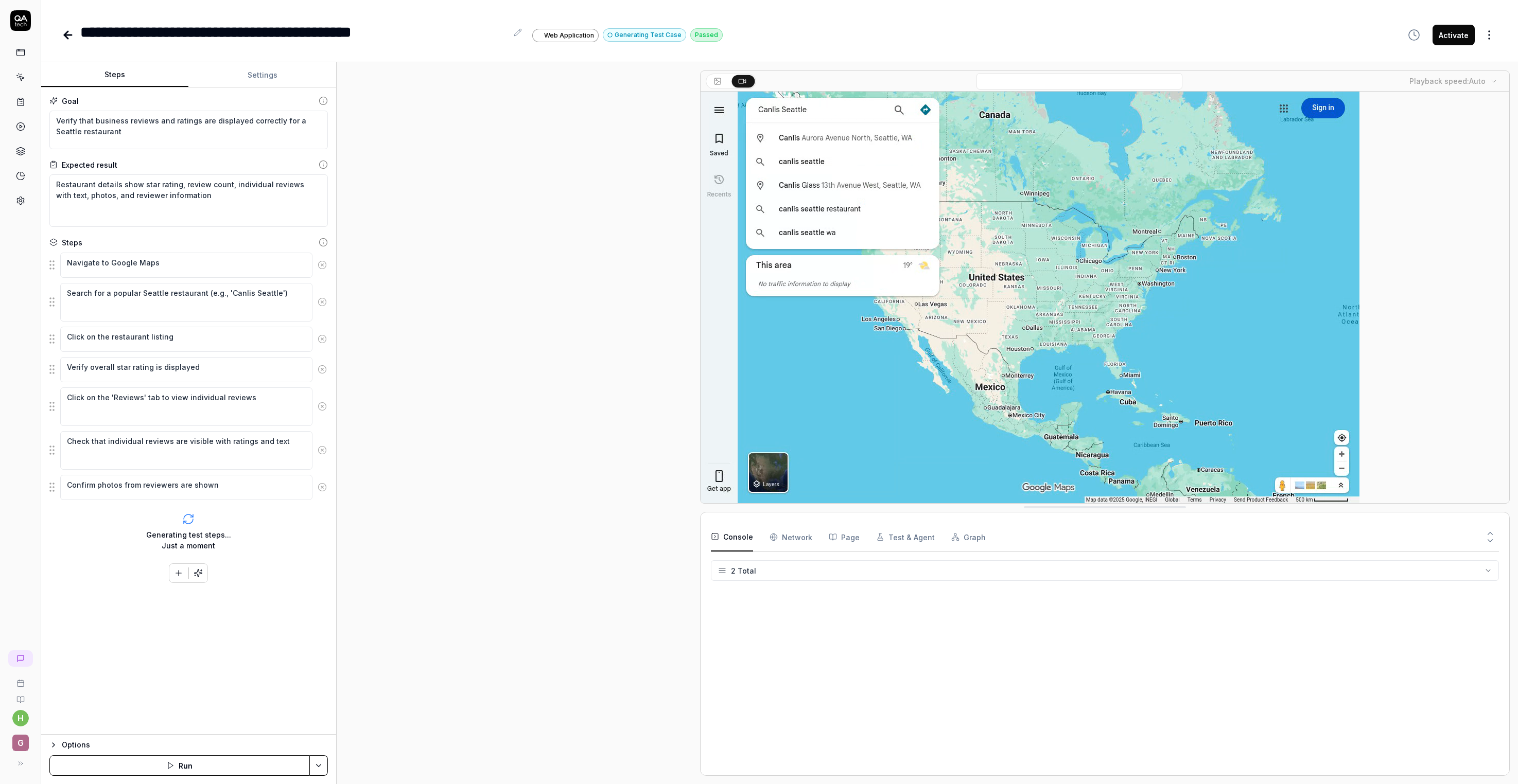
type textarea "*"
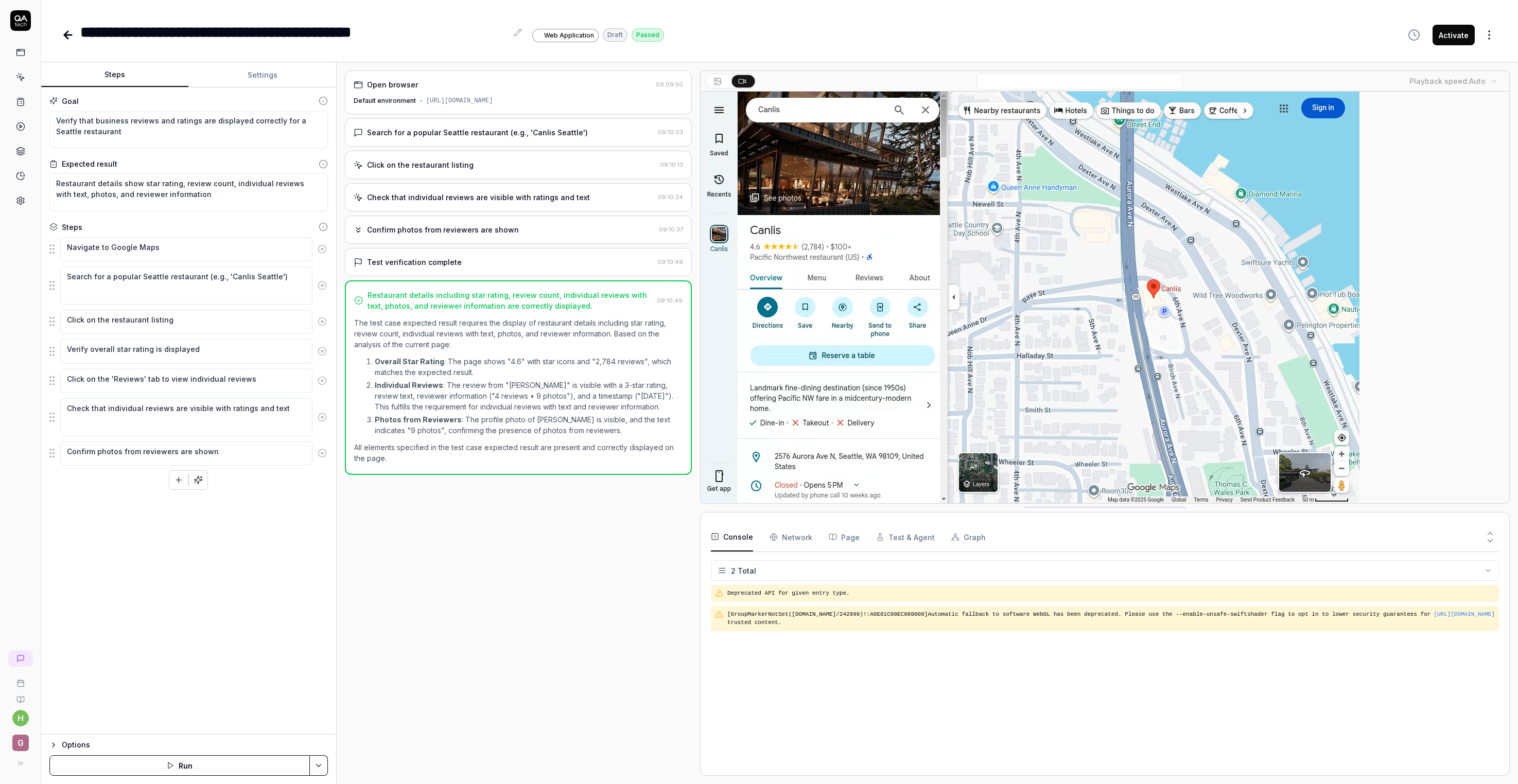
click at [812, 551] on Requests "Network" at bounding box center [791, 538] width 43 height 29
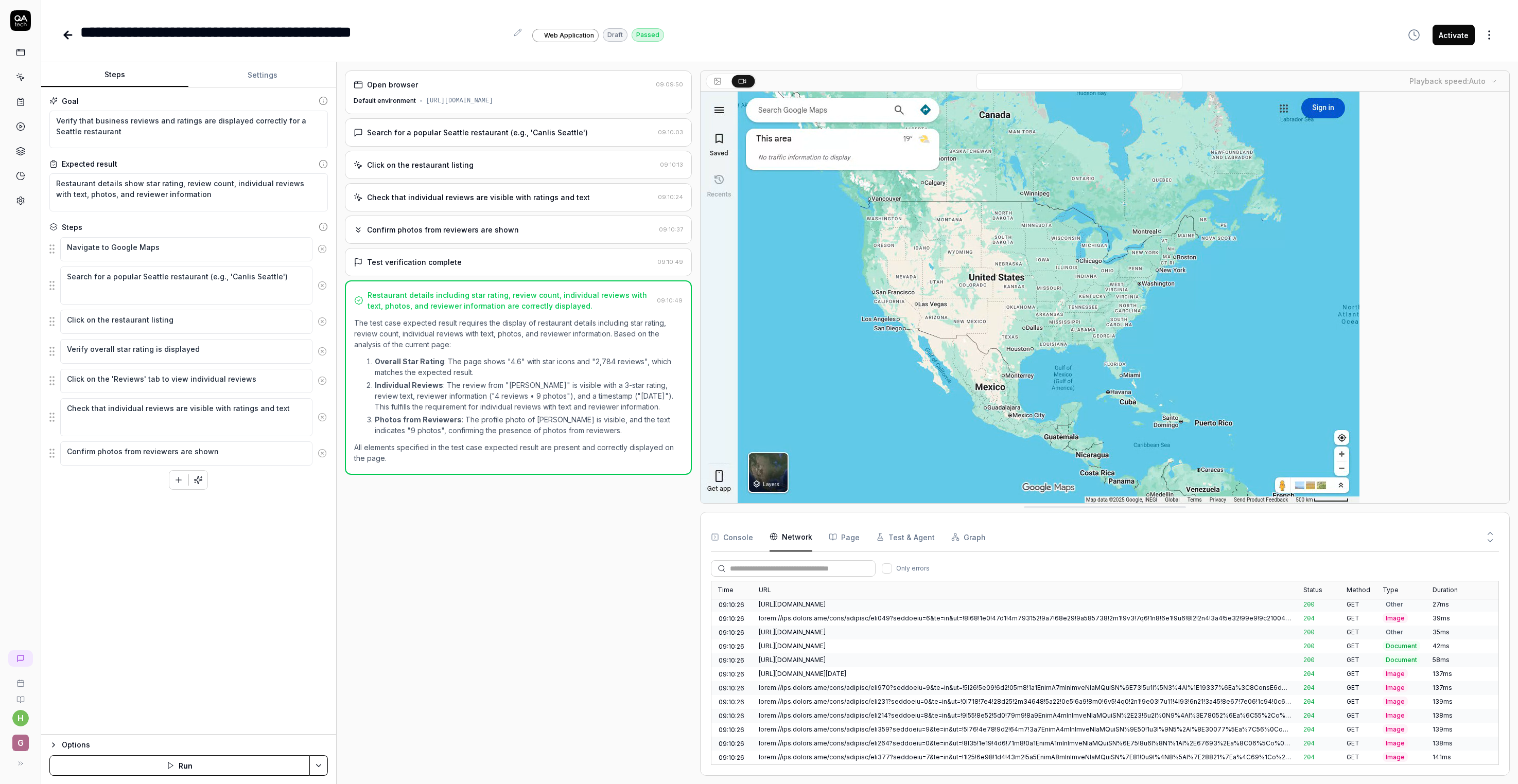
scroll to position [2512, 0]
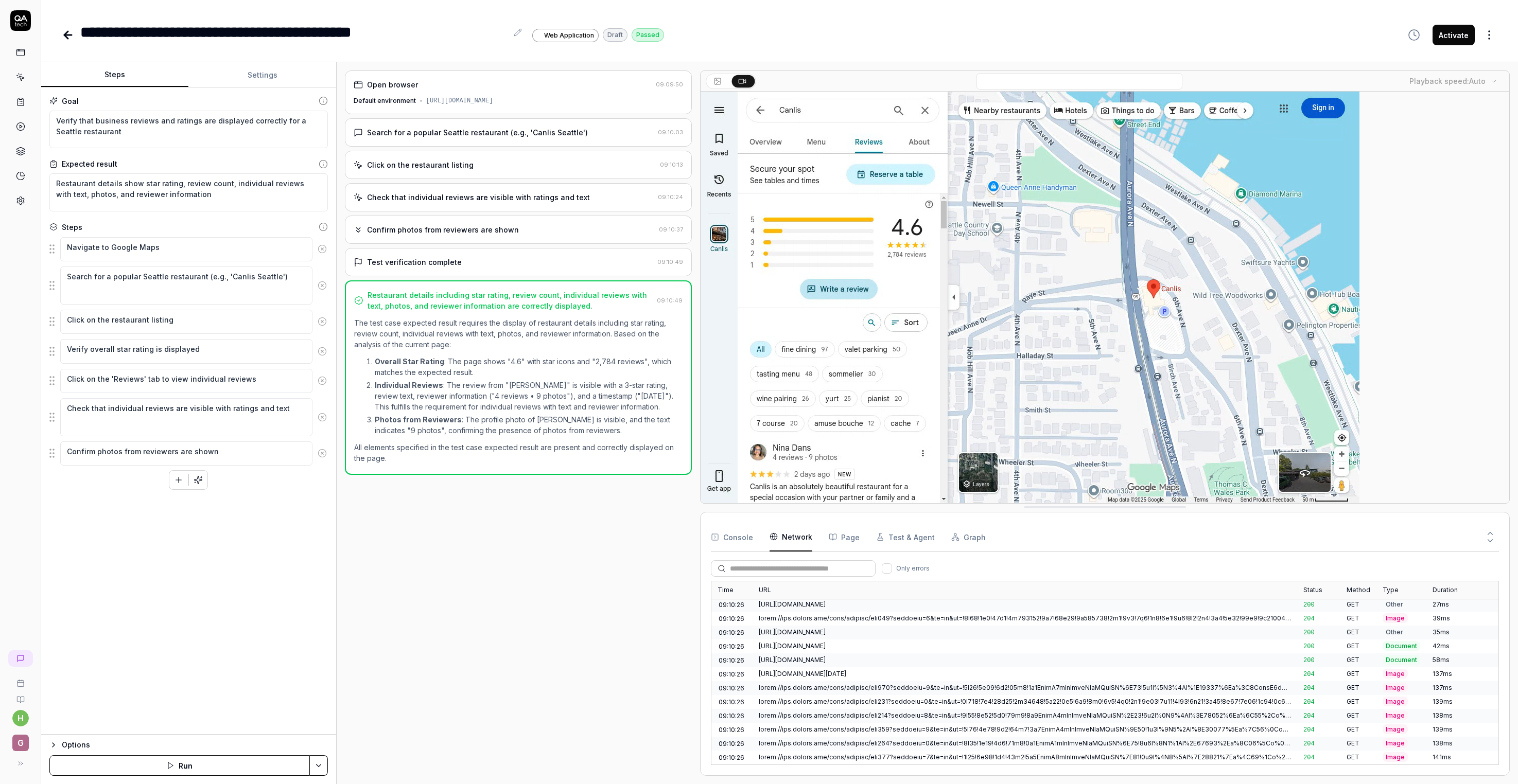
click at [722, 85] on icon at bounding box center [718, 81] width 8 height 8
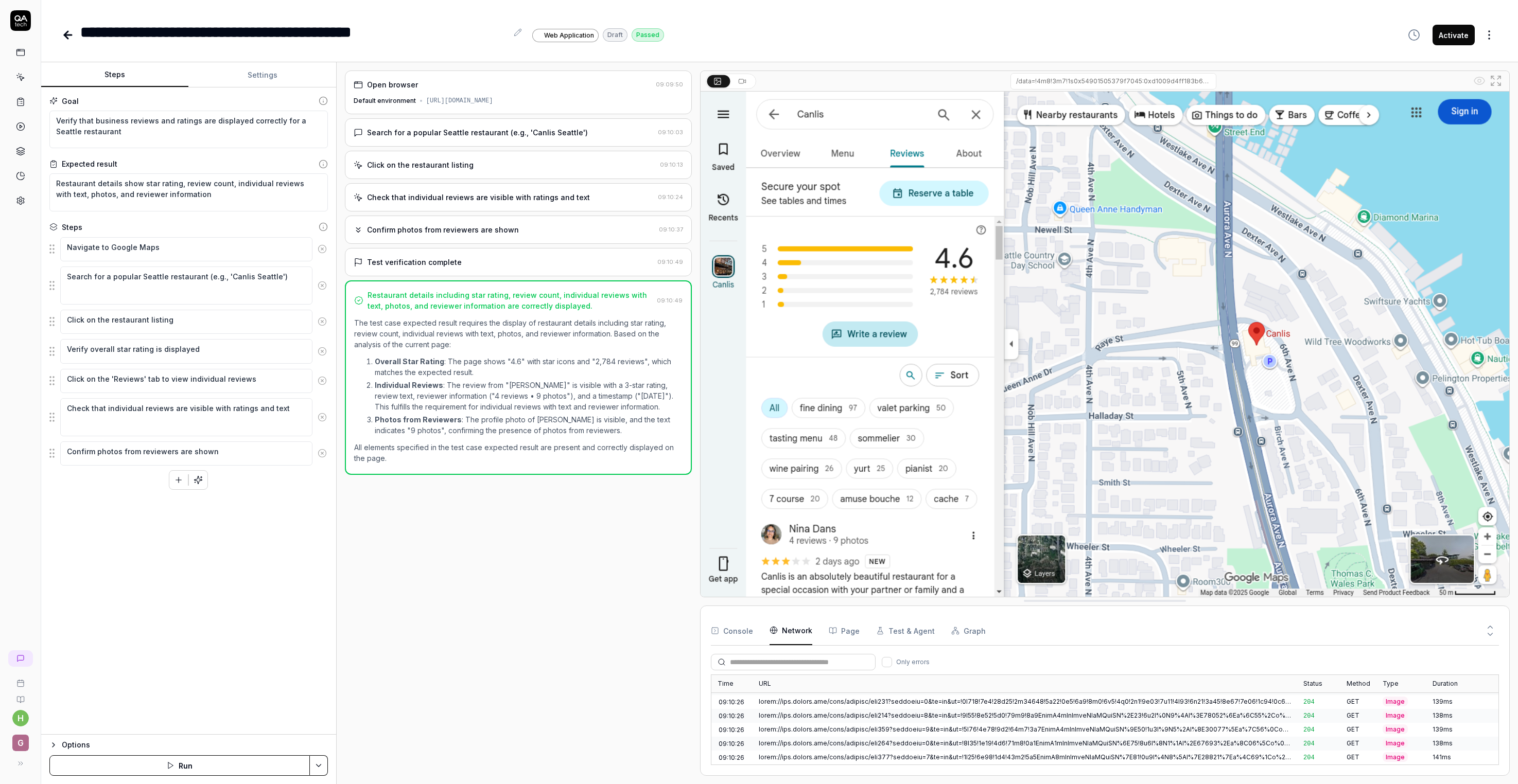
click at [743, 84] on rect at bounding box center [741, 81] width 5 height 4
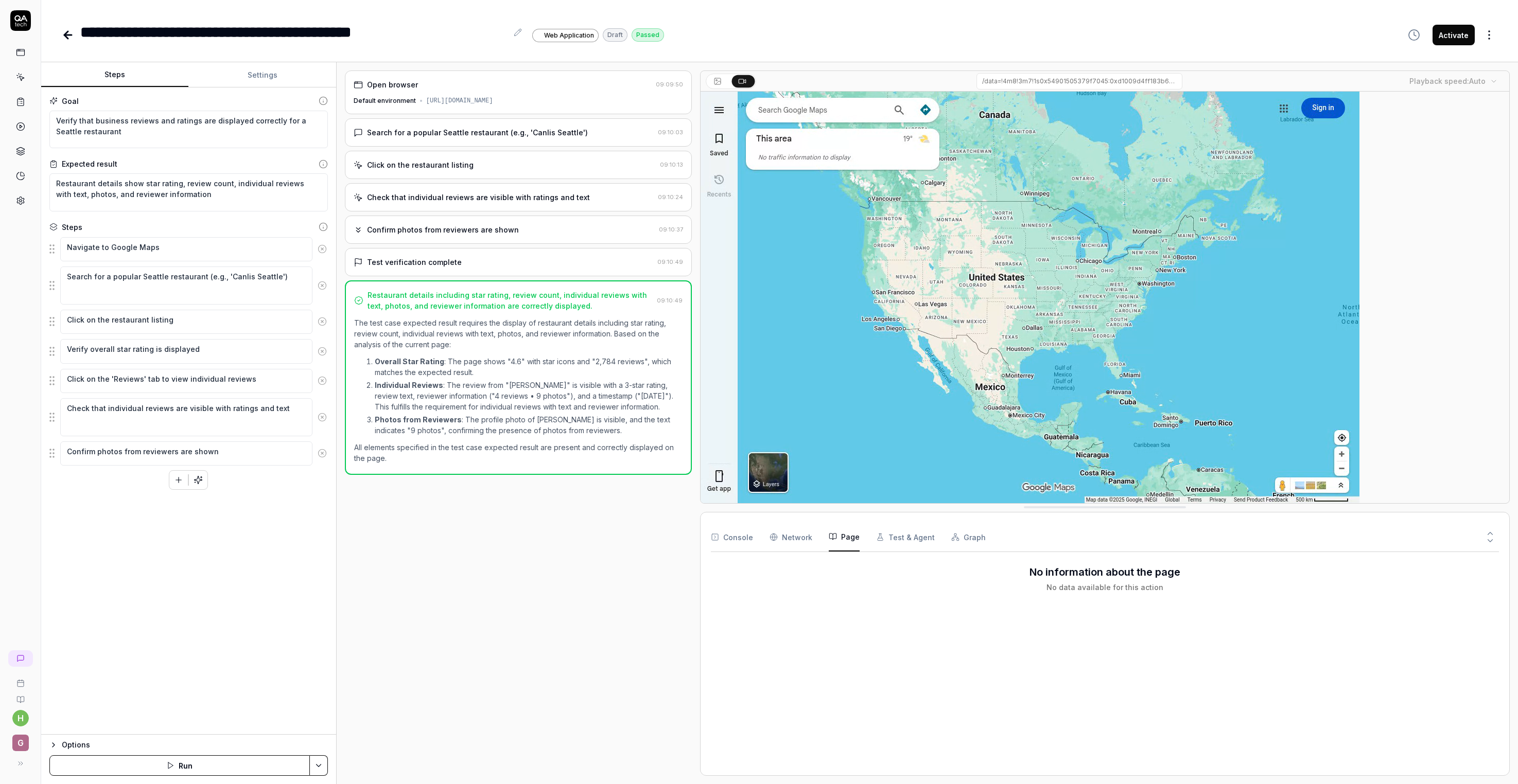
click at [860, 551] on button "Page" at bounding box center [844, 538] width 31 height 29
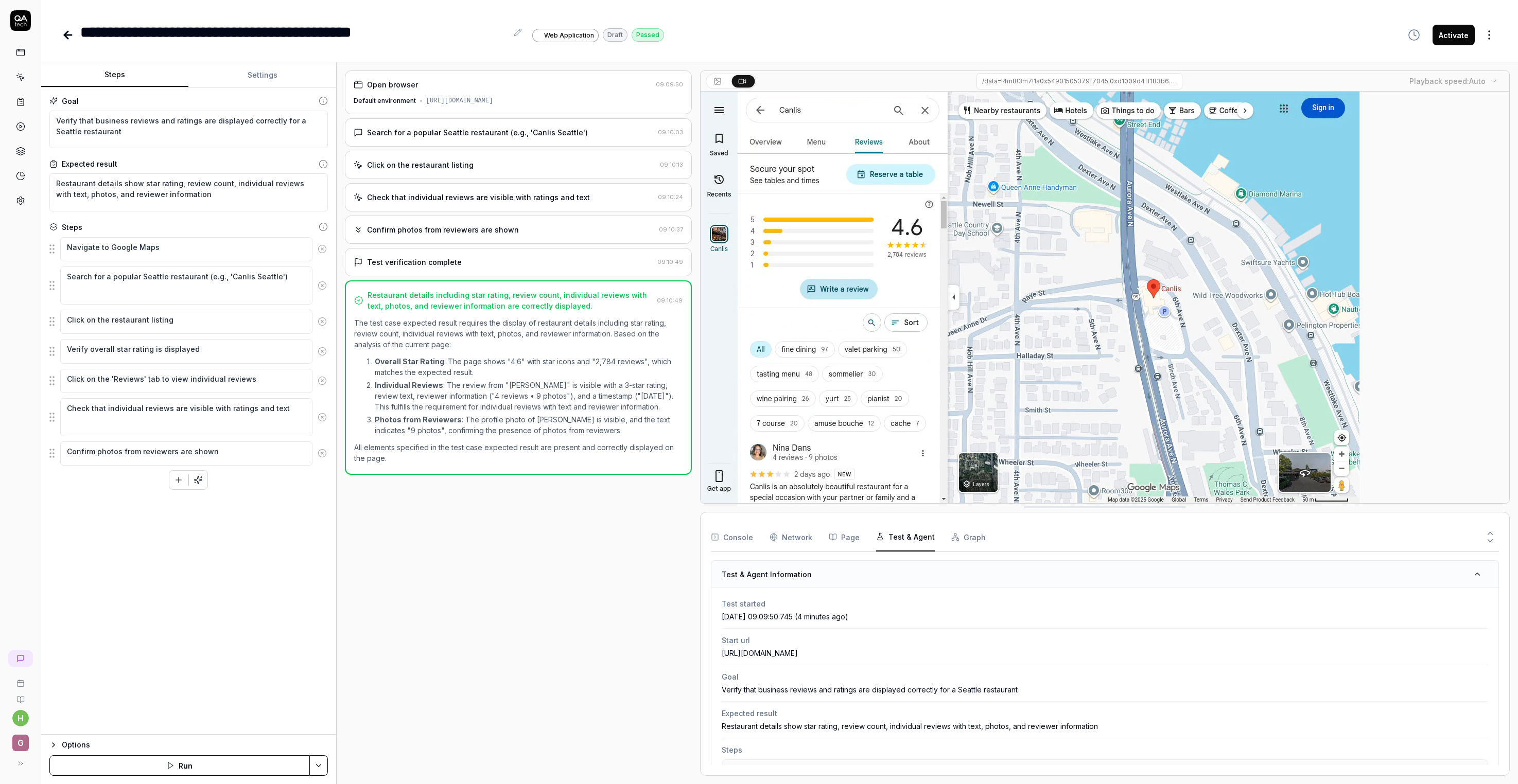
click at [935, 551] on button "Test & Agent" at bounding box center [905, 538] width 58 height 29
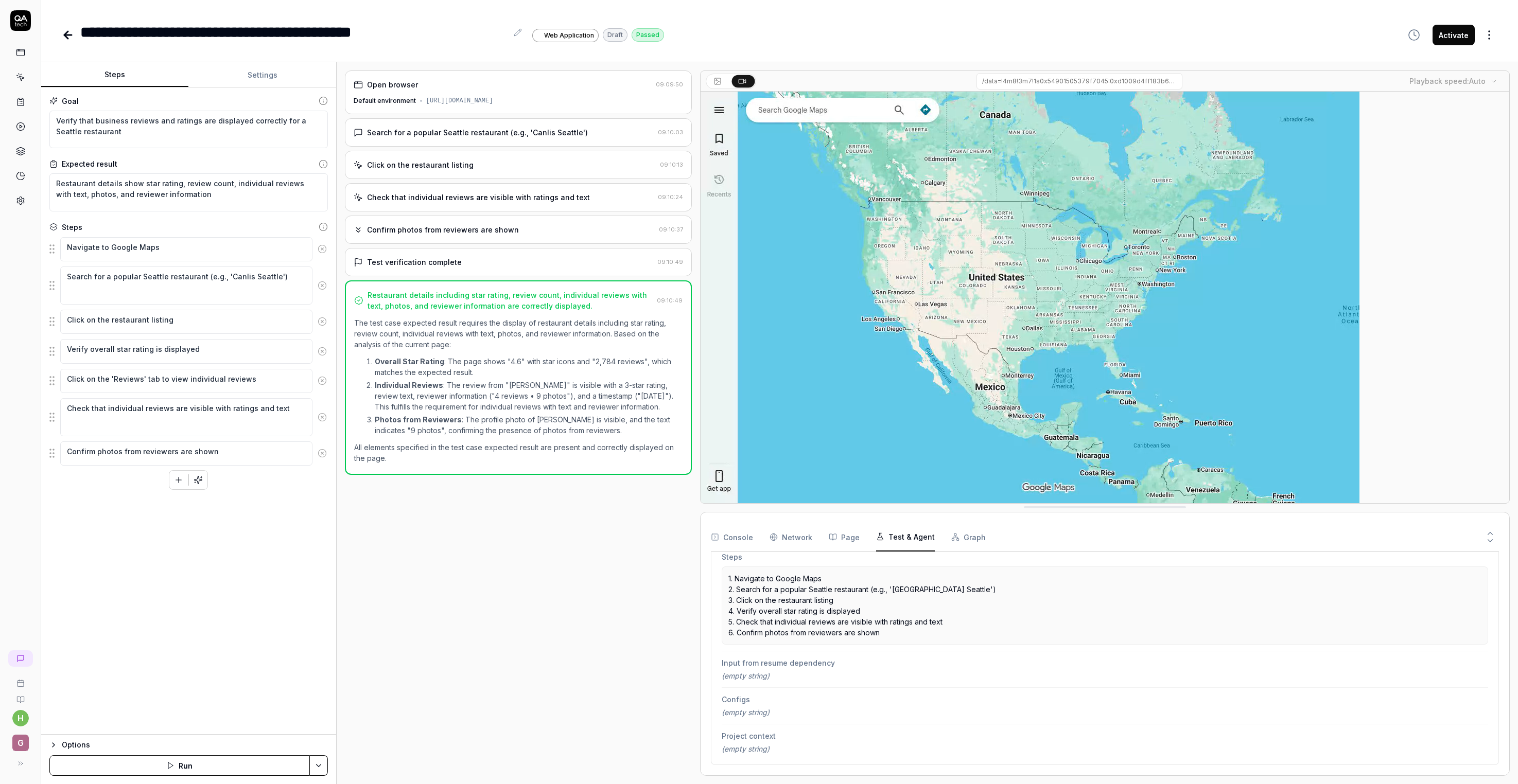
scroll to position [322, 0]
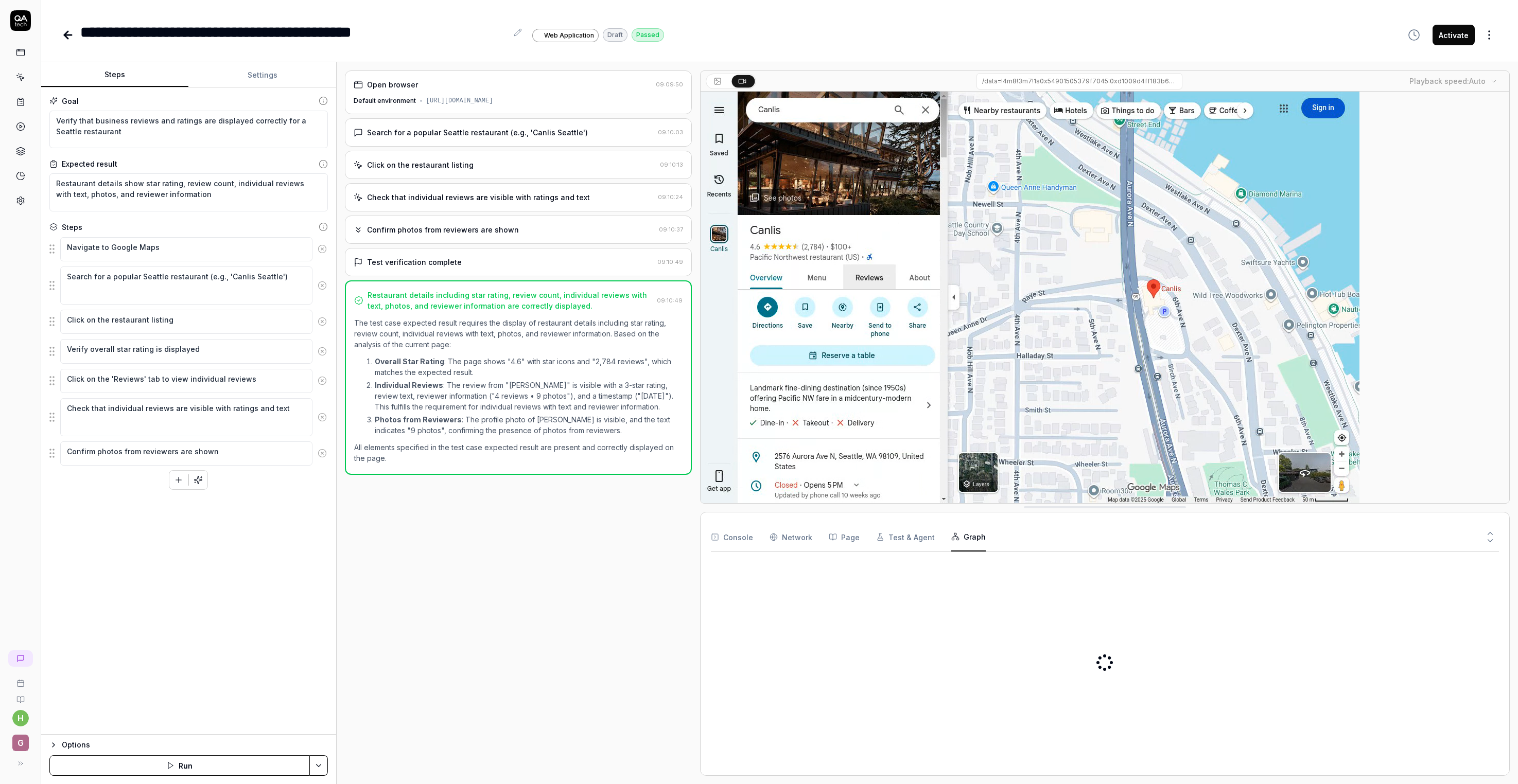
click at [985, 551] on button "Graph" at bounding box center [968, 538] width 35 height 29
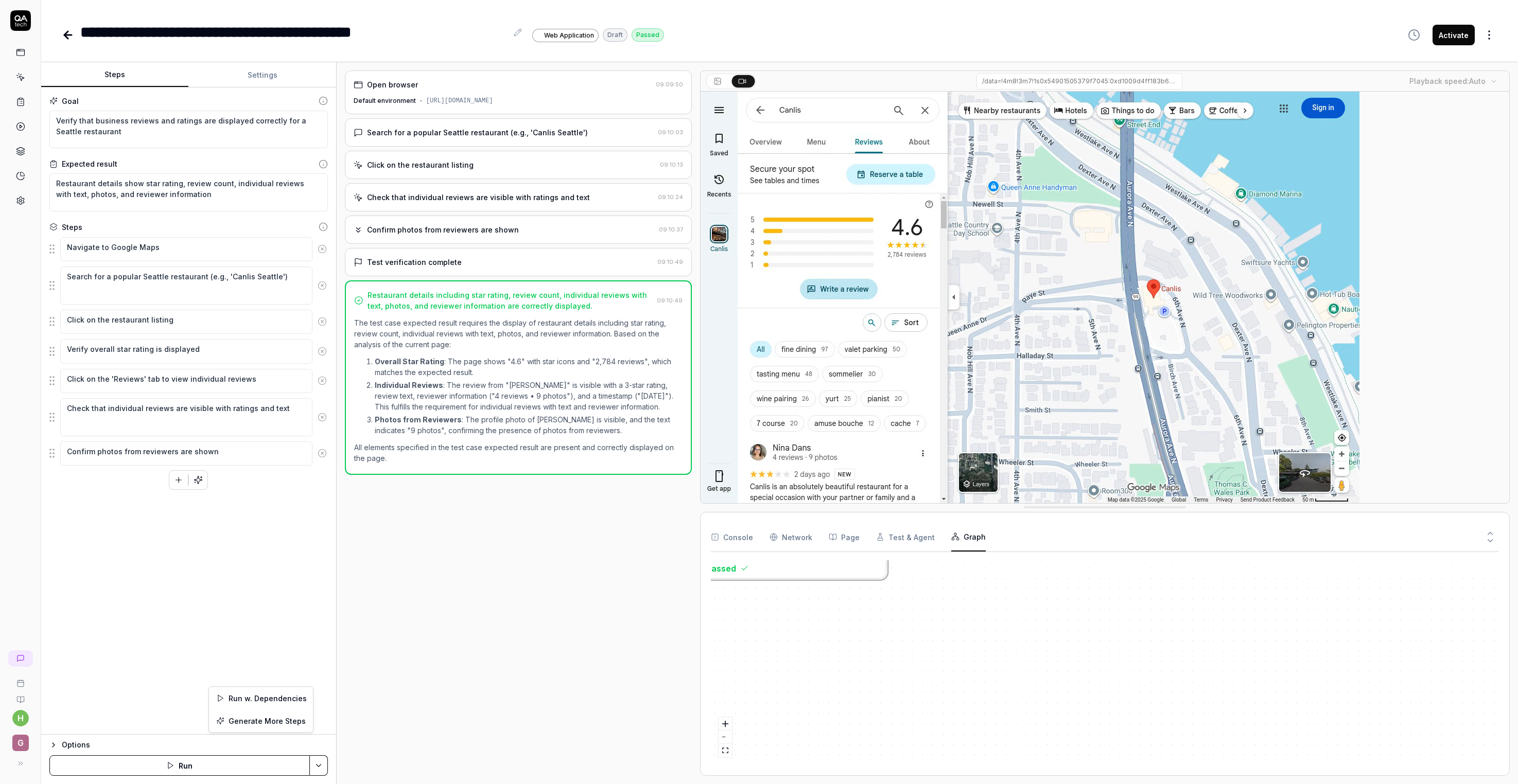
click at [314, 761] on html "**********" at bounding box center [759, 392] width 1518 height 784
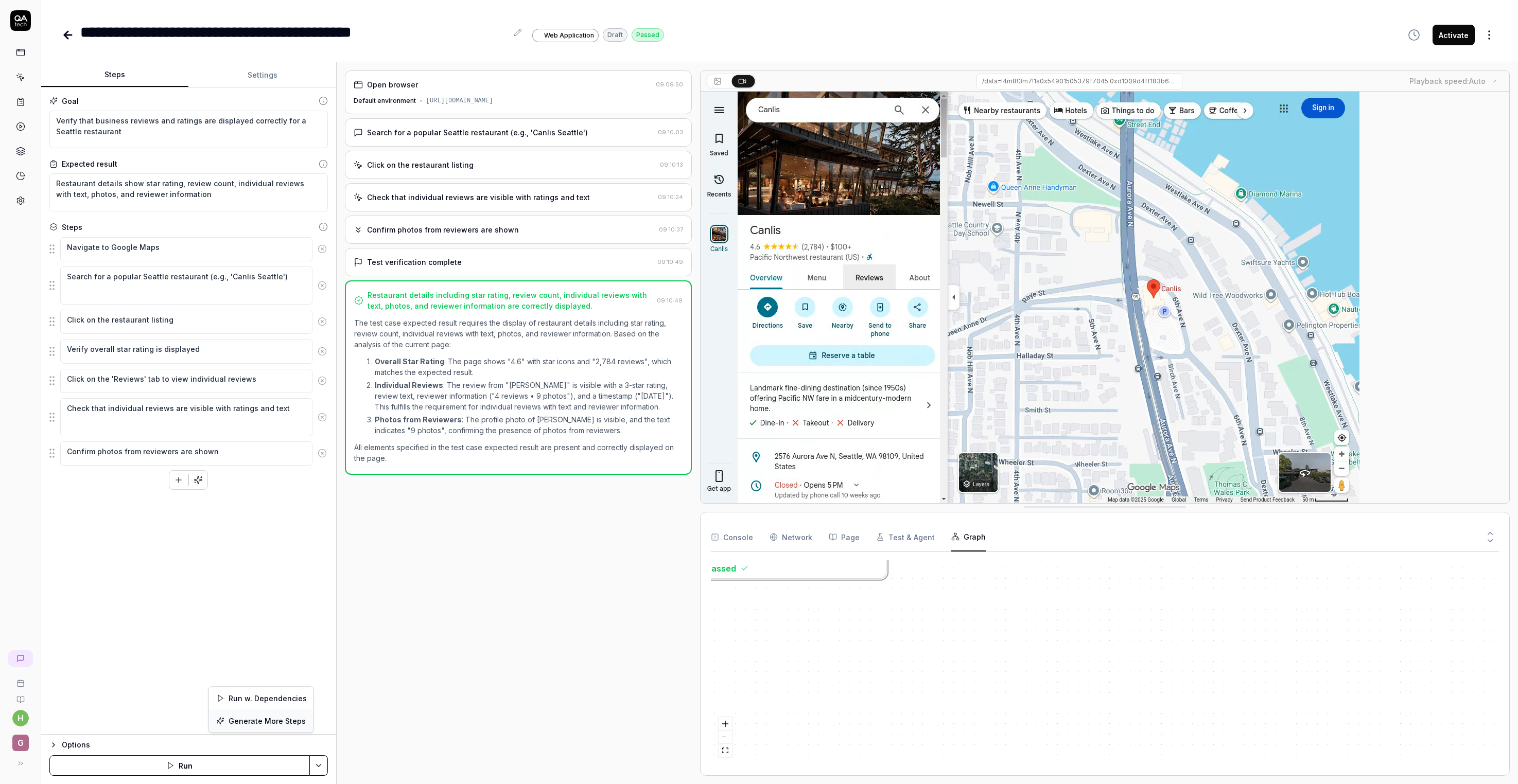
click at [280, 727] on div "Generate More Steps" at bounding box center [261, 721] width 104 height 23
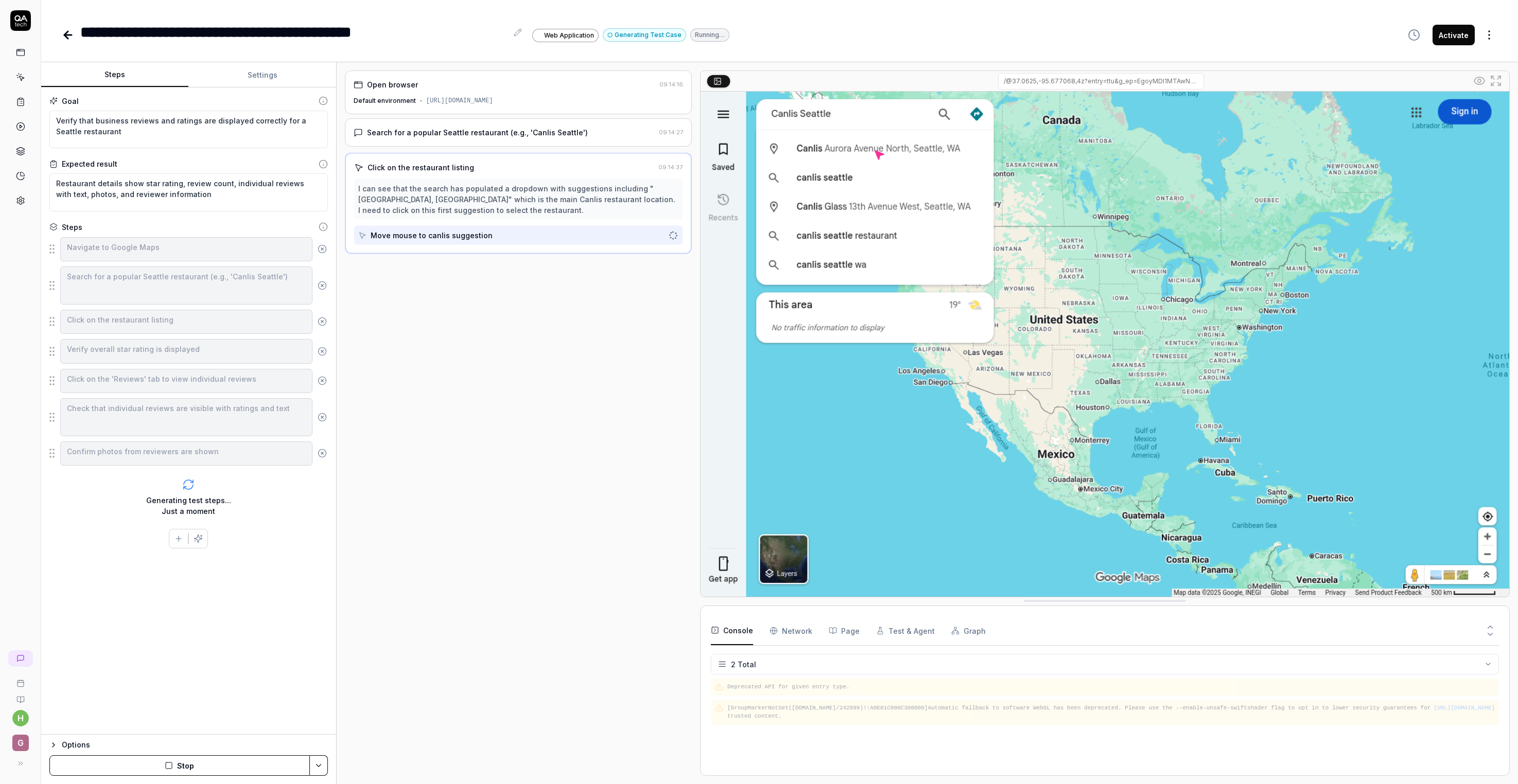
scroll to position [14, 0]
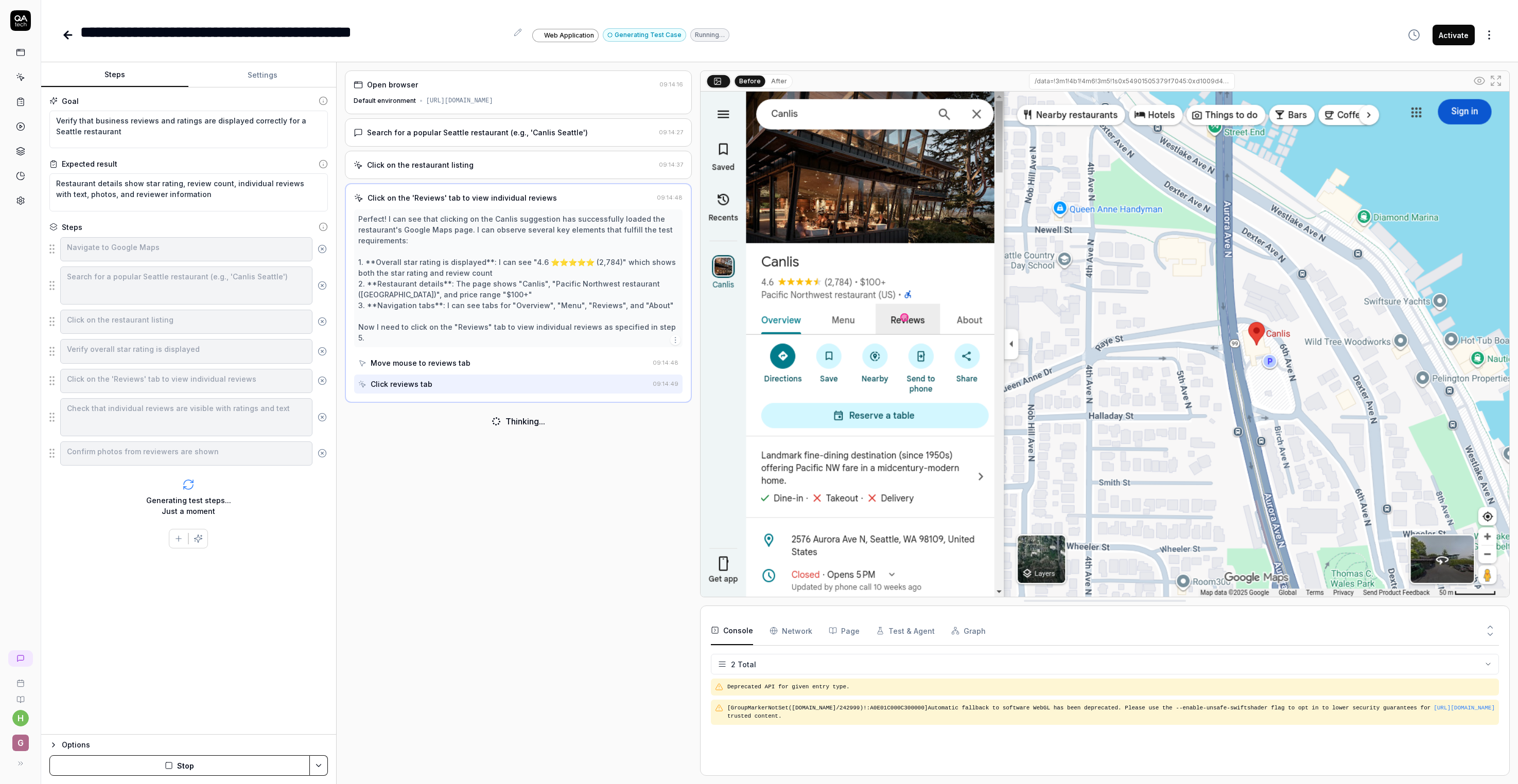
click at [985, 645] on button "Graph" at bounding box center [968, 631] width 35 height 29
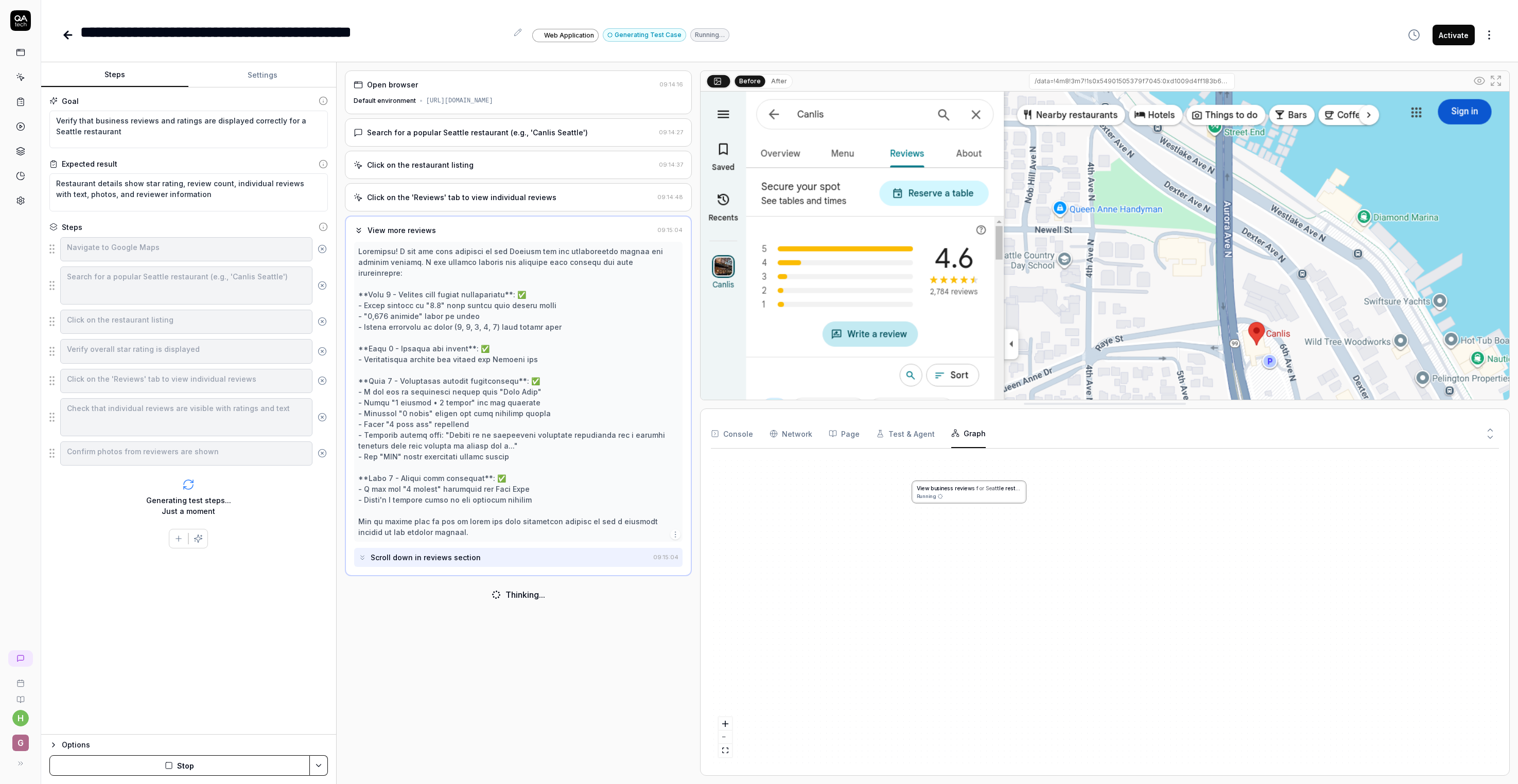
drag, startPoint x: 1151, startPoint y: 613, endPoint x: 1167, endPoint y: 418, distance: 195.7
drag, startPoint x: 908, startPoint y: 577, endPoint x: 942, endPoint y: 645, distance: 76.0
click at [942, 645] on div "V i e w b u s i n e s s r e v i e w s f o r S e a t t l e r e s t a u r a n t R…" at bounding box center [1104, 611] width 788 height 308
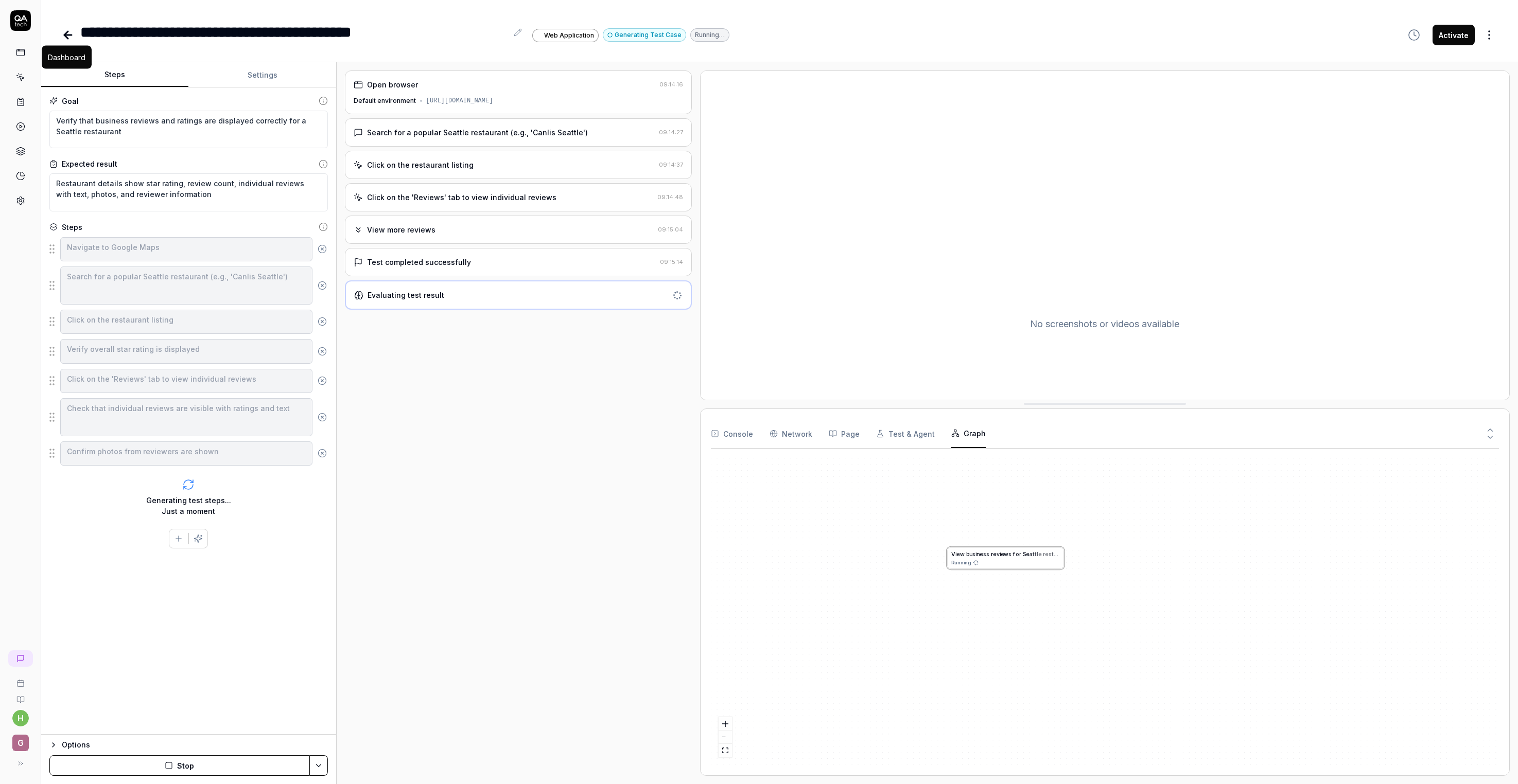
click at [25, 56] on icon at bounding box center [20, 52] width 9 height 9
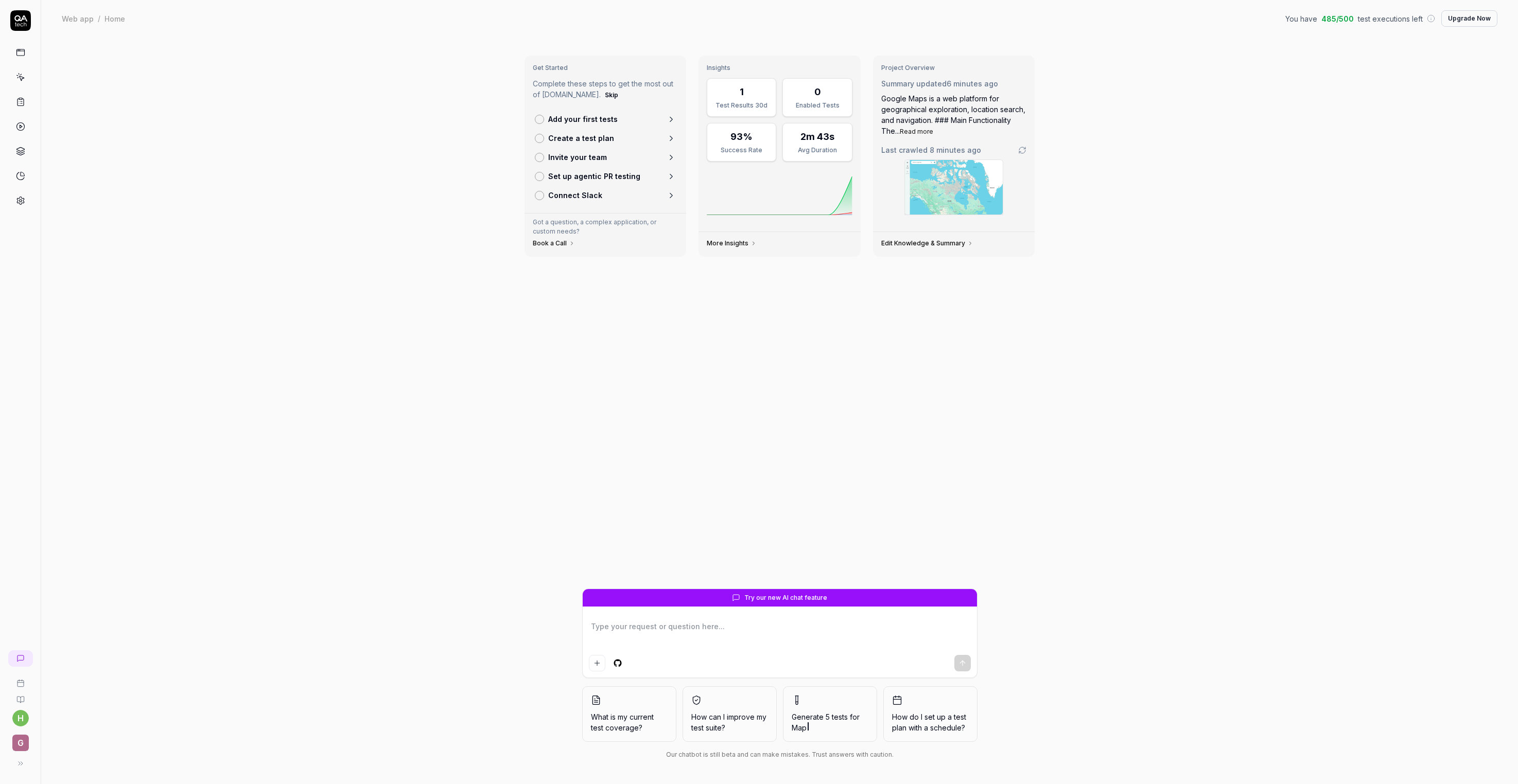
click at [729, 247] on link "More Insights" at bounding box center [731, 243] width 50 height 8
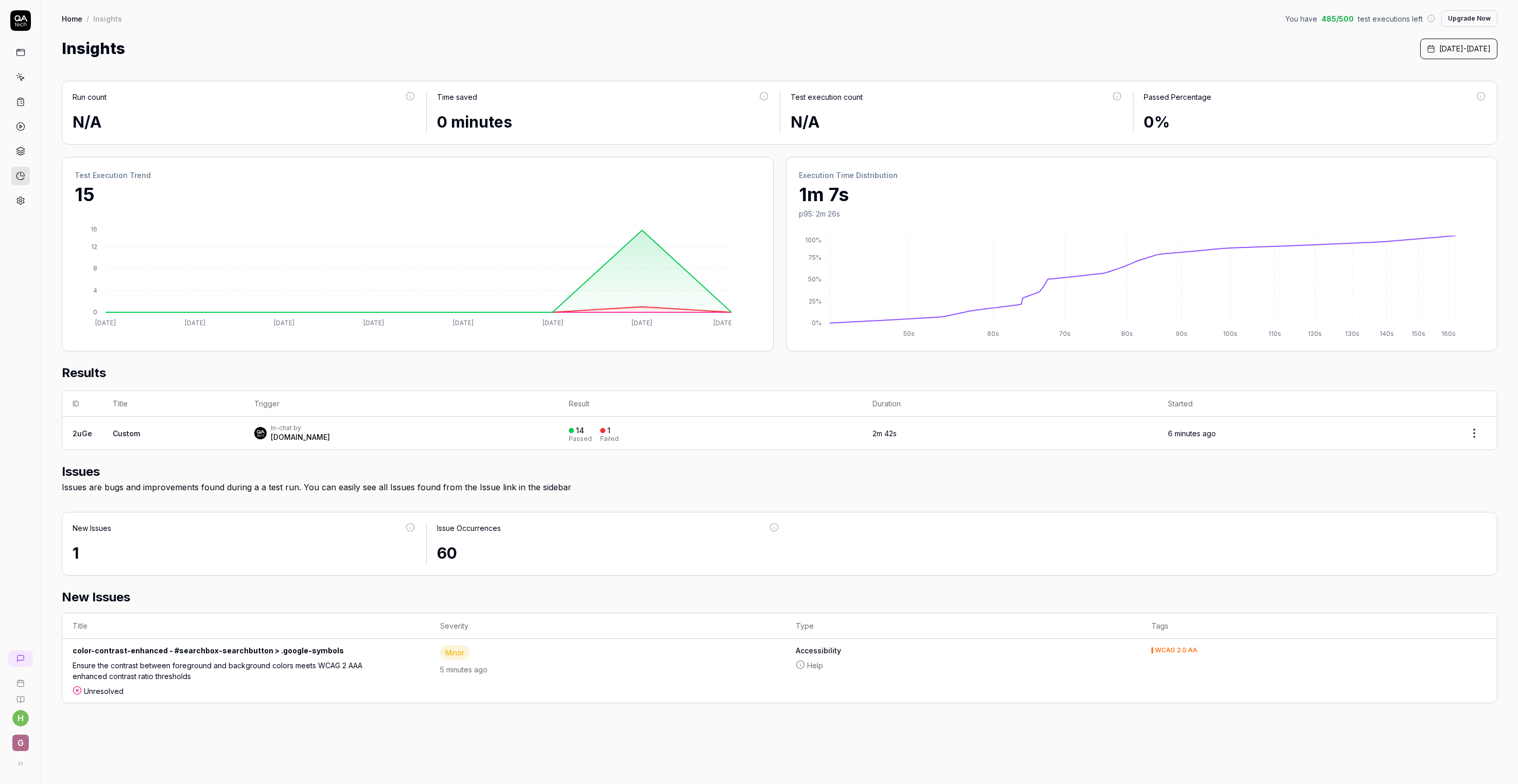
scroll to position [92, 0]
click at [24, 152] on icon at bounding box center [20, 149] width 8 height 4
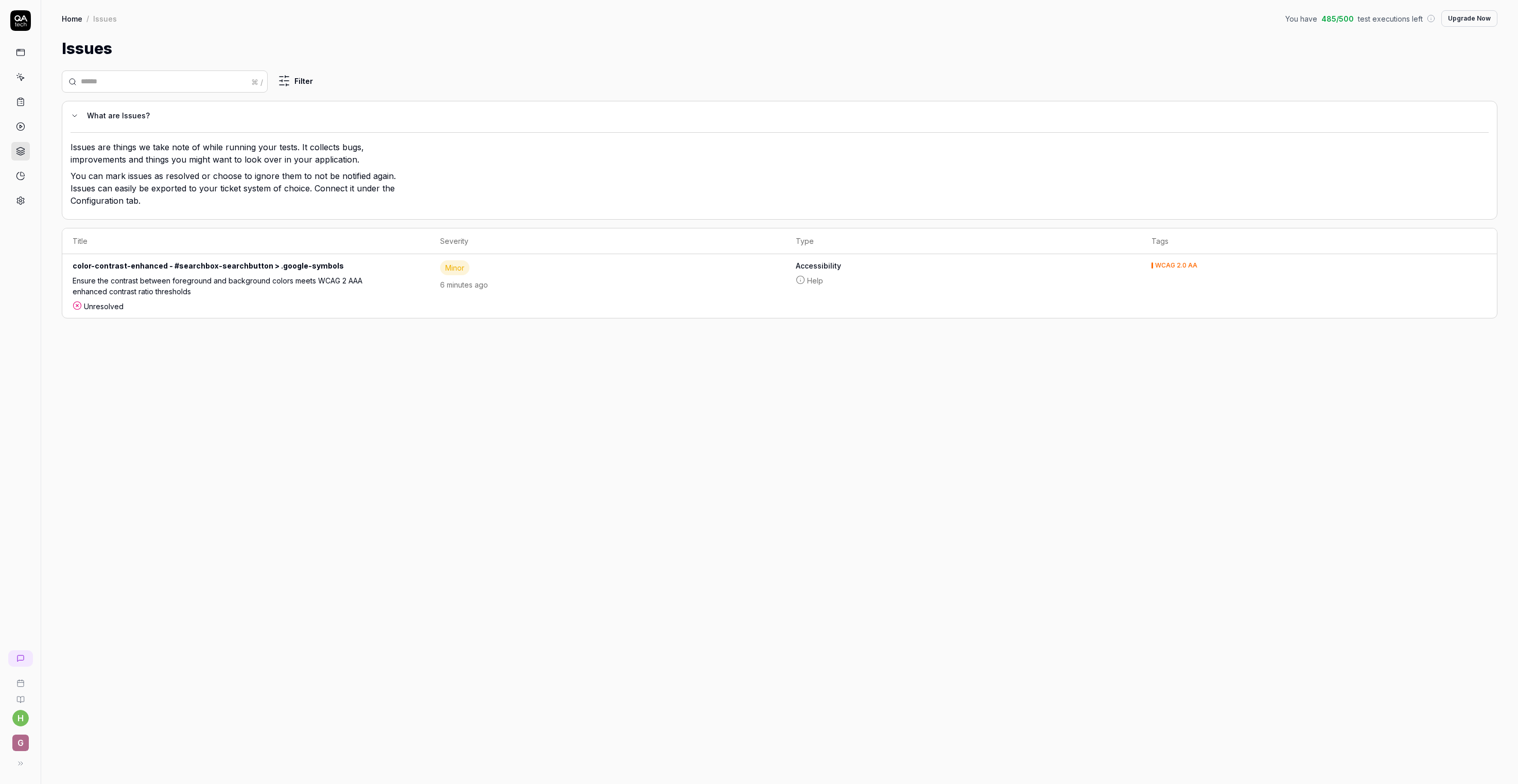
click at [272, 276] on div "color-contrast-enhanced - #searchbox-searchbutton > .google-symbols" at bounding box center [239, 268] width 335 height 15
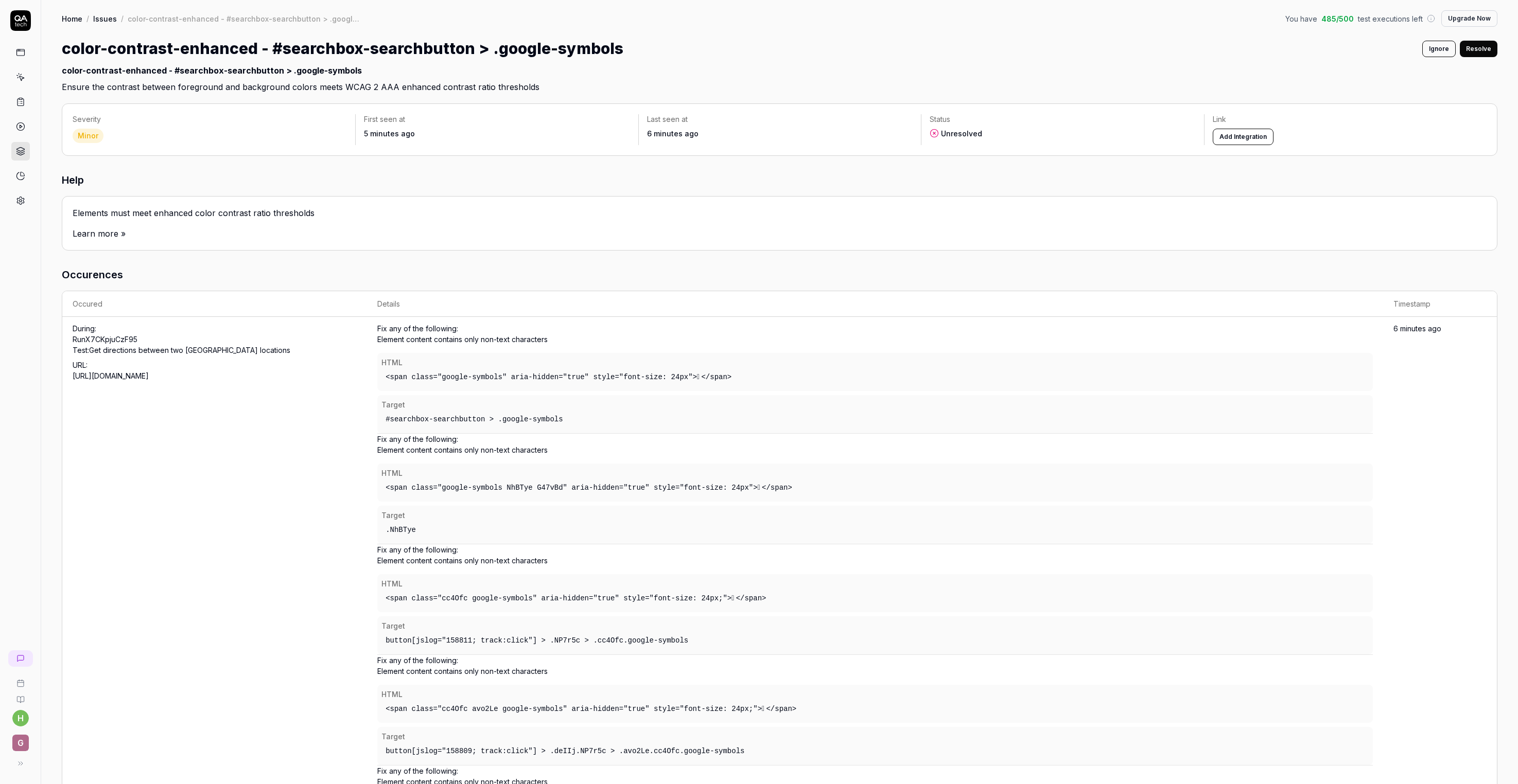
click at [1460, 57] on button "Resolve" at bounding box center [1478, 49] width 37 height 16
click at [24, 210] on link at bounding box center [20, 200] width 19 height 19
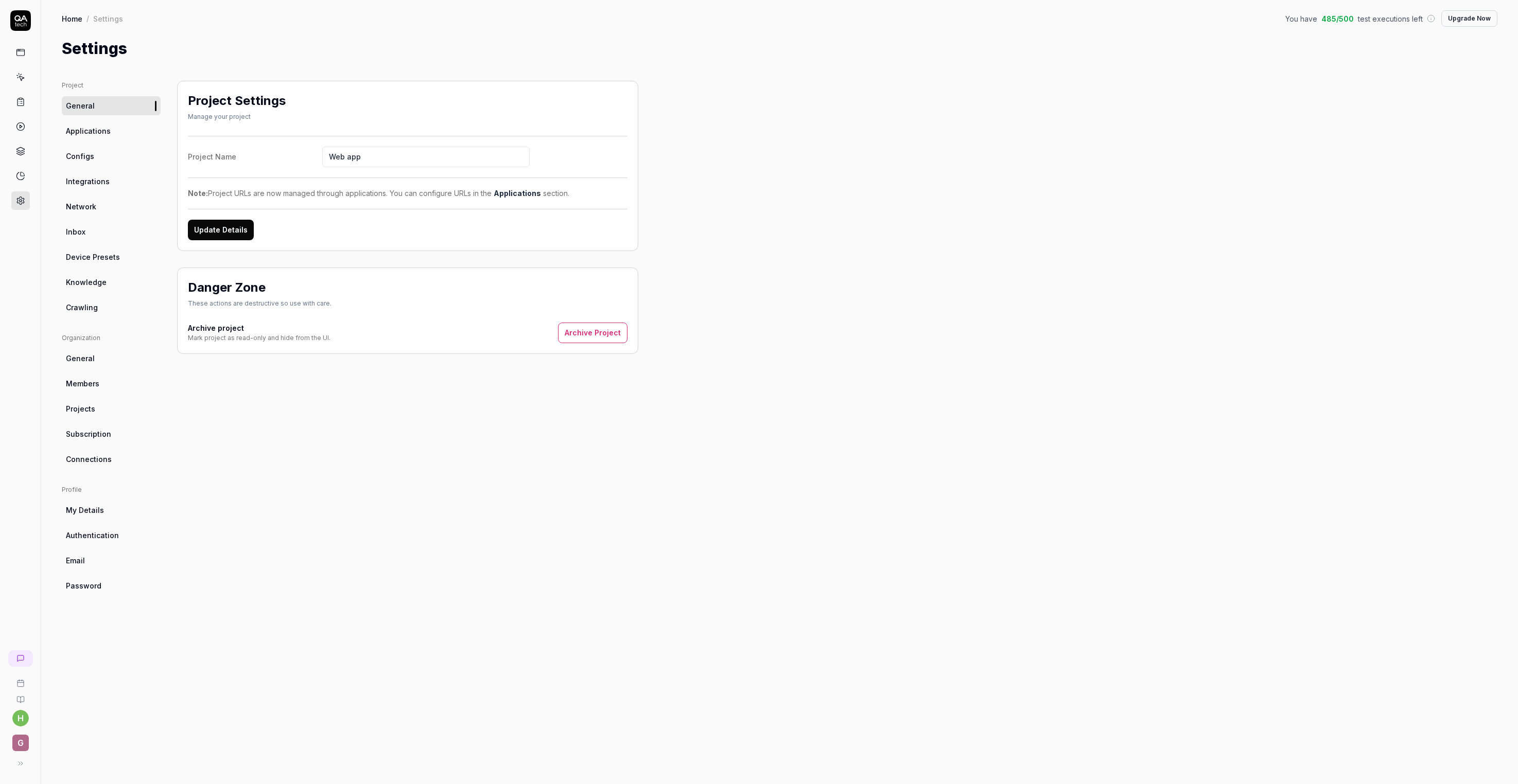
click at [135, 292] on link "Knowledge" at bounding box center [111, 281] width 99 height 19
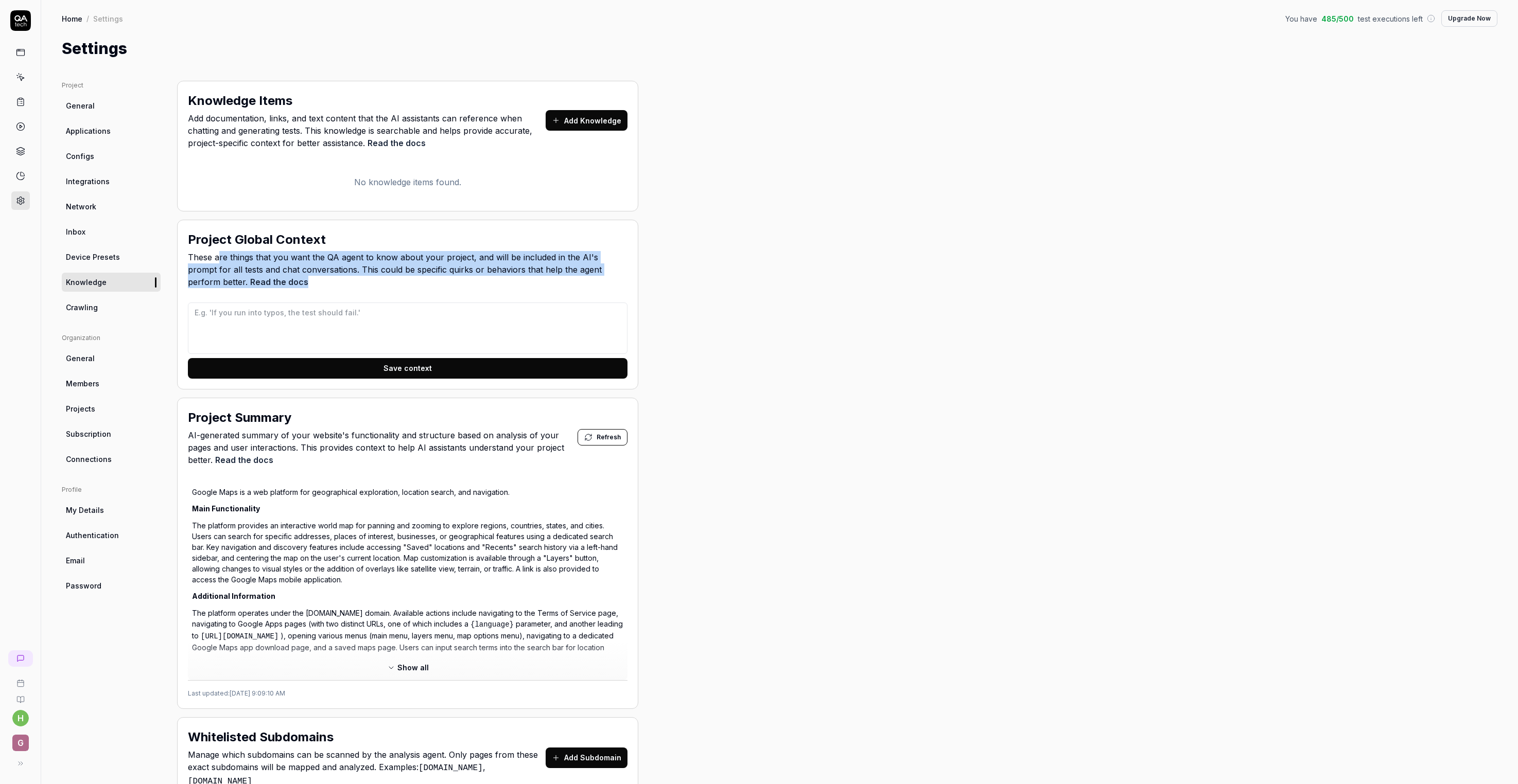
drag, startPoint x: 275, startPoint y: 314, endPoint x: 368, endPoint y: 350, distance: 99.7
click at [368, 288] on span "These are things that you want the QA agent to know about your project, and wil…" at bounding box center [408, 270] width 440 height 37
click at [628, 131] on button "Add Knowledge" at bounding box center [586, 120] width 82 height 20
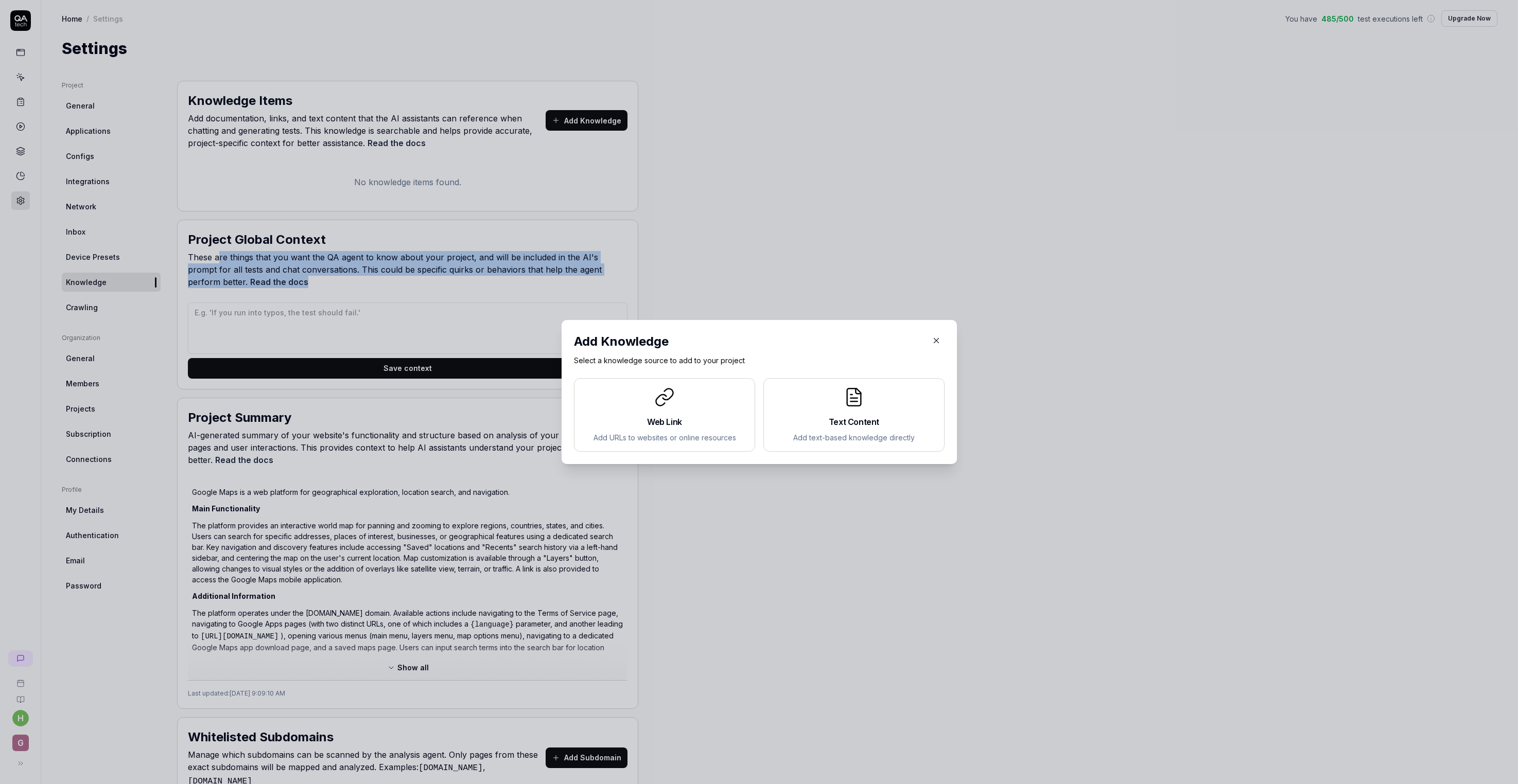
click at [941, 336] on icon "button" at bounding box center [936, 340] width 9 height 9
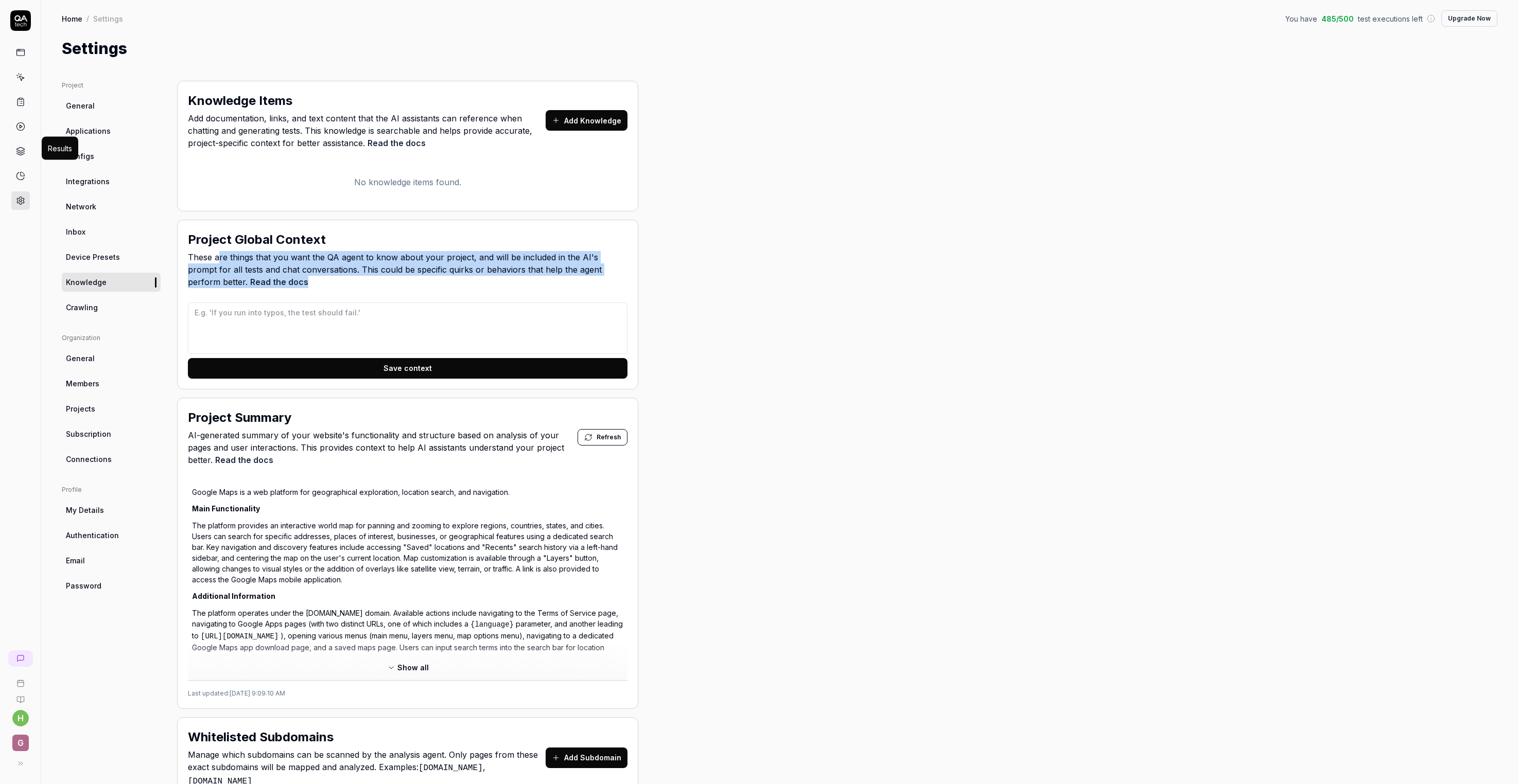
click at [23, 131] on icon at bounding box center [20, 126] width 9 height 9
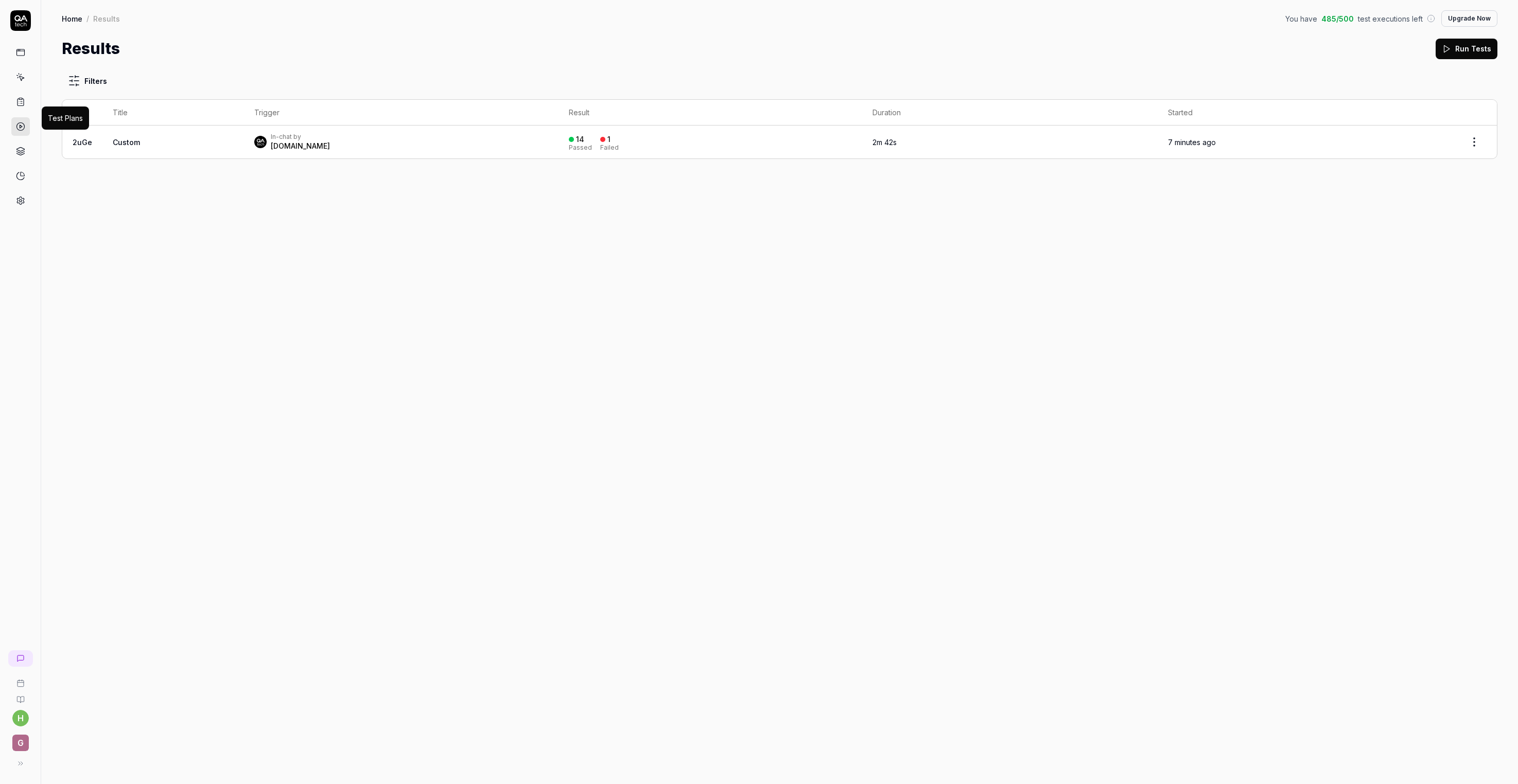
click at [19, 101] on icon at bounding box center [19, 101] width 0 height 0
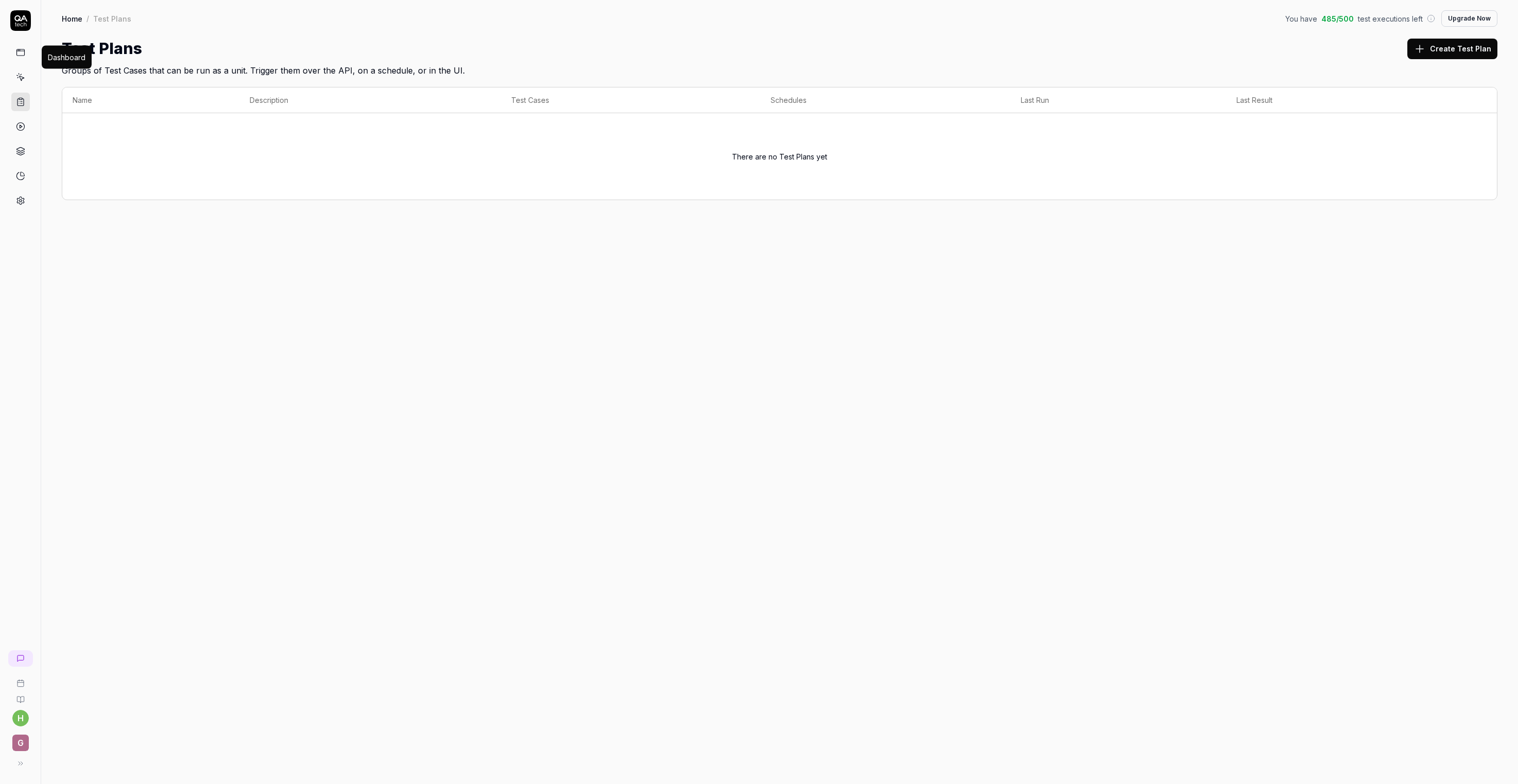
click at [25, 57] on icon at bounding box center [20, 52] width 9 height 9
click at [24, 81] on icon at bounding box center [21, 79] width 5 height 5
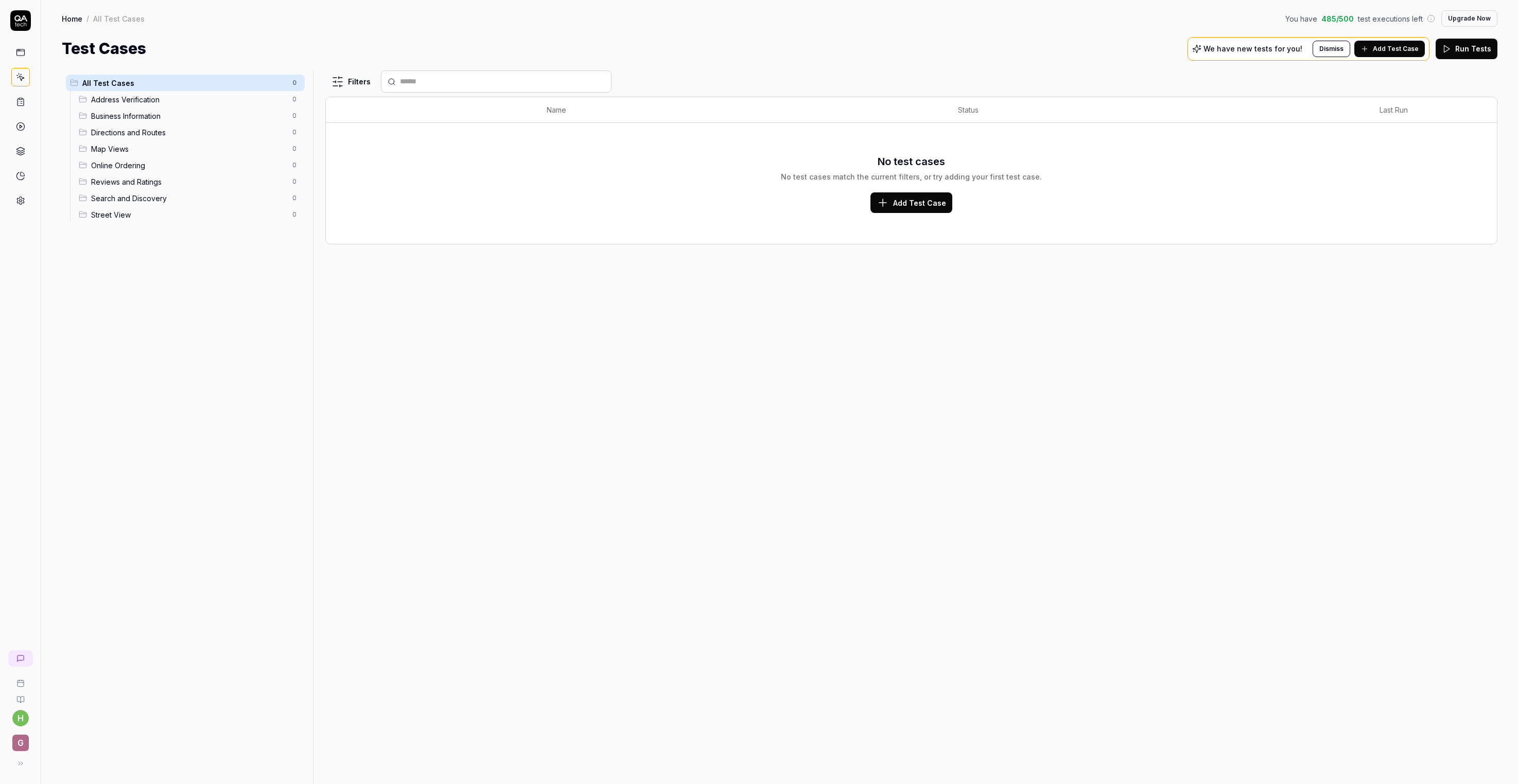
click at [174, 105] on span "Address Verification" at bounding box center [188, 99] width 195 height 11
click at [22, 19] on icon at bounding box center [20, 20] width 20 height 20
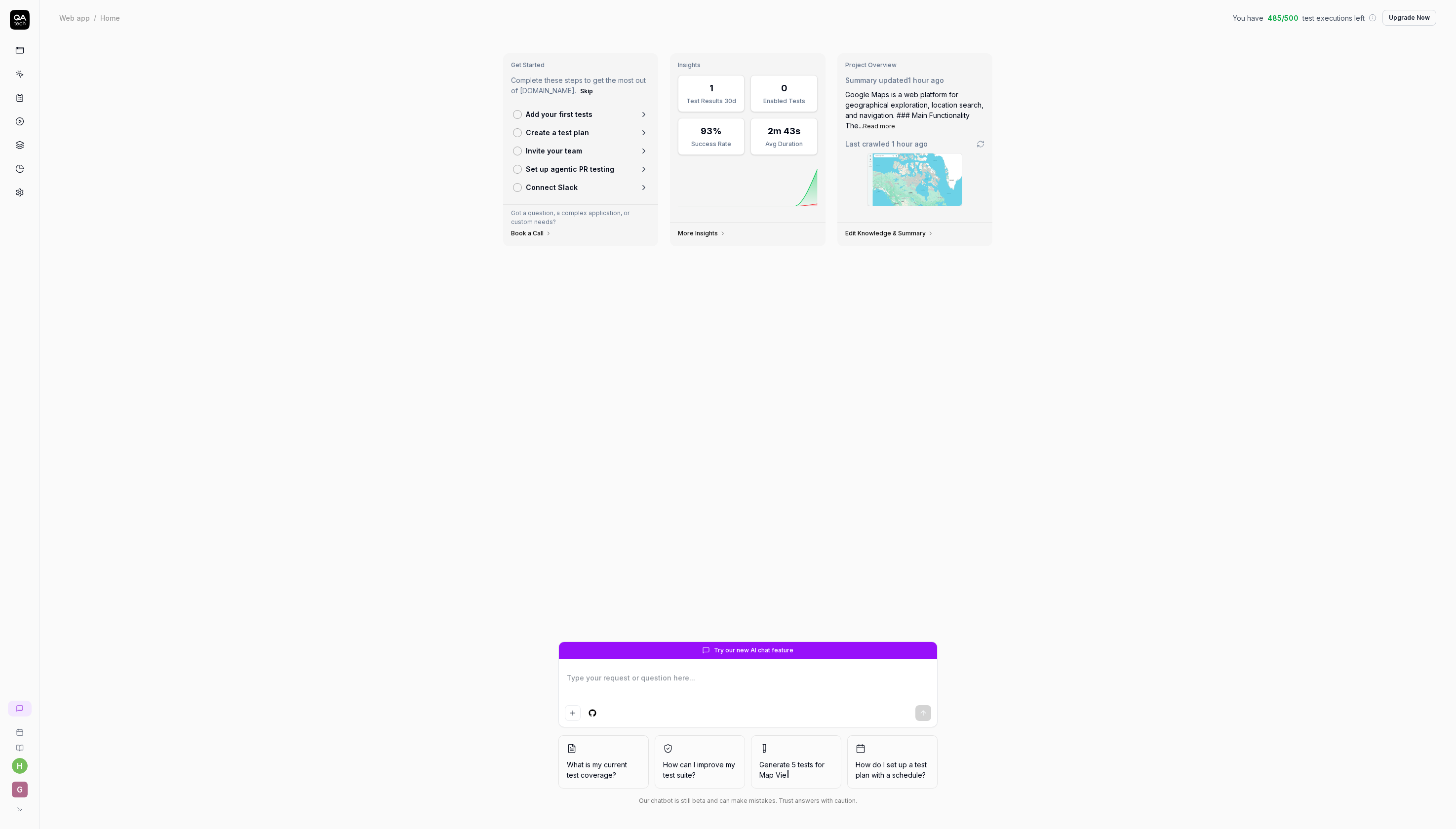
type textarea "*"
